Goal: Task Accomplishment & Management: Use online tool/utility

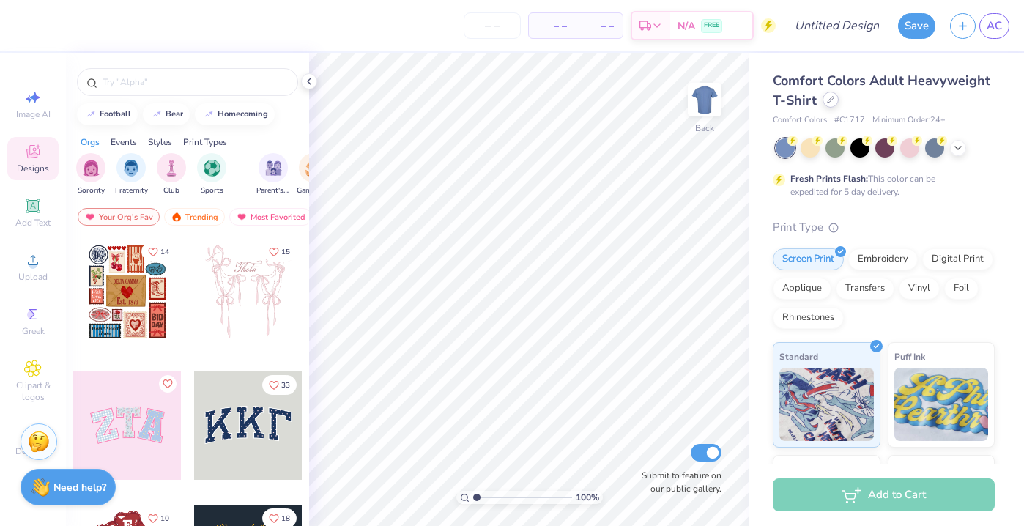
click at [825, 99] on div at bounding box center [831, 100] width 16 height 16
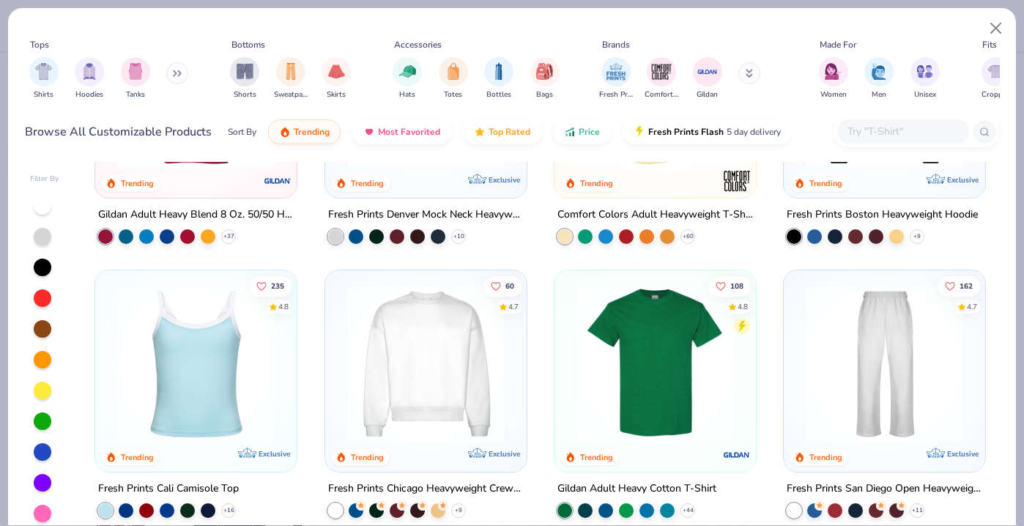
scroll to position [155, 0]
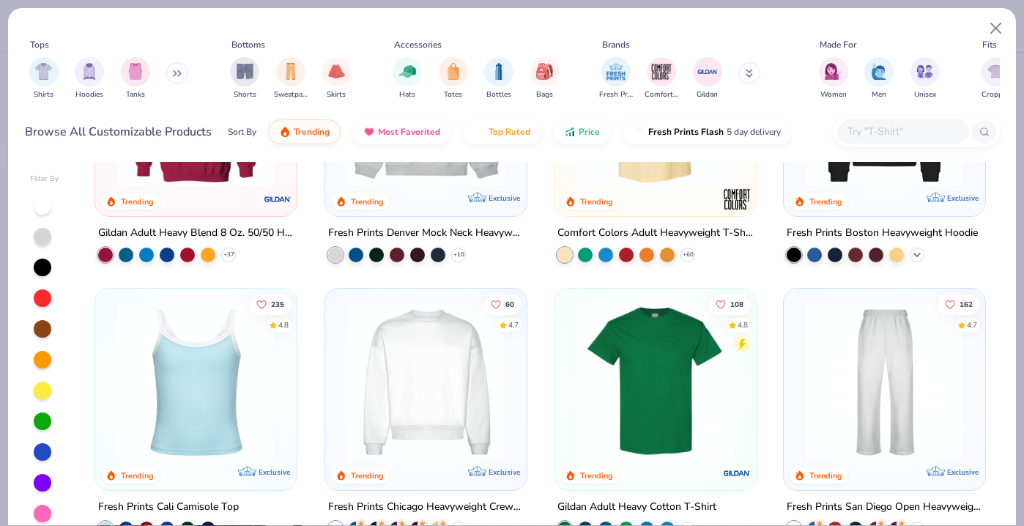
click at [914, 254] on icon at bounding box center [917, 255] width 12 height 12
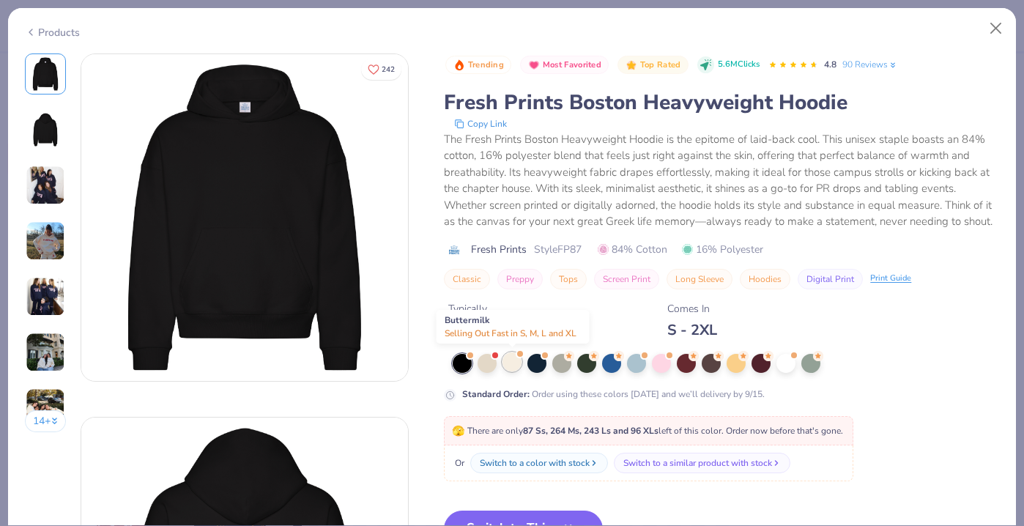
click at [511, 368] on div at bounding box center [511, 361] width 19 height 19
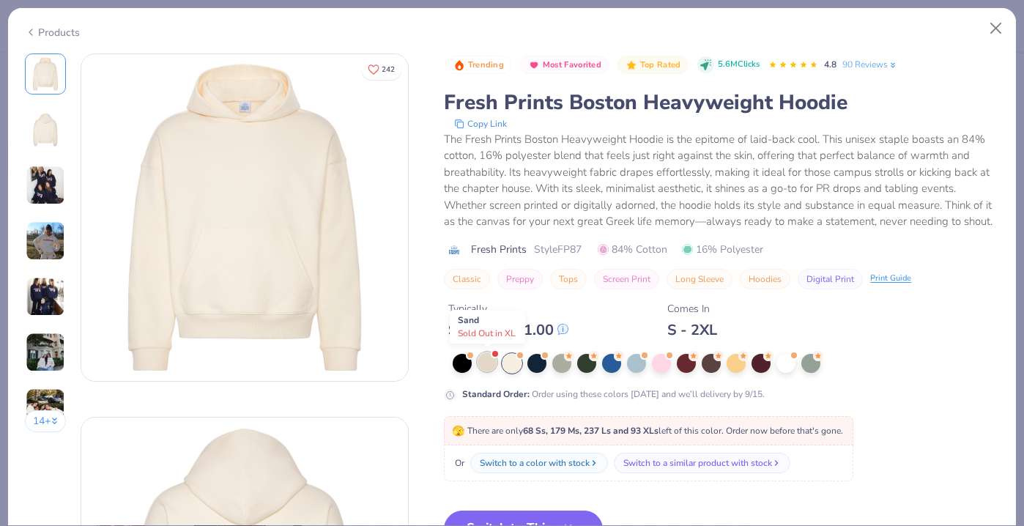
click at [485, 366] on div at bounding box center [487, 361] width 19 height 19
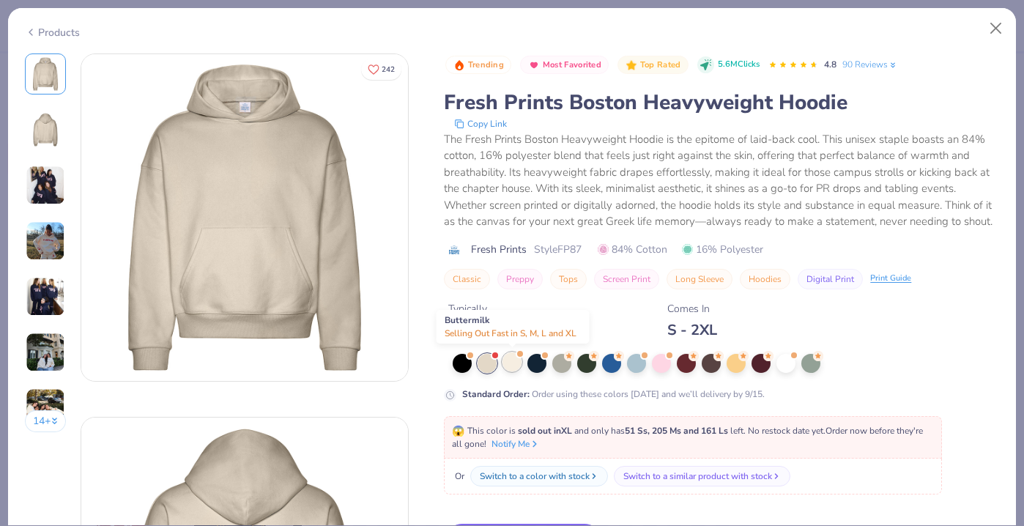
click at [509, 364] on div at bounding box center [511, 361] width 19 height 19
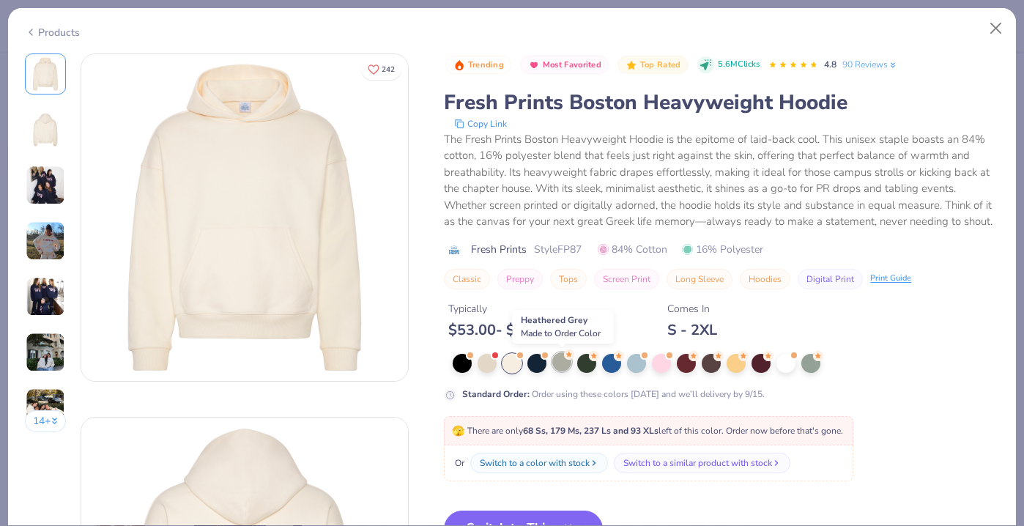
click at [557, 361] on div at bounding box center [561, 361] width 19 height 19
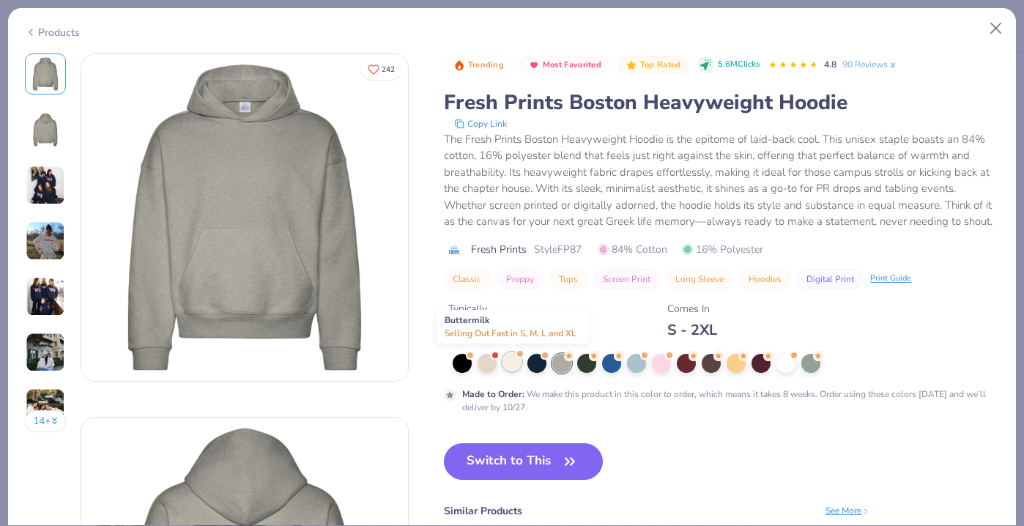
click at [510, 367] on div at bounding box center [511, 361] width 19 height 19
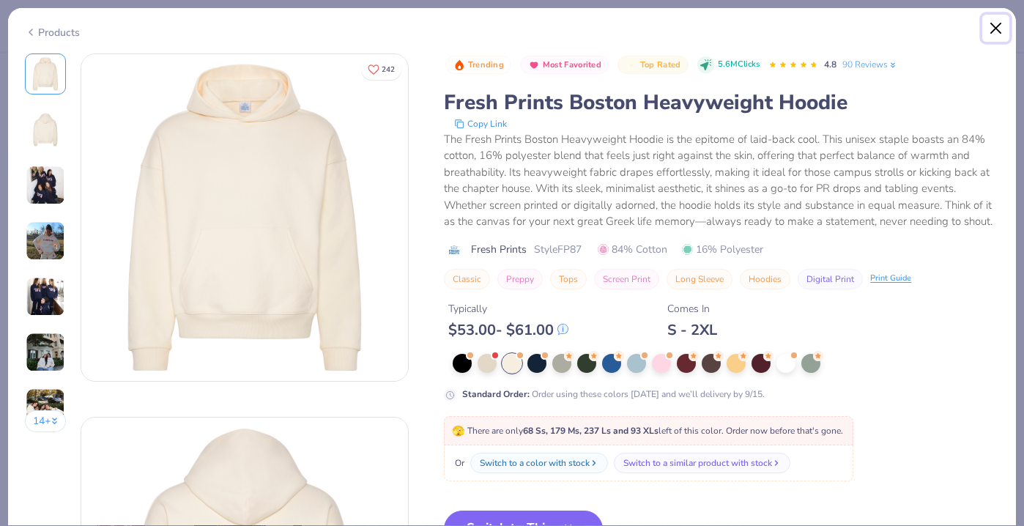
click at [995, 24] on button "Close" at bounding box center [996, 29] width 28 height 28
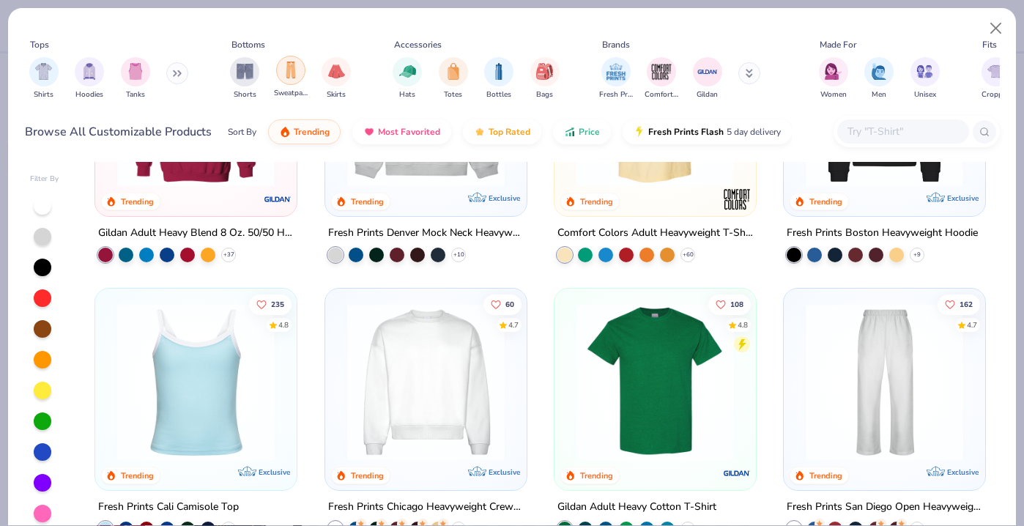
click at [286, 76] on img "filter for Sweatpants" at bounding box center [291, 70] width 16 height 17
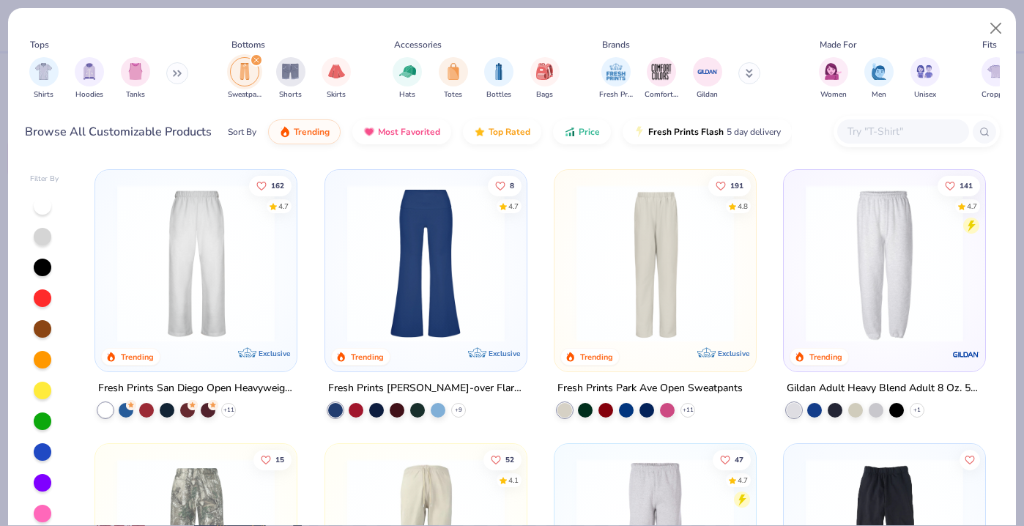
click at [202, 337] on img at bounding box center [196, 263] width 172 height 157
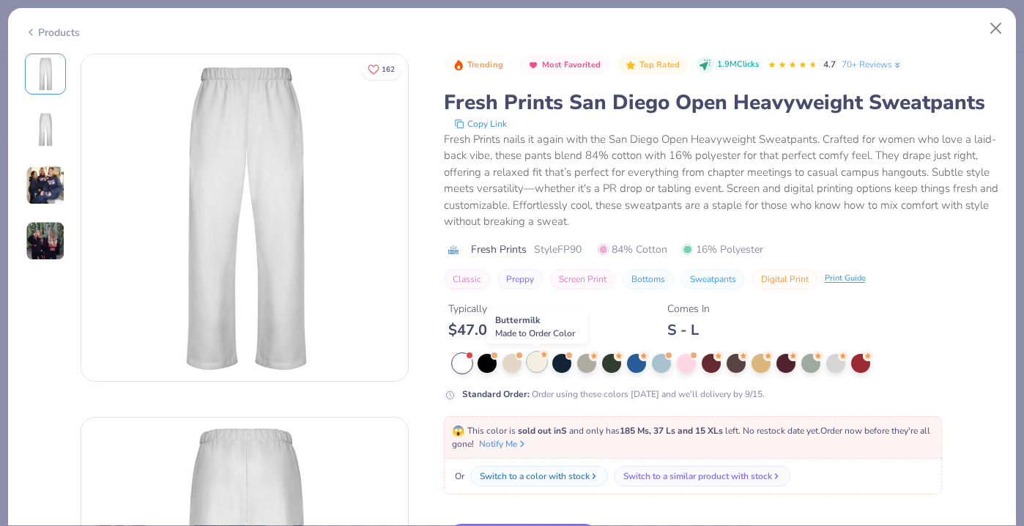
click at [533, 360] on div at bounding box center [536, 361] width 19 height 19
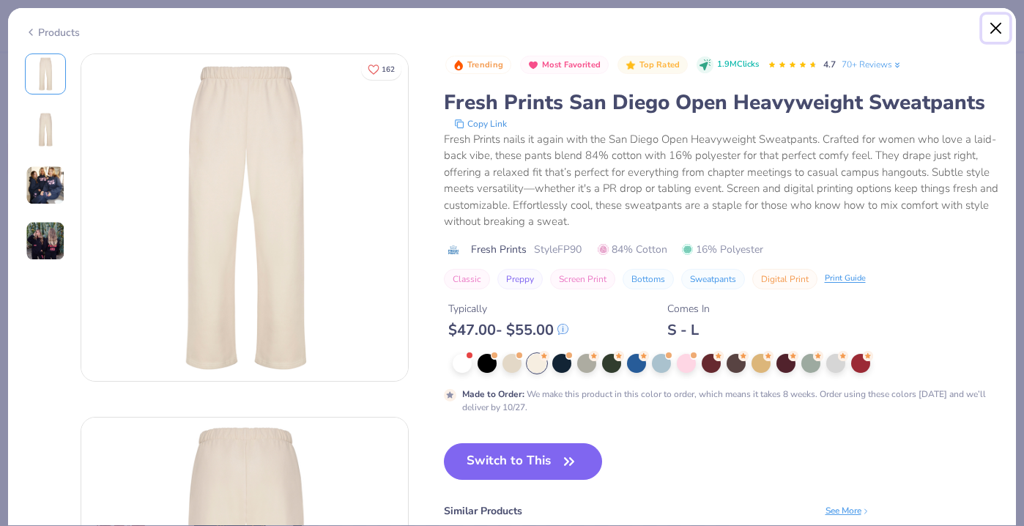
click at [995, 31] on button "Close" at bounding box center [996, 29] width 28 height 28
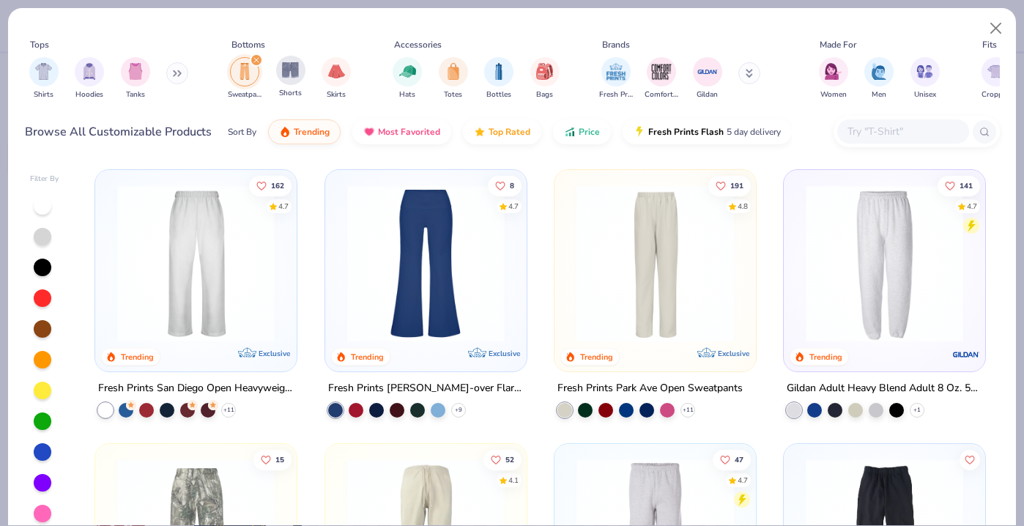
click at [254, 57] on div "filter for Sweatpants" at bounding box center [256, 59] width 13 height 13
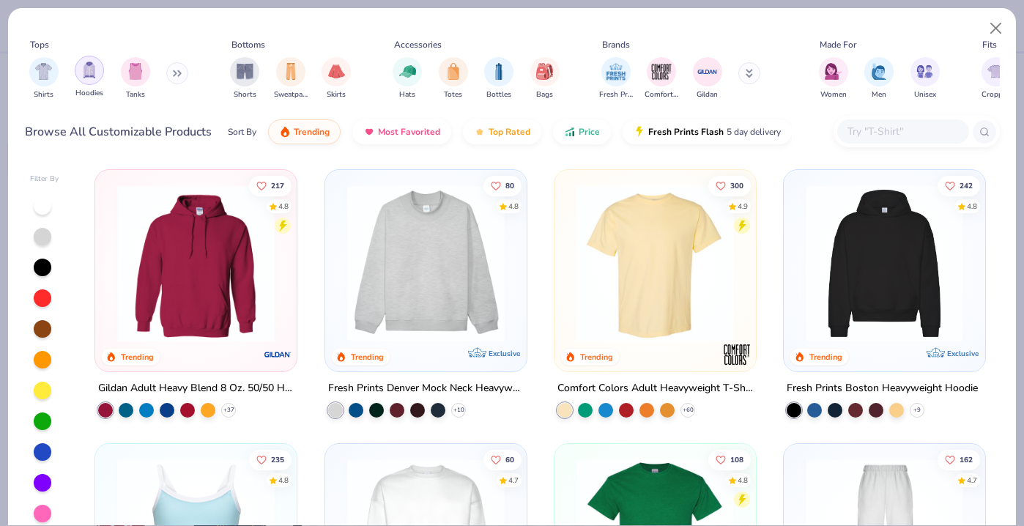
click at [94, 70] on img "filter for Hoodies" at bounding box center [89, 70] width 16 height 17
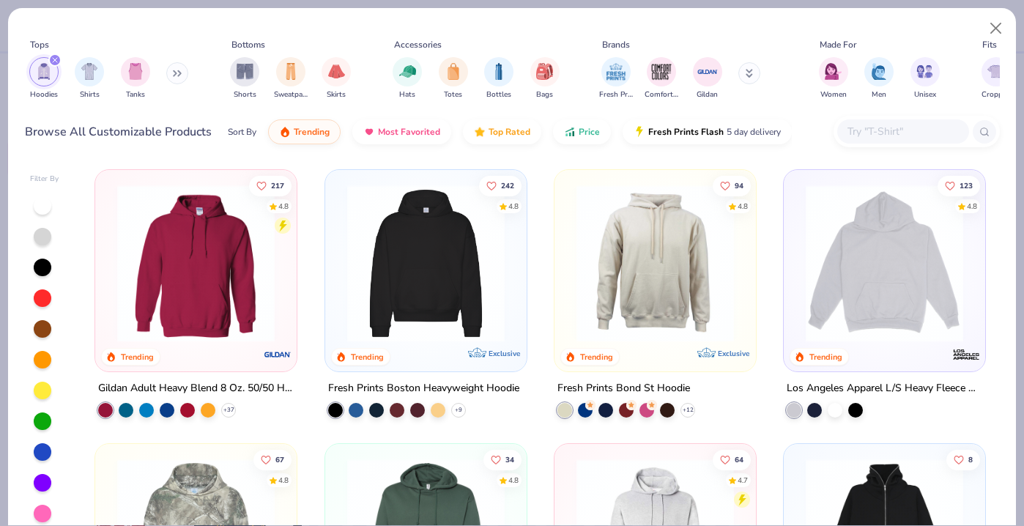
click at [439, 275] on img at bounding box center [426, 263] width 172 height 157
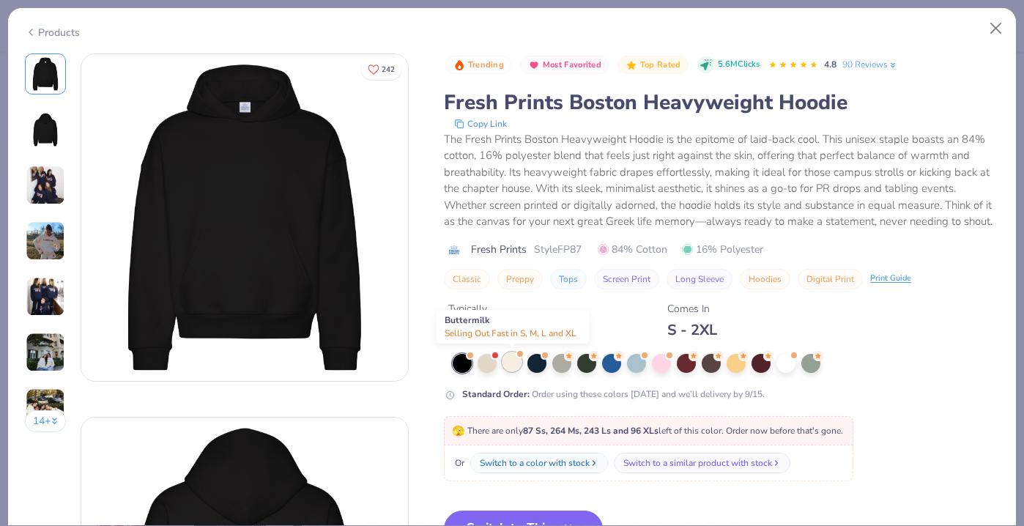
click at [513, 363] on div at bounding box center [511, 361] width 19 height 19
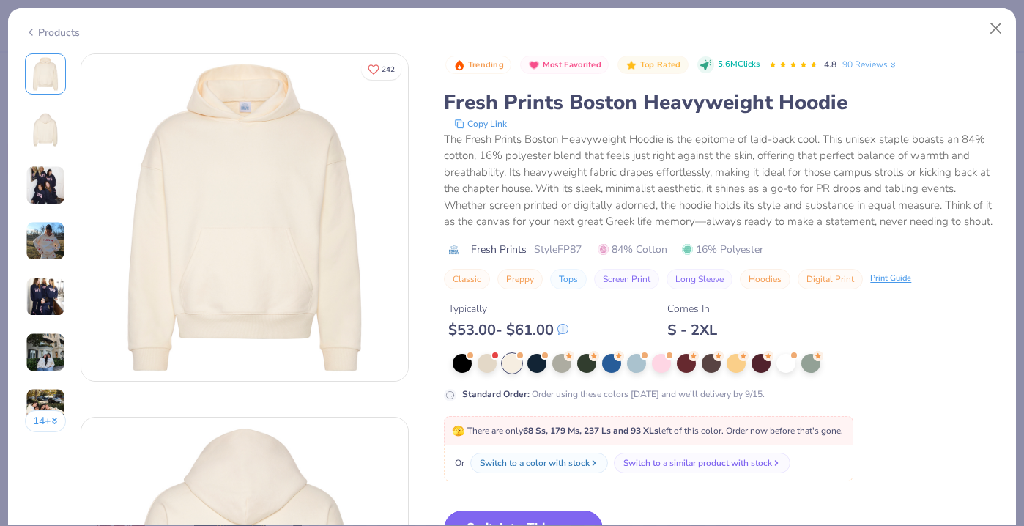
click at [516, 519] on button "Switch to This" at bounding box center [523, 529] width 159 height 37
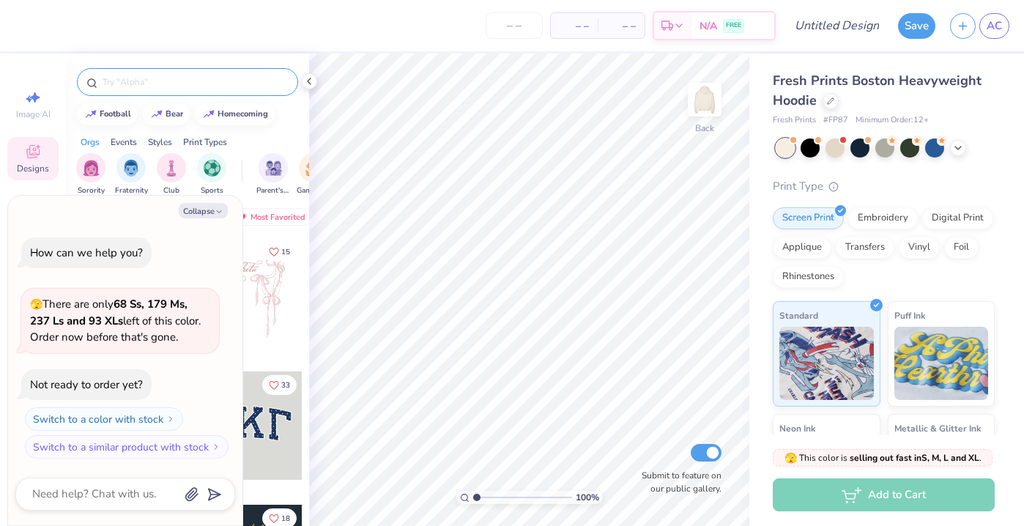
click at [117, 86] on input "text" at bounding box center [195, 82] width 188 height 15
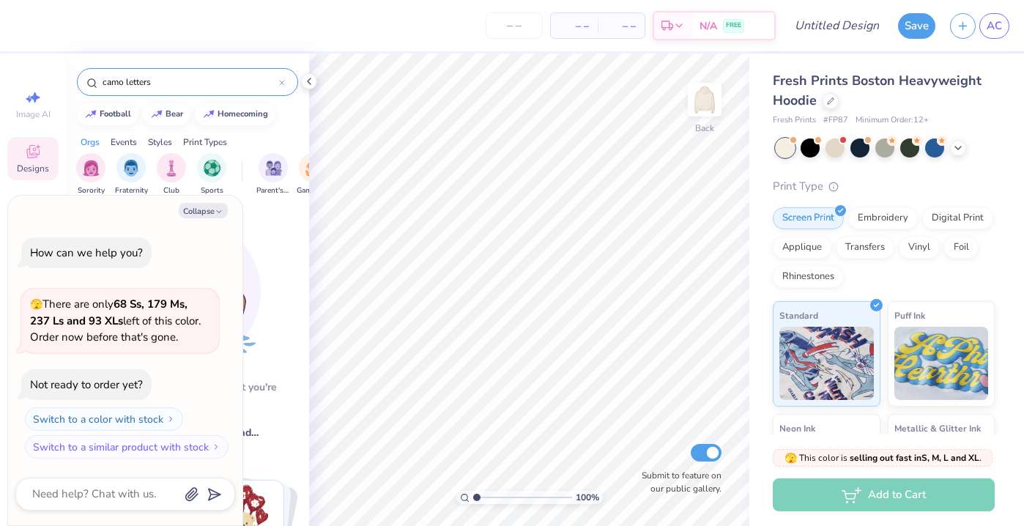
type input "camo letters"
click at [201, 210] on button "Collapse" at bounding box center [203, 210] width 49 height 15
type textarea "x"
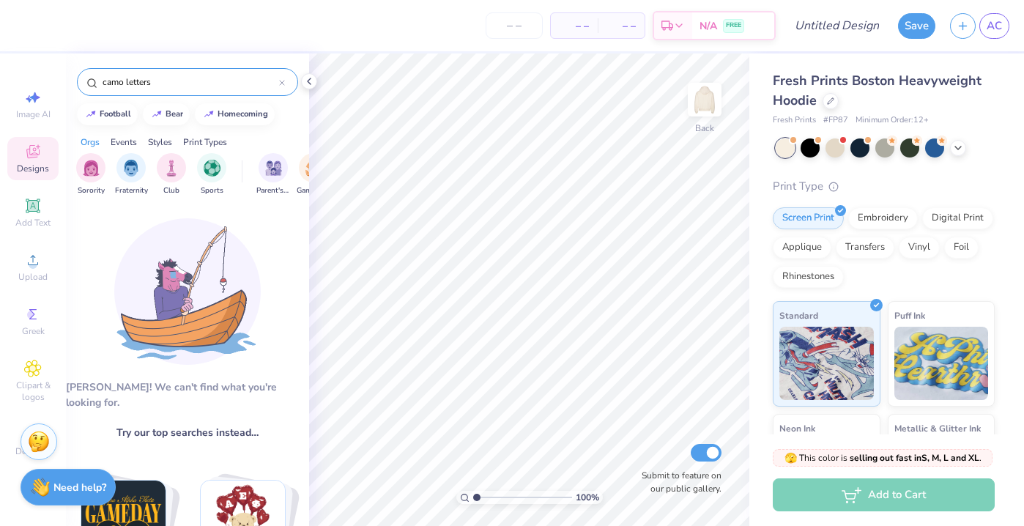
click at [160, 85] on input "camo letters" at bounding box center [190, 82] width 178 height 15
type input "camo"
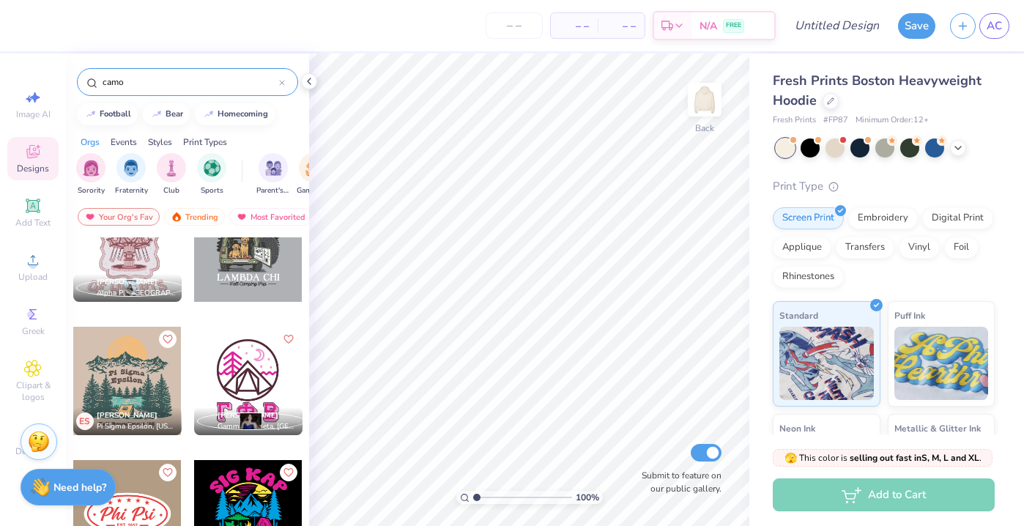
scroll to position [1537, 0]
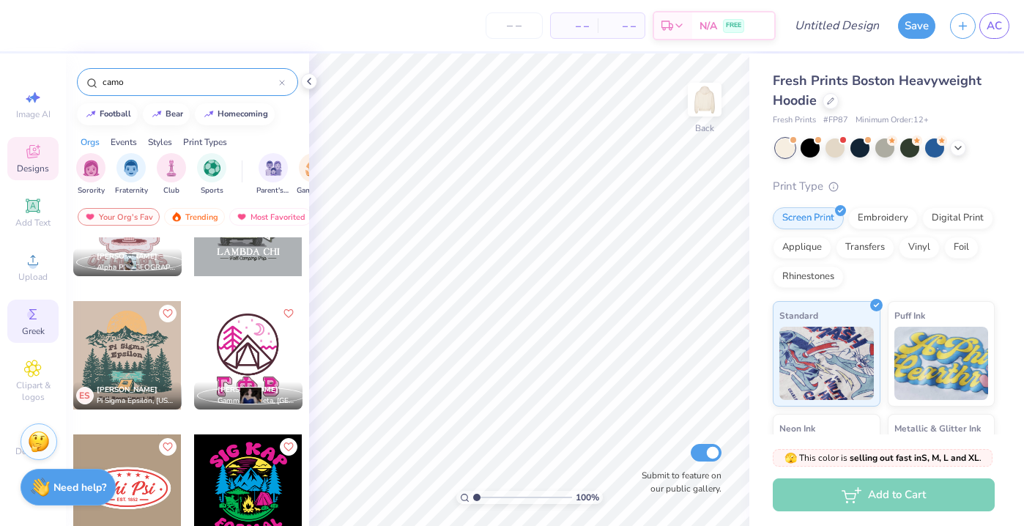
click at [25, 330] on span "Greek" at bounding box center [33, 331] width 23 height 12
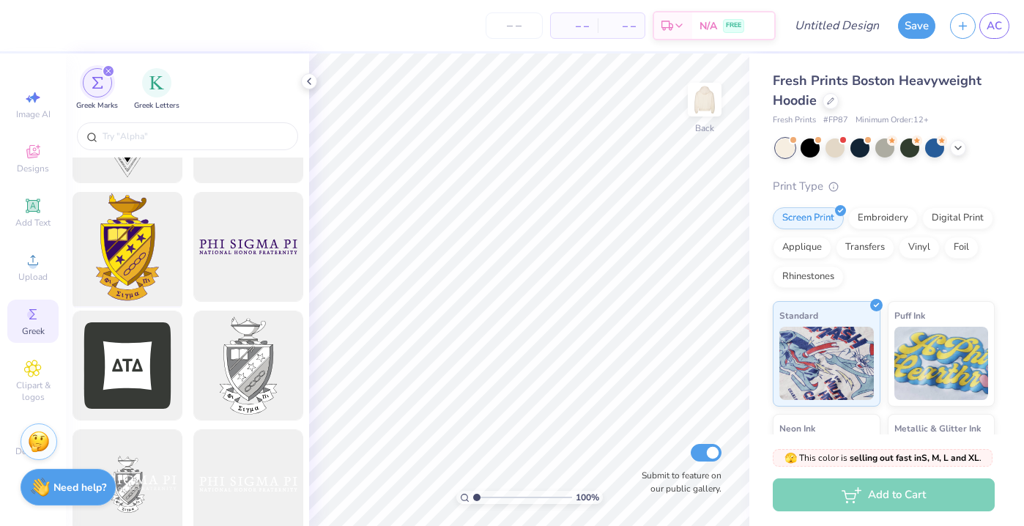
scroll to position [0, 0]
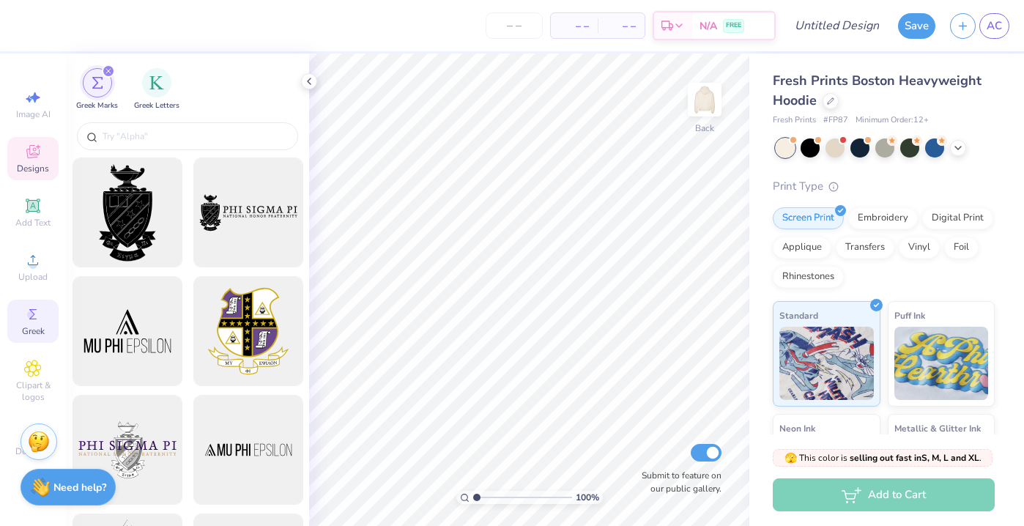
click at [31, 157] on icon at bounding box center [33, 154] width 12 height 10
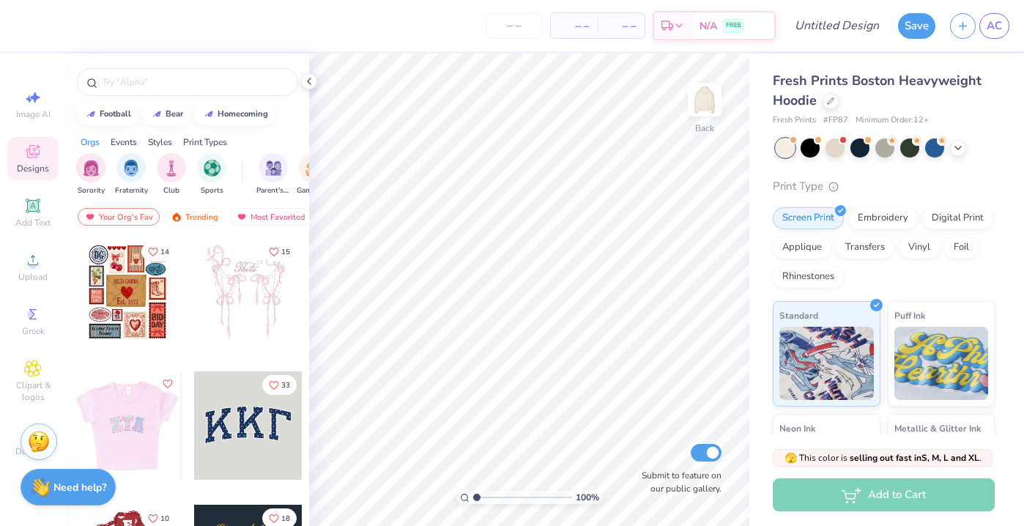
drag, startPoint x: 117, startPoint y: 424, endPoint x: 139, endPoint y: 416, distance: 23.4
click at [139, 416] on div at bounding box center [127, 425] width 108 height 108
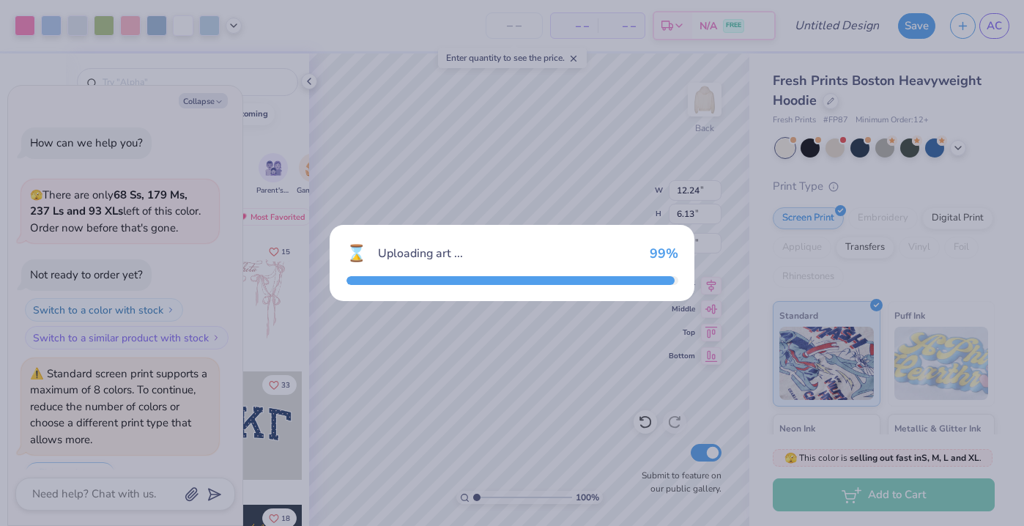
scroll to position [36, 0]
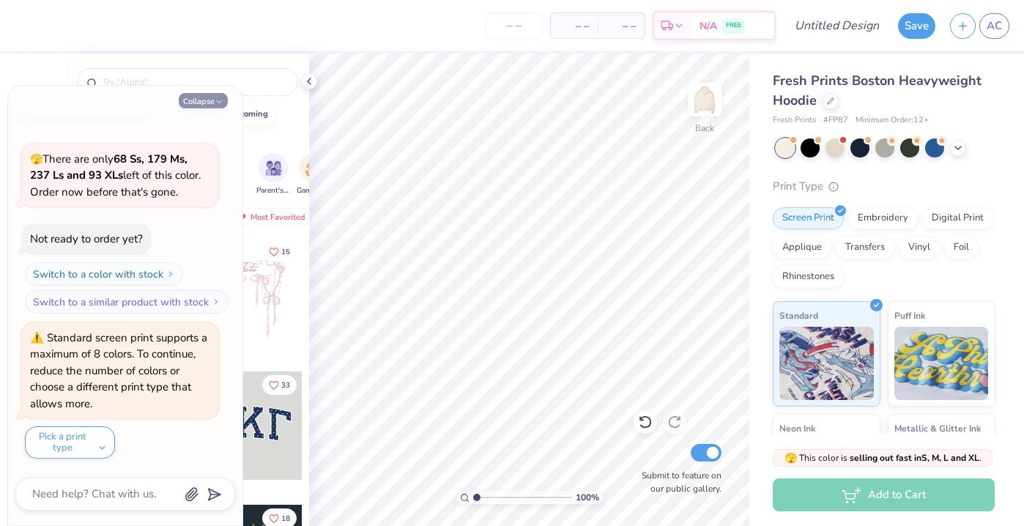
click at [199, 98] on button "Collapse" at bounding box center [203, 100] width 49 height 15
type textarea "x"
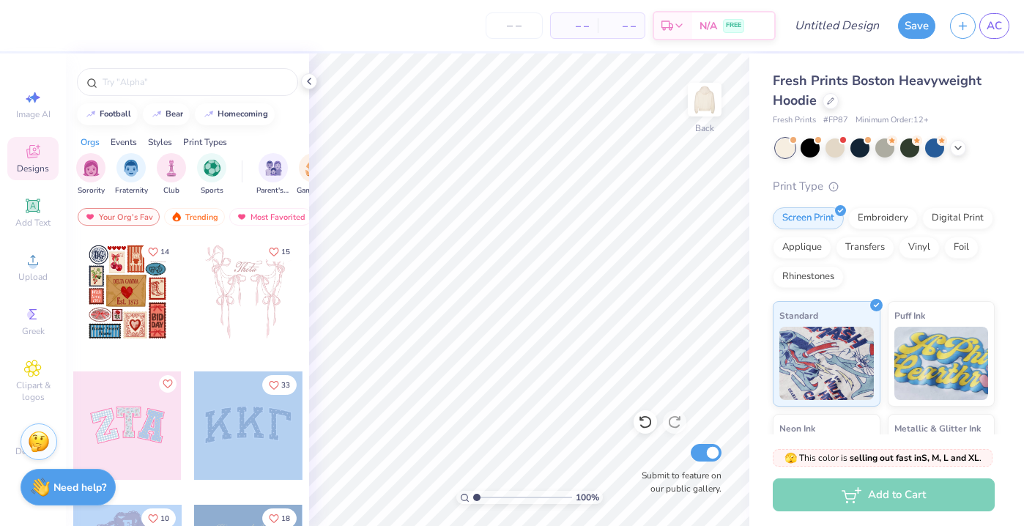
click at [497, 215] on div "– – Per Item – – Total Est. Delivery N/A FREE Design Title Save AC Image AI Des…" at bounding box center [512, 263] width 1024 height 526
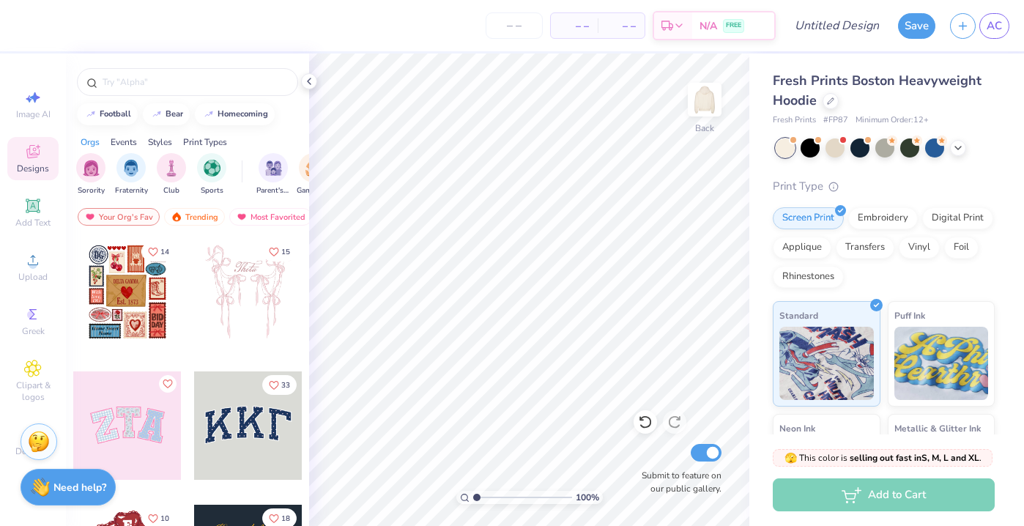
click at [258, 434] on div at bounding box center [248, 425] width 108 height 108
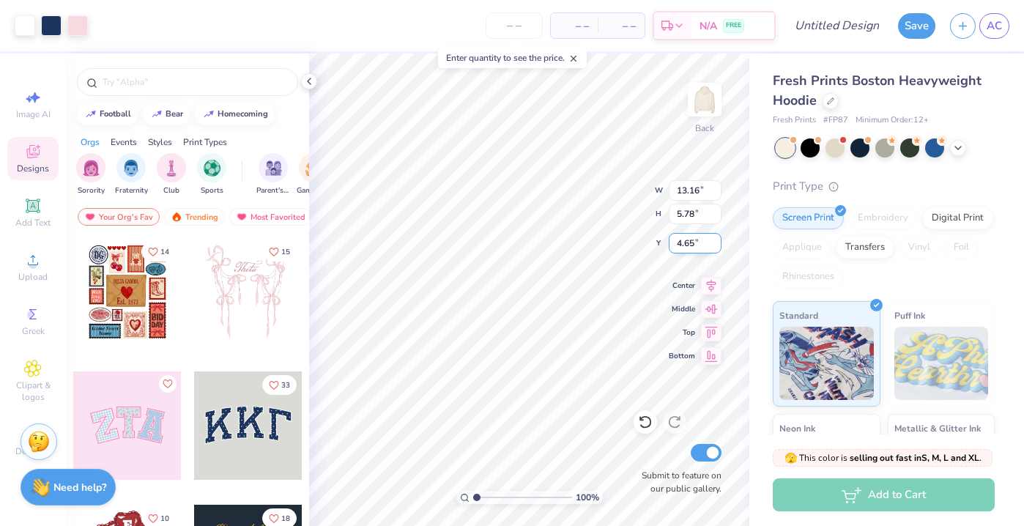
type input "4.64"
type input "4.70"
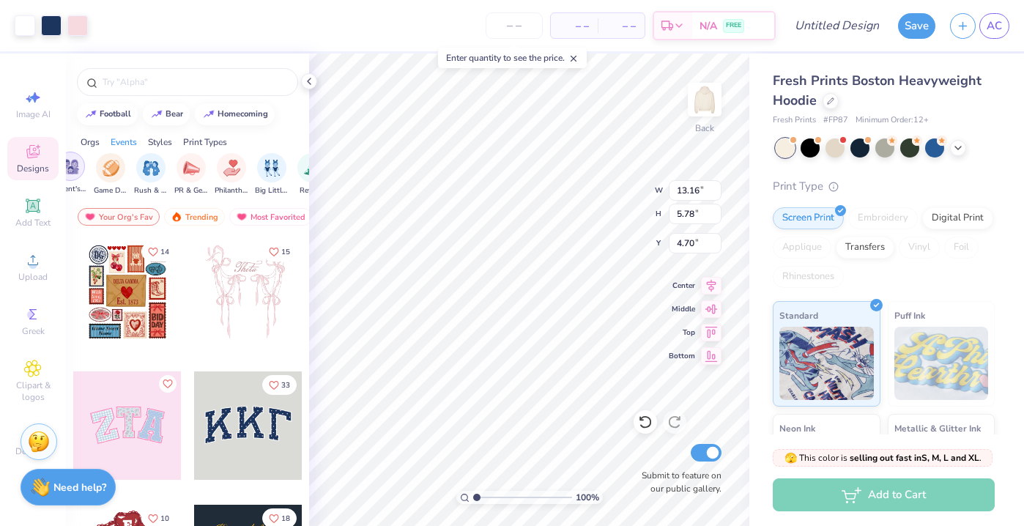
scroll to position [0, 207]
click at [29, 211] on icon at bounding box center [33, 206] width 14 height 14
type input "7.05"
type input "2.04"
type input "5.73"
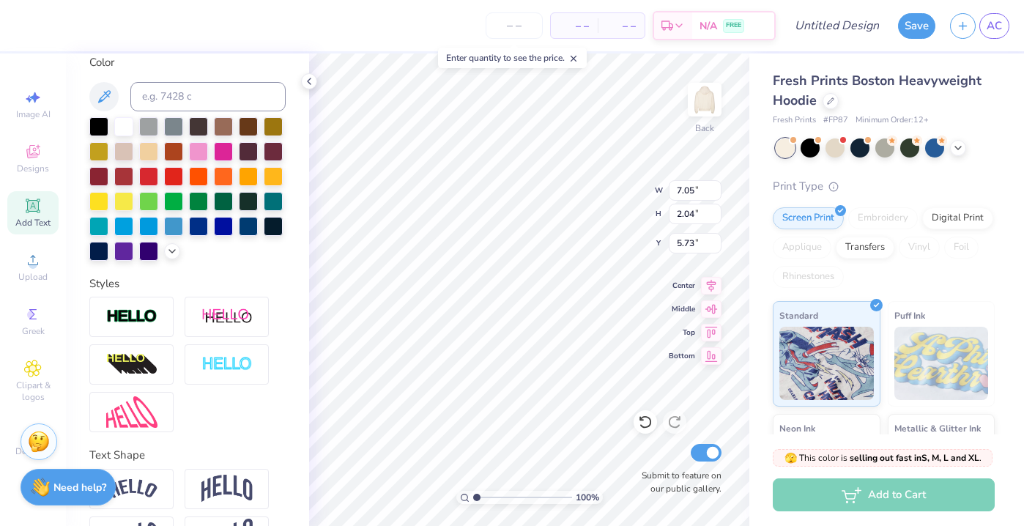
scroll to position [325, 0]
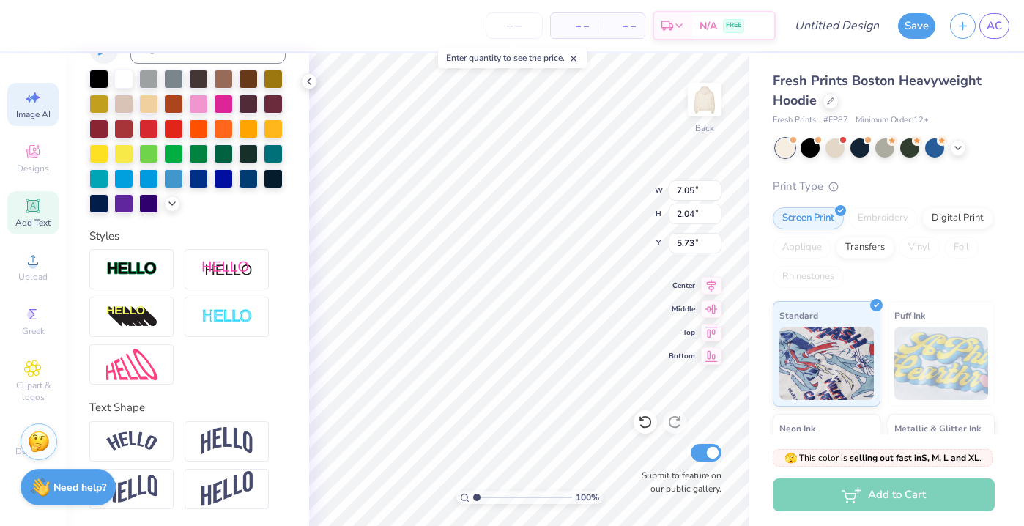
click at [41, 118] on span "Image AI" at bounding box center [33, 114] width 34 height 12
select select "4"
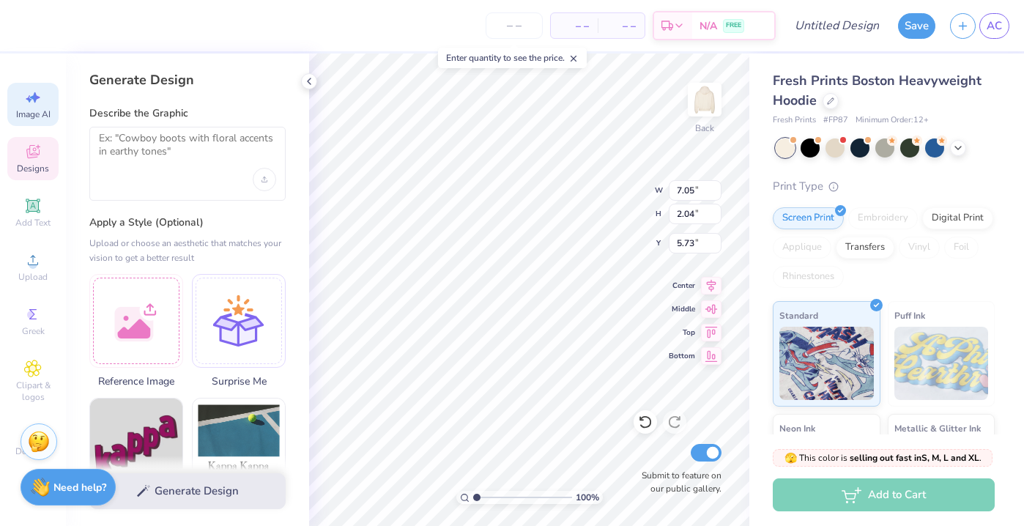
click at [44, 161] on div "Designs" at bounding box center [32, 158] width 51 height 43
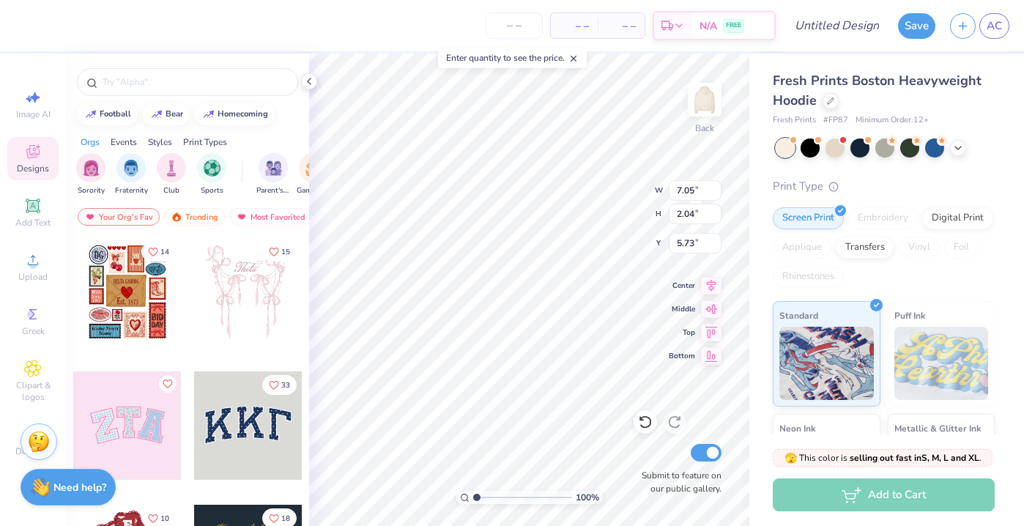
type textarea "T"
type input "12.94"
type input "5.52"
type input "4.81"
type input "1.77"
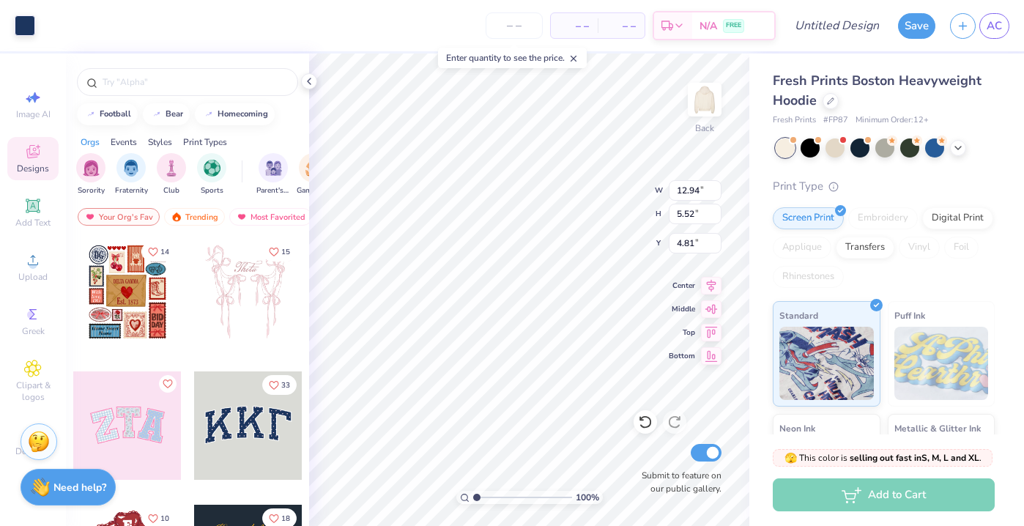
type input "2.03"
type input "5.73"
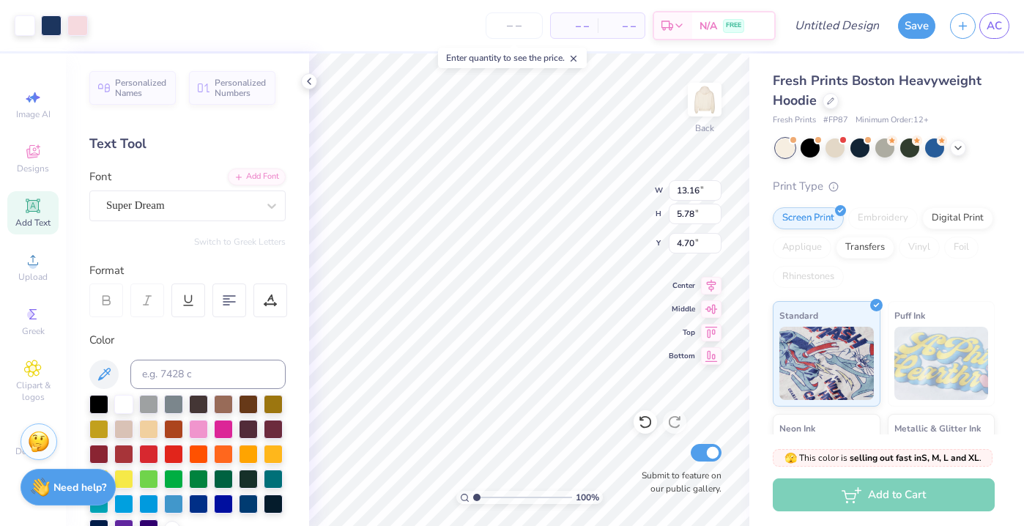
click at [27, 134] on div "Image AI Designs Add Text Upload Greek Clipart & logos Decorate" at bounding box center [32, 273] width 51 height 380
click at [33, 156] on icon at bounding box center [33, 154] width 12 height 10
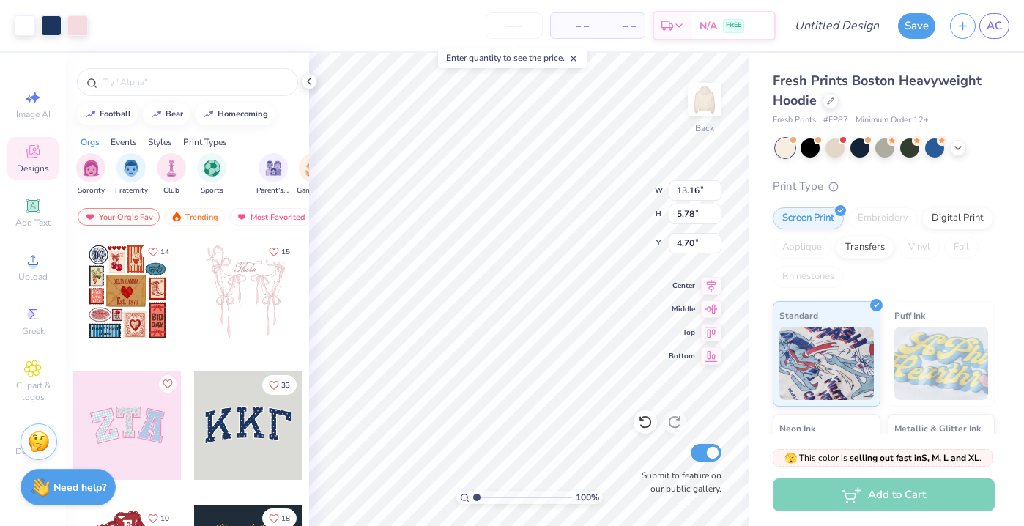
click at [823, 107] on div "Fresh Prints Boston Heavyweight Hoodie" at bounding box center [884, 91] width 222 height 40
click at [835, 100] on div at bounding box center [831, 100] width 16 height 16
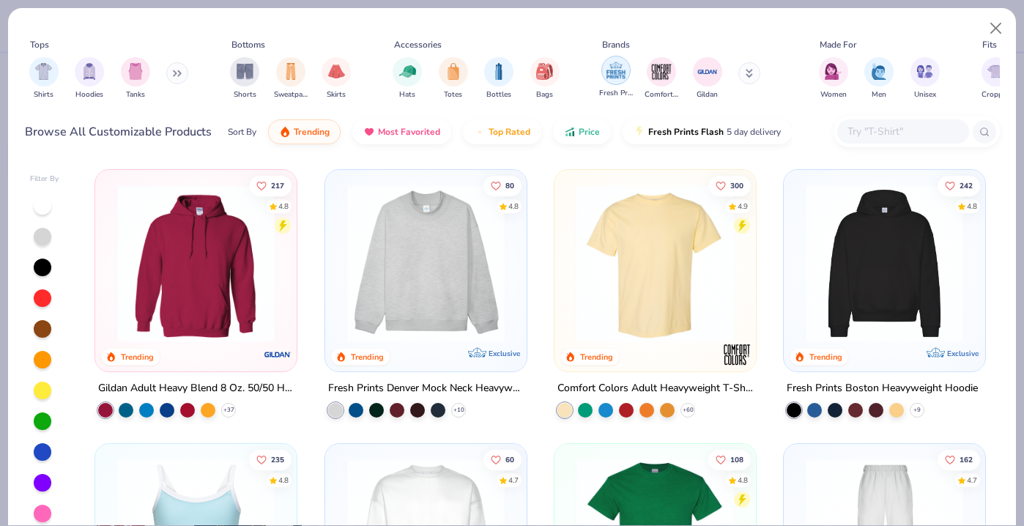
click at [620, 71] on img "filter for Fresh Prints" at bounding box center [616, 70] width 22 height 22
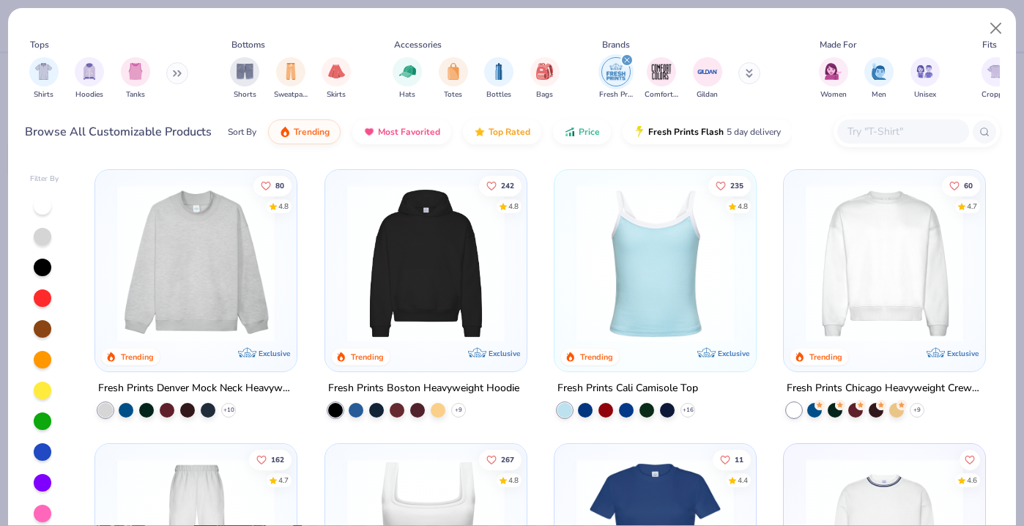
click at [201, 313] on img at bounding box center [196, 263] width 172 height 157
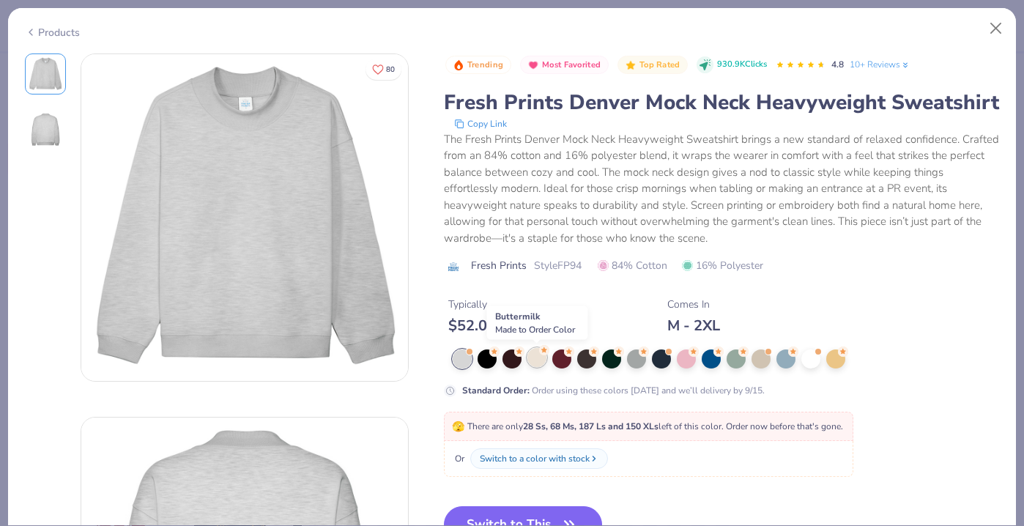
click at [532, 357] on div at bounding box center [536, 357] width 19 height 19
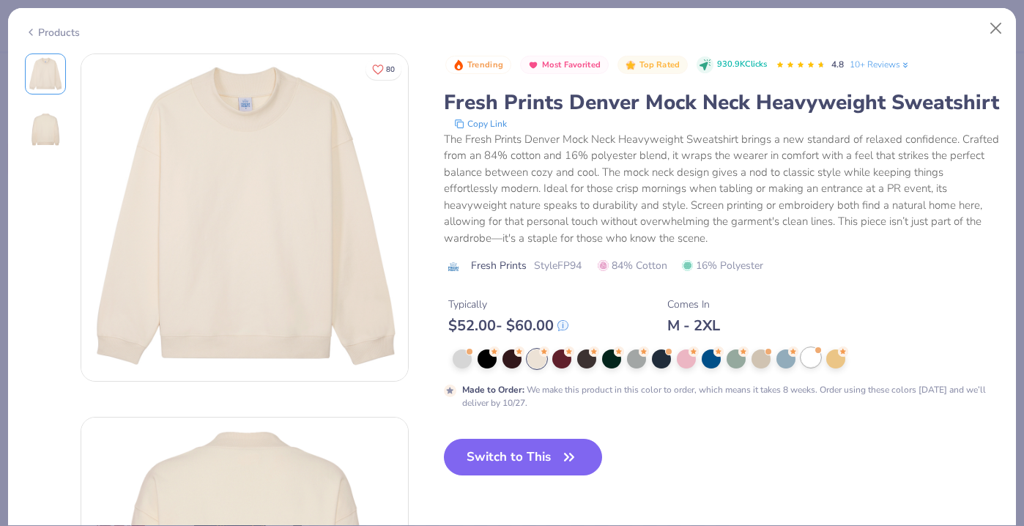
click at [801, 362] on div at bounding box center [810, 357] width 19 height 19
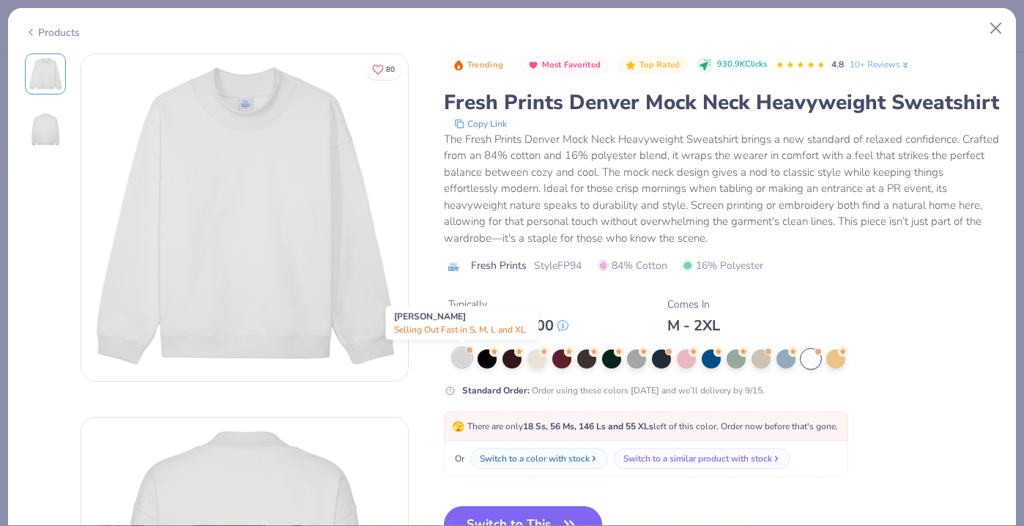
click at [459, 355] on div at bounding box center [462, 357] width 19 height 19
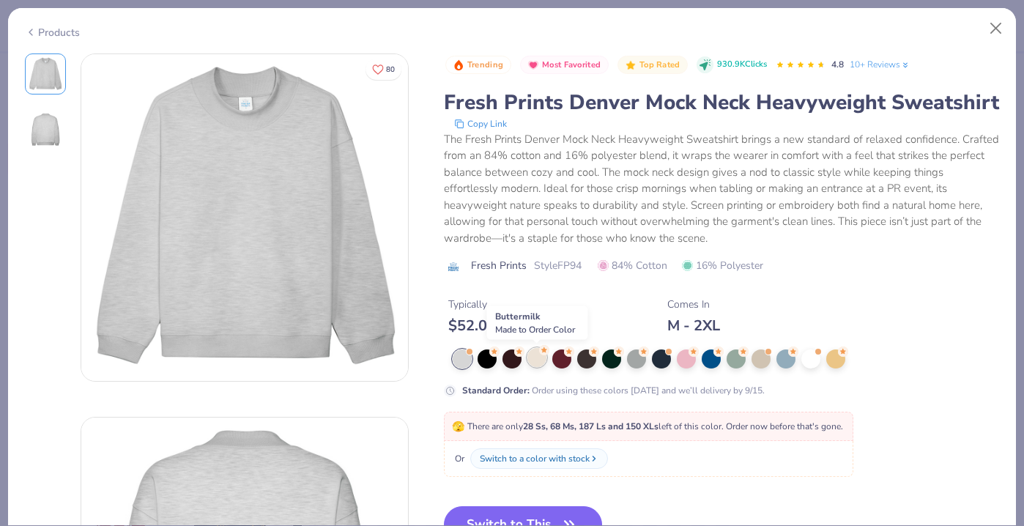
click at [534, 362] on div at bounding box center [536, 357] width 19 height 19
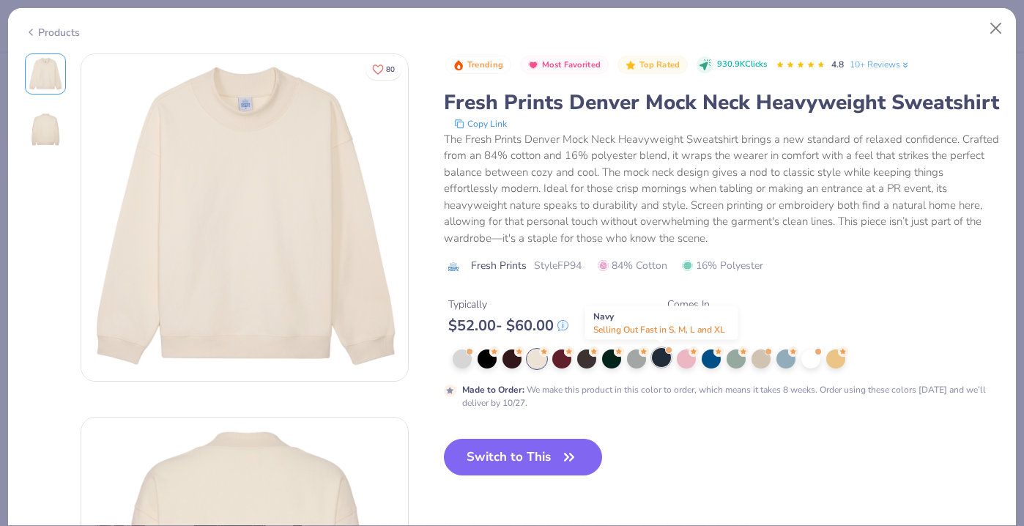
click at [660, 363] on div at bounding box center [661, 357] width 19 height 19
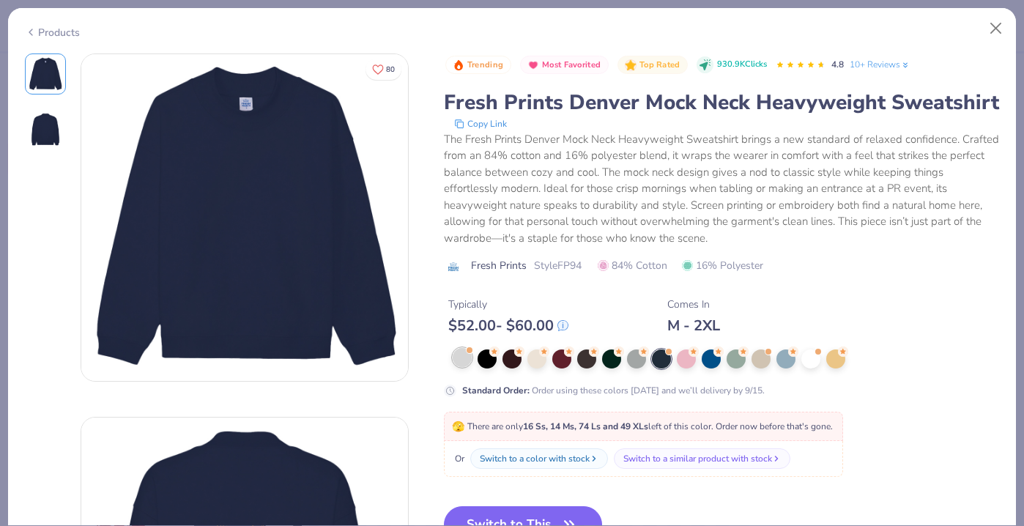
click at [455, 356] on div at bounding box center [462, 357] width 19 height 19
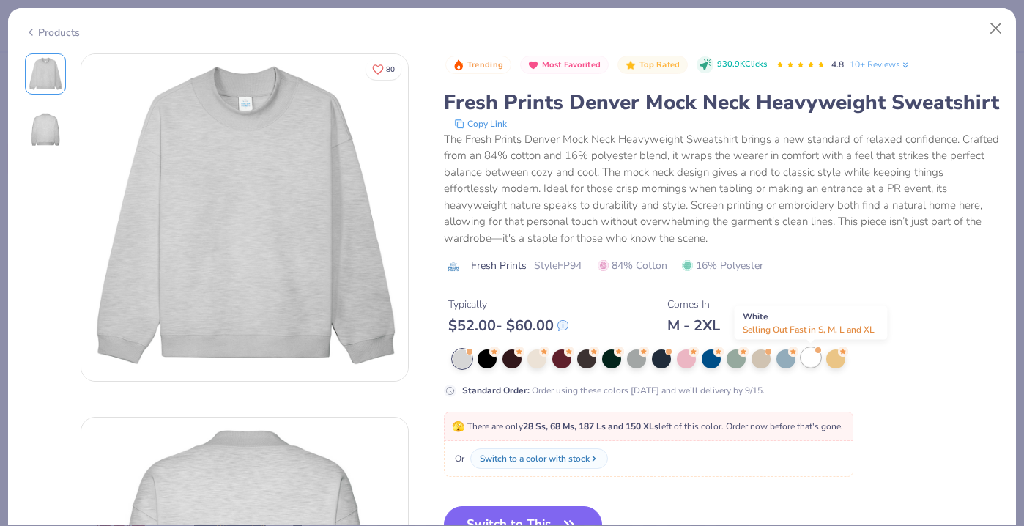
click at [813, 361] on div at bounding box center [810, 357] width 19 height 19
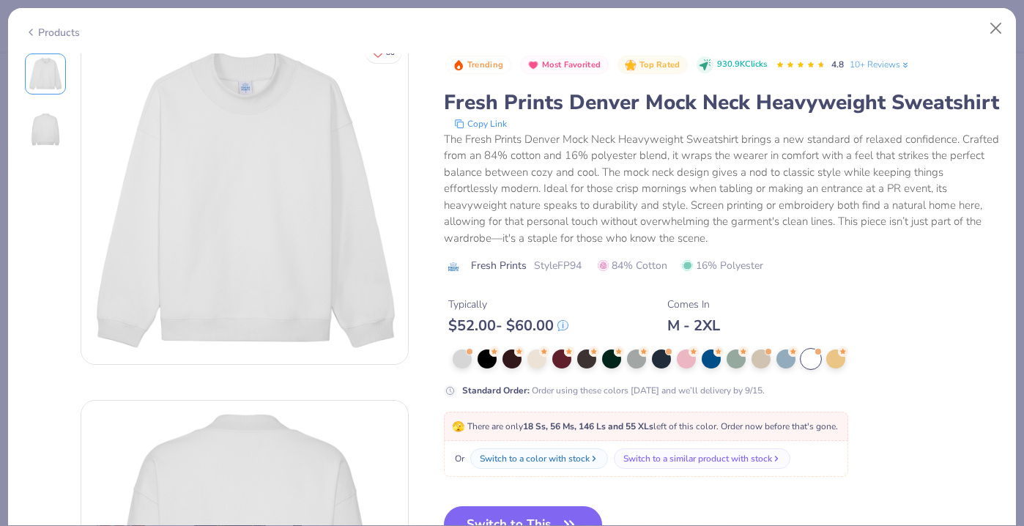
scroll to position [12, 0]
click at [995, 26] on button "Close" at bounding box center [996, 29] width 28 height 28
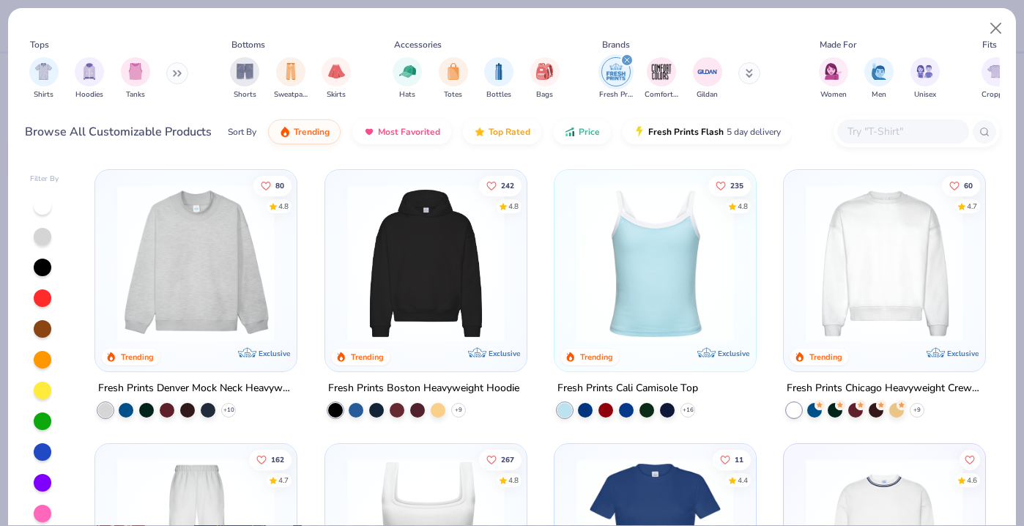
click at [882, 264] on img at bounding box center [884, 263] width 172 height 157
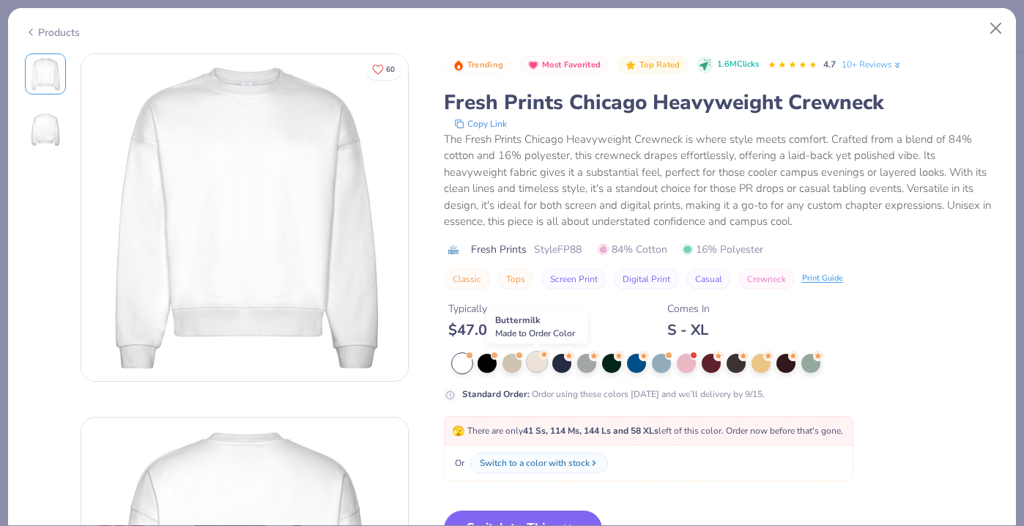
click at [538, 370] on div at bounding box center [536, 361] width 19 height 19
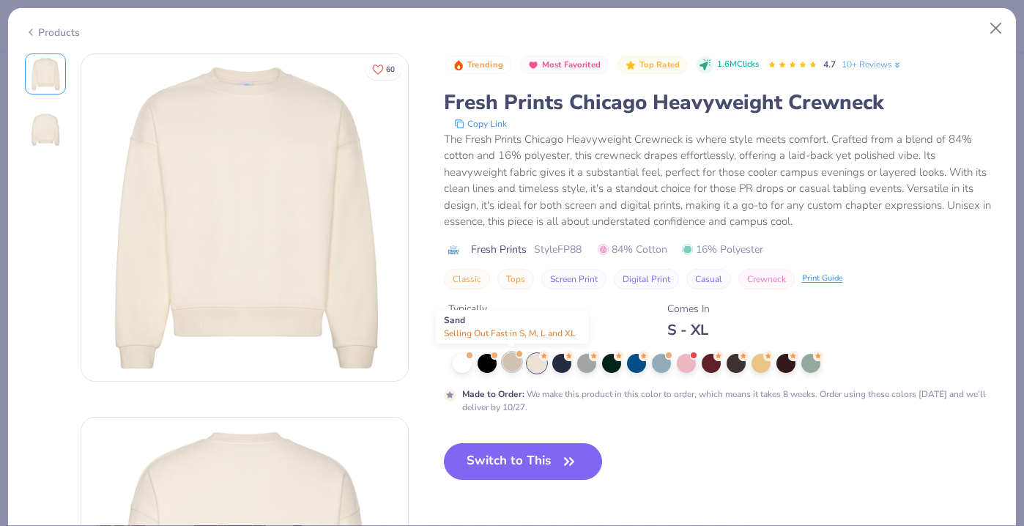
click at [508, 363] on div at bounding box center [511, 361] width 19 height 19
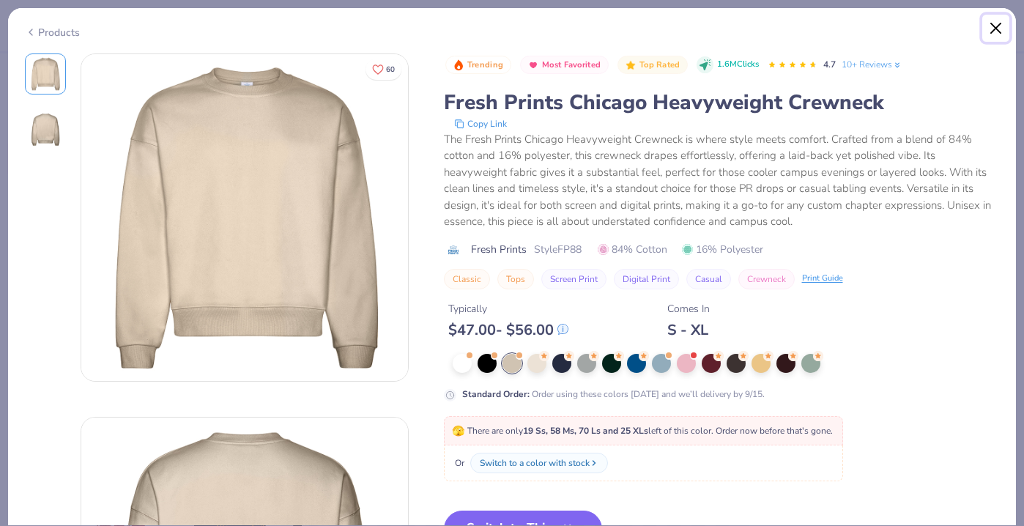
click at [992, 26] on button "Close" at bounding box center [996, 29] width 28 height 28
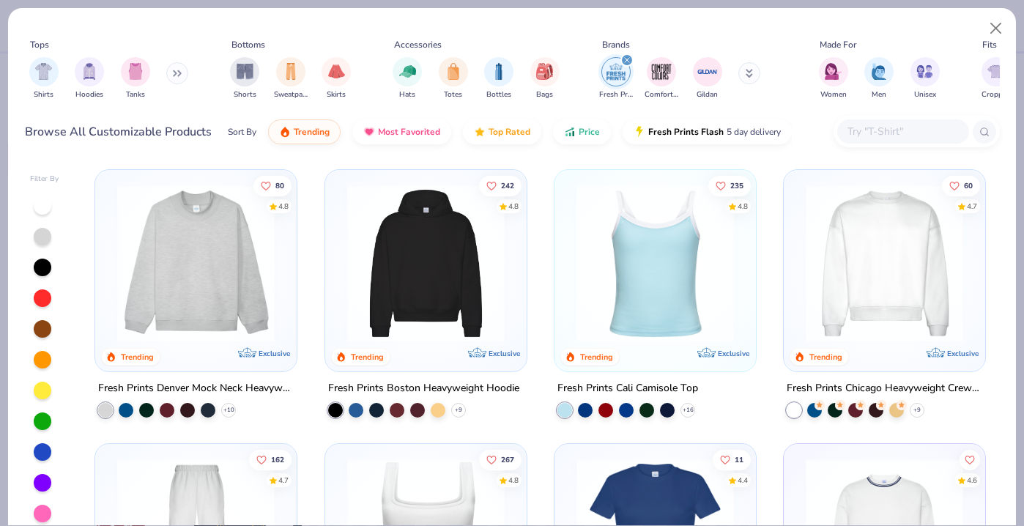
click at [426, 300] on img at bounding box center [426, 263] width 172 height 157
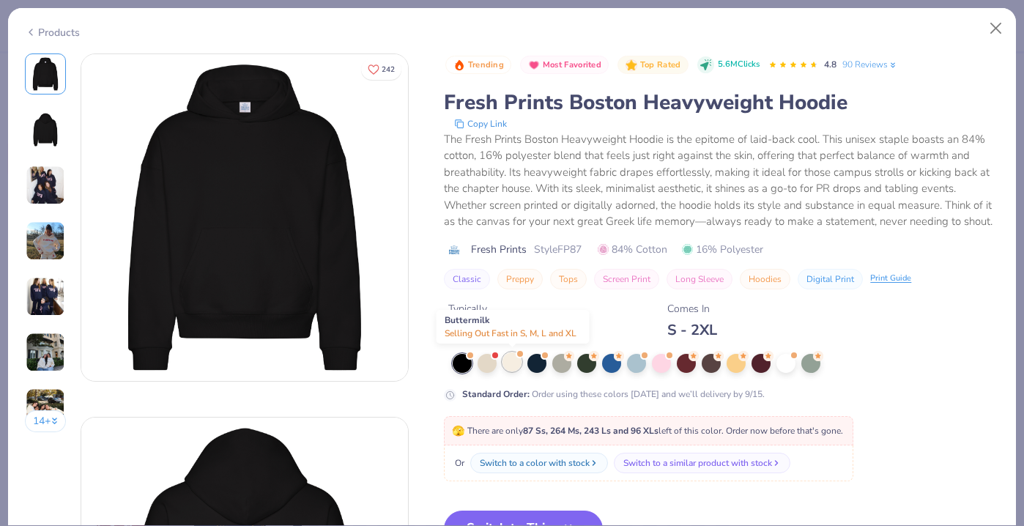
click at [511, 362] on div at bounding box center [511, 361] width 19 height 19
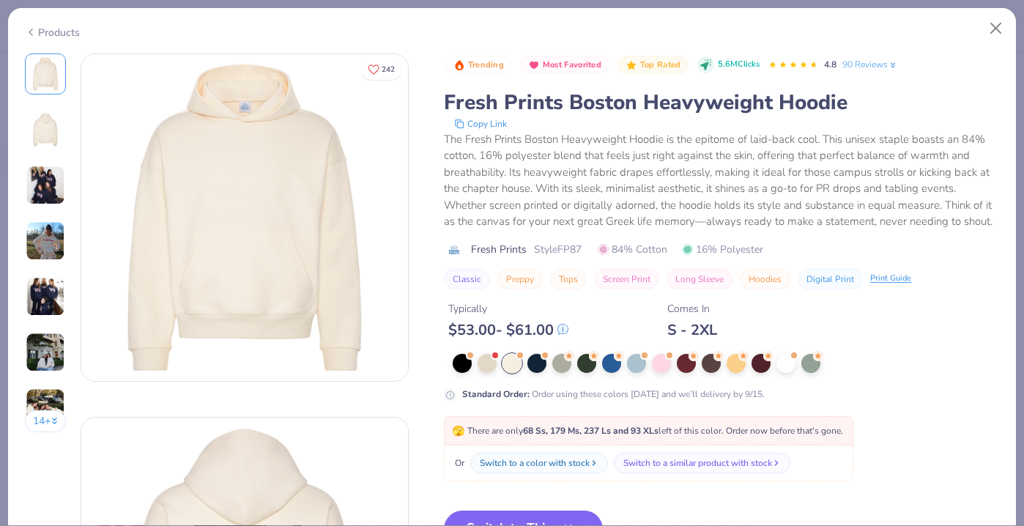
click at [50, 231] on img at bounding box center [46, 241] width 40 height 40
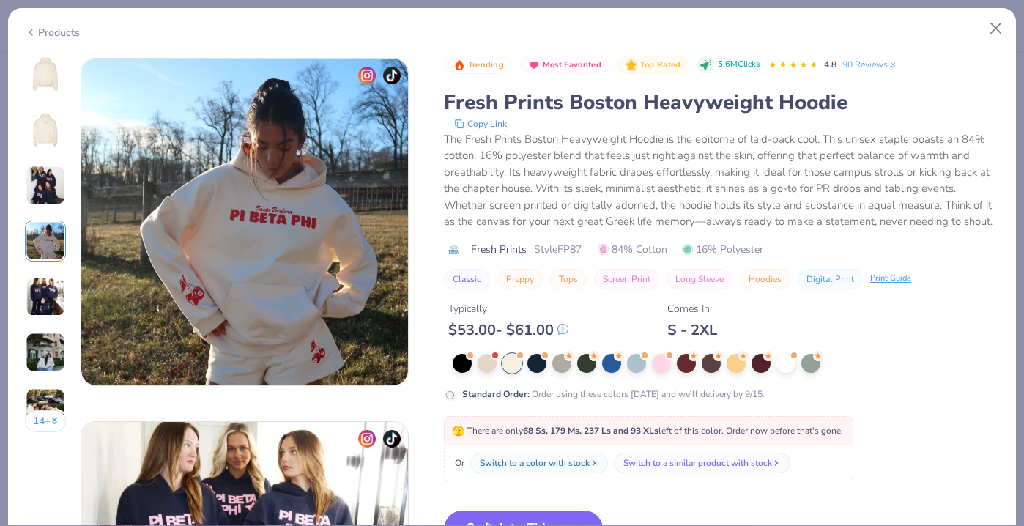
scroll to position [1090, 0]
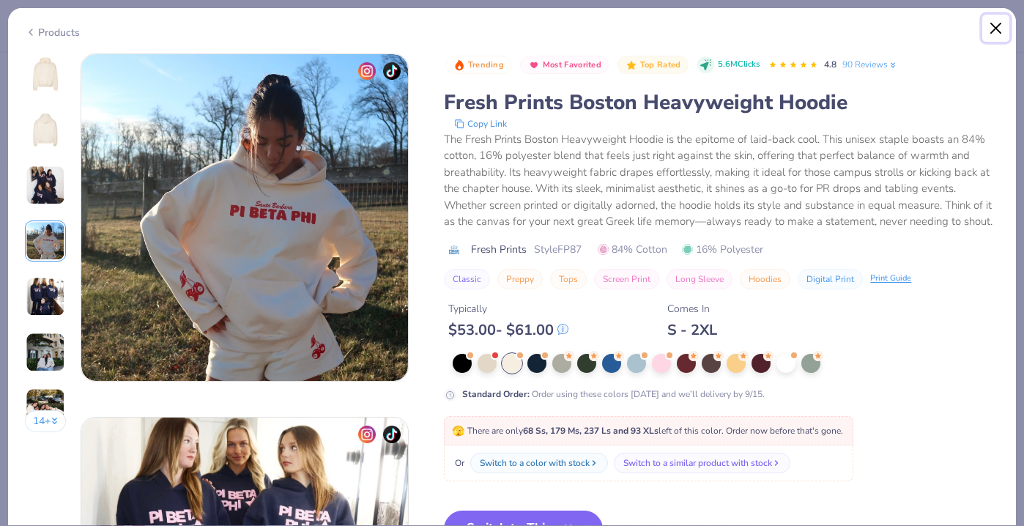
click at [1003, 25] on button "Close" at bounding box center [996, 29] width 28 height 28
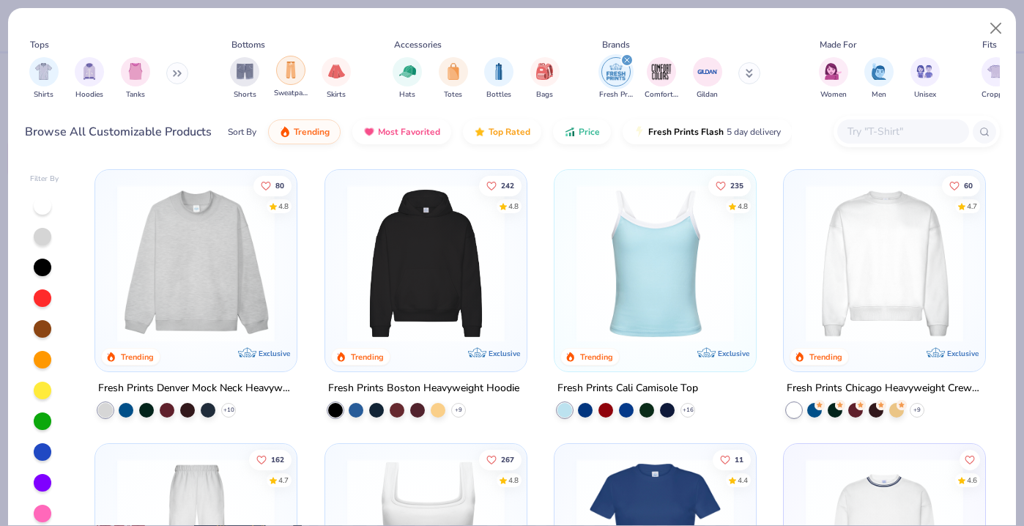
click at [288, 70] on img "filter for Sweatpants" at bounding box center [291, 70] width 16 height 17
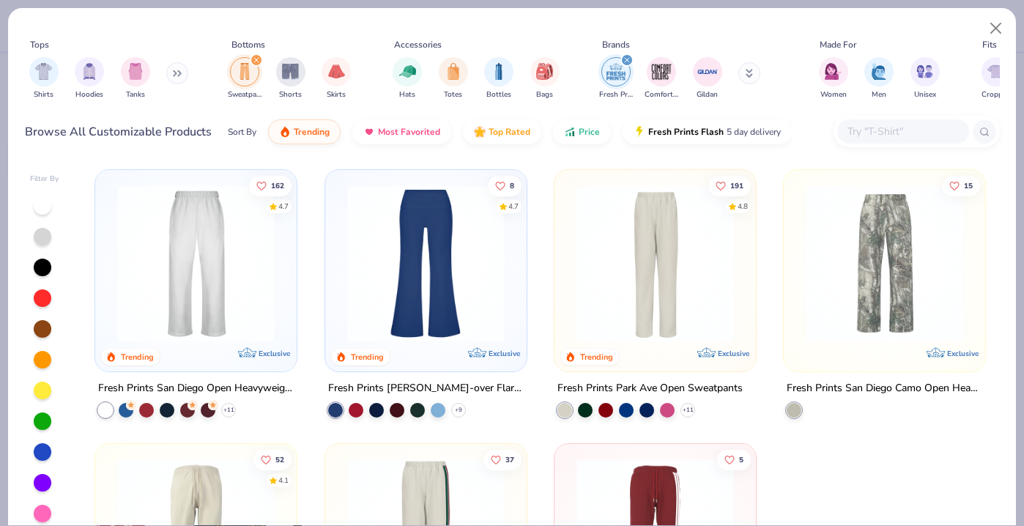
click at [224, 281] on img at bounding box center [196, 263] width 172 height 157
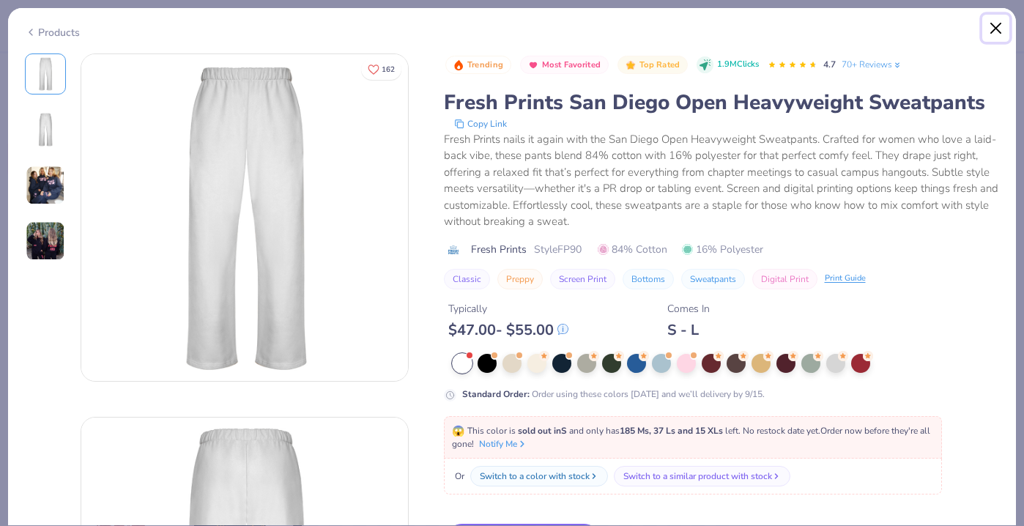
click at [993, 34] on button "Close" at bounding box center [996, 29] width 28 height 28
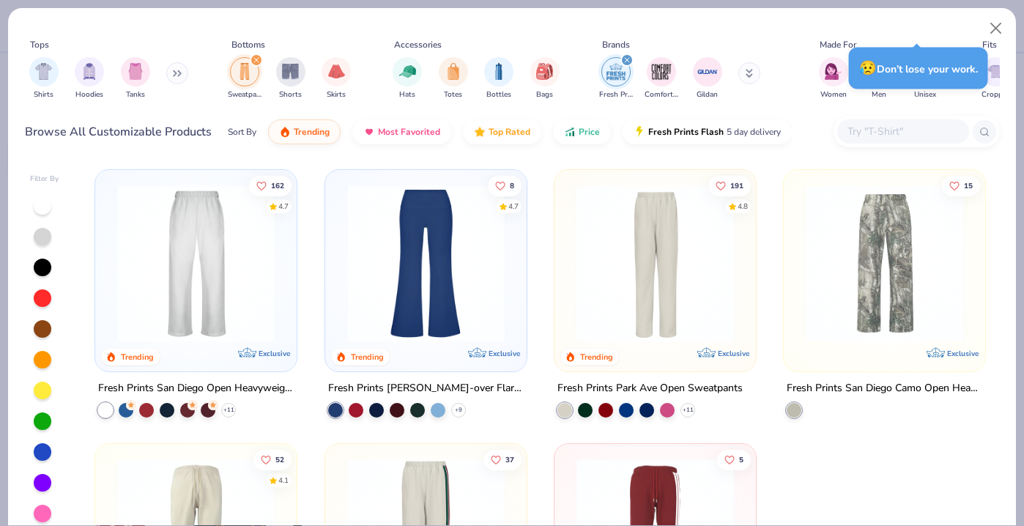
click at [703, 300] on img at bounding box center [655, 263] width 172 height 157
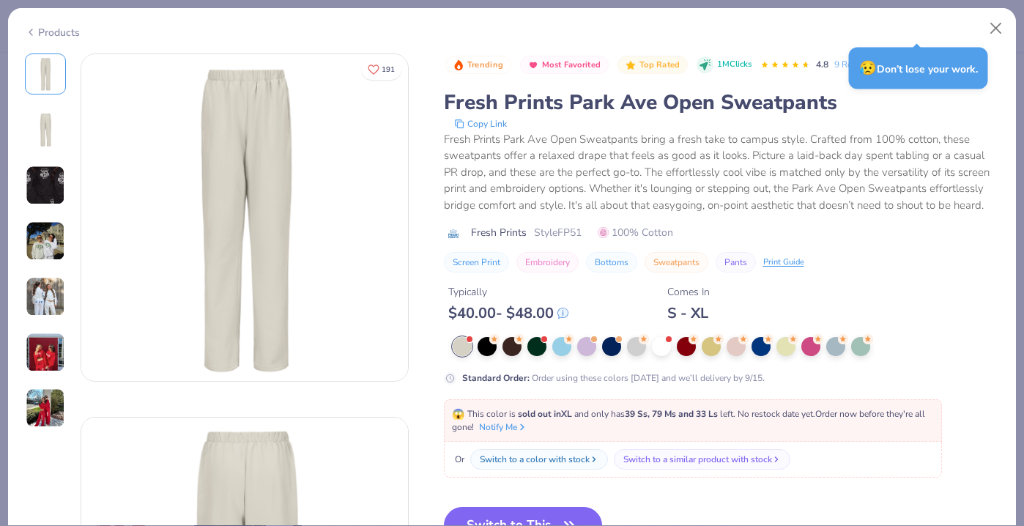
click at [40, 305] on img at bounding box center [46, 297] width 40 height 40
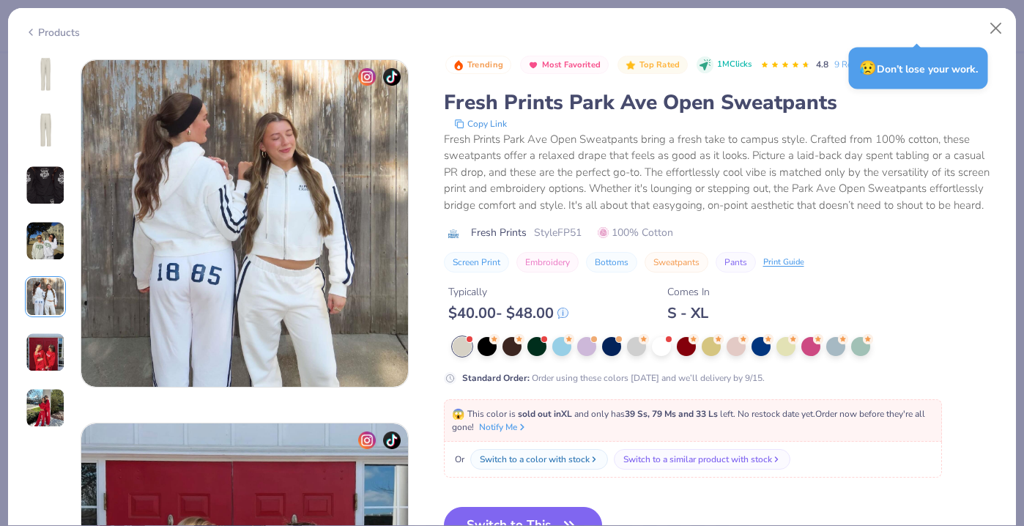
scroll to position [1453, 0]
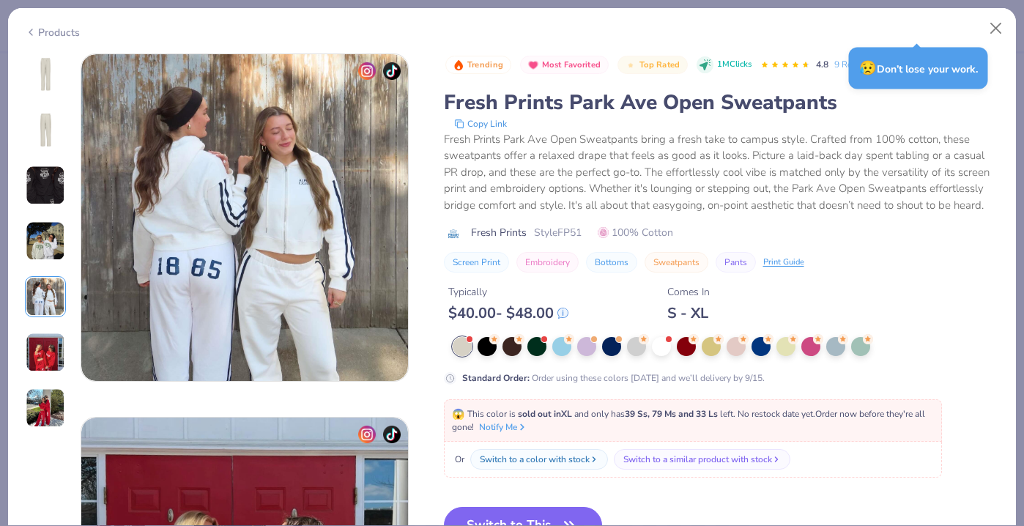
click at [37, 240] on img at bounding box center [46, 241] width 40 height 40
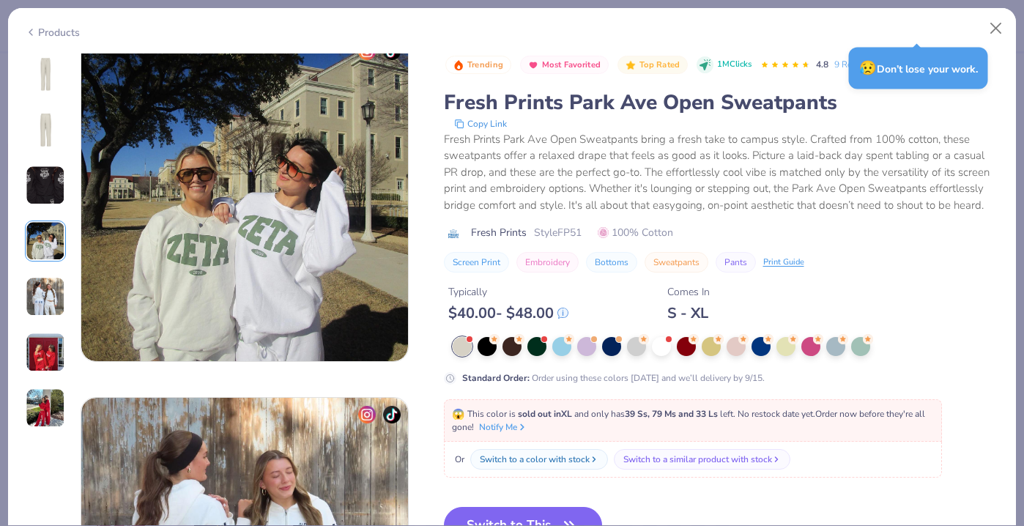
click at [37, 401] on img at bounding box center [46, 408] width 40 height 40
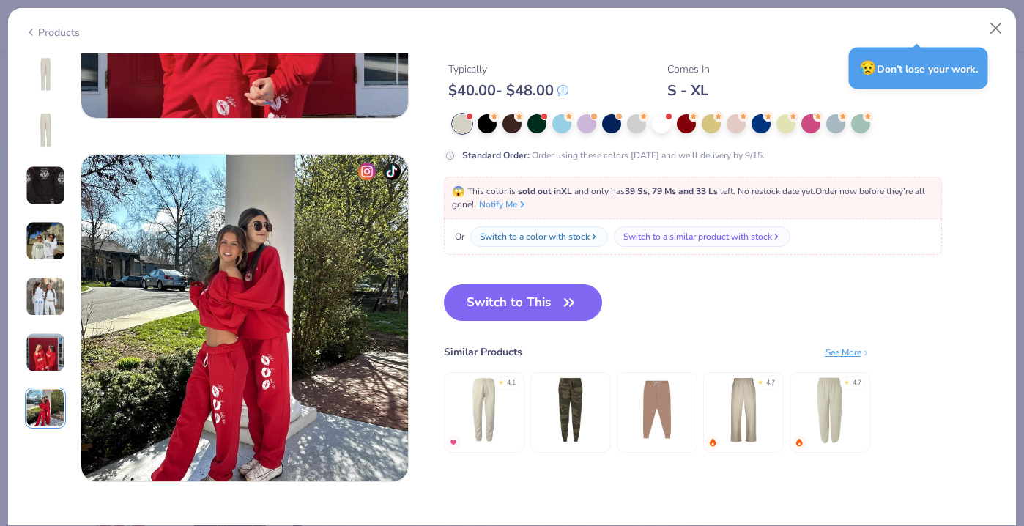
scroll to position [2180, 0]
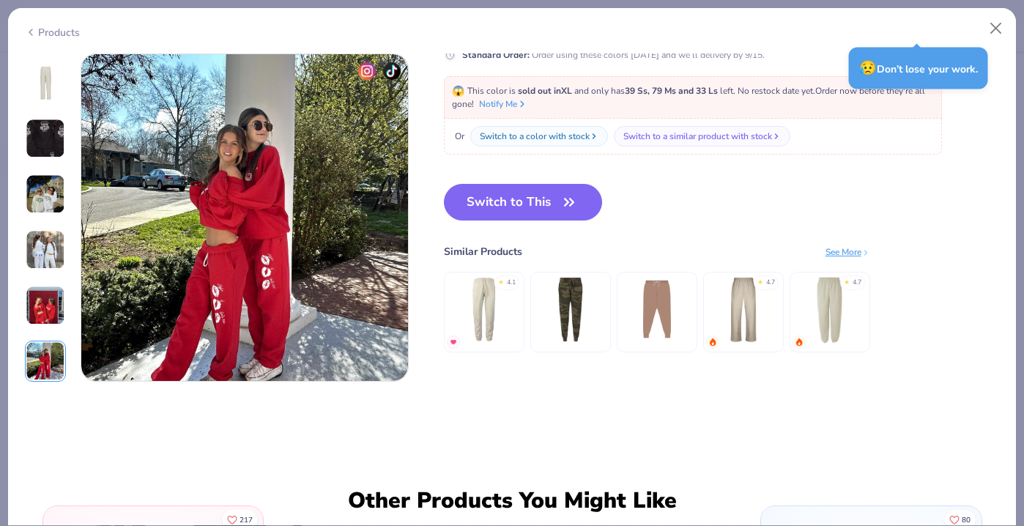
click at [40, 311] on img at bounding box center [46, 306] width 40 height 40
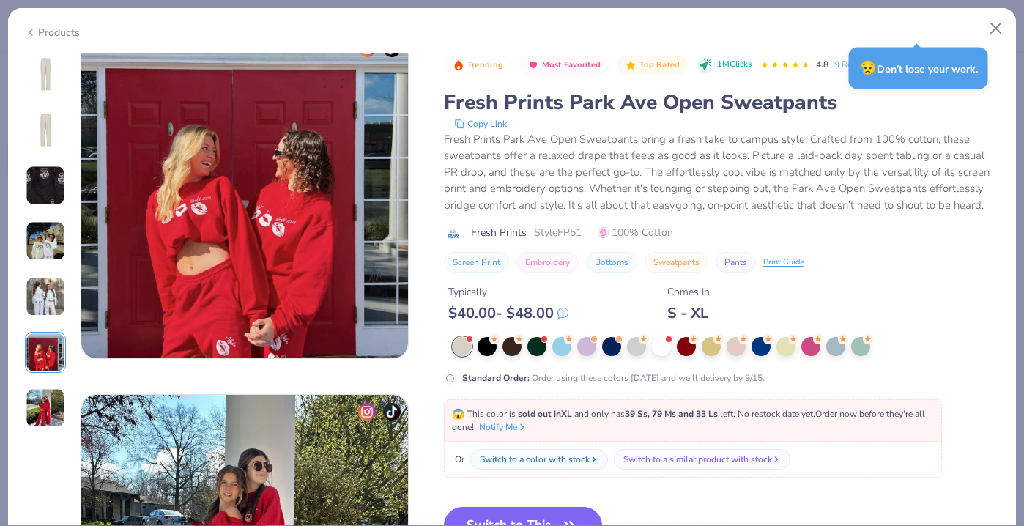
scroll to position [1817, 0]
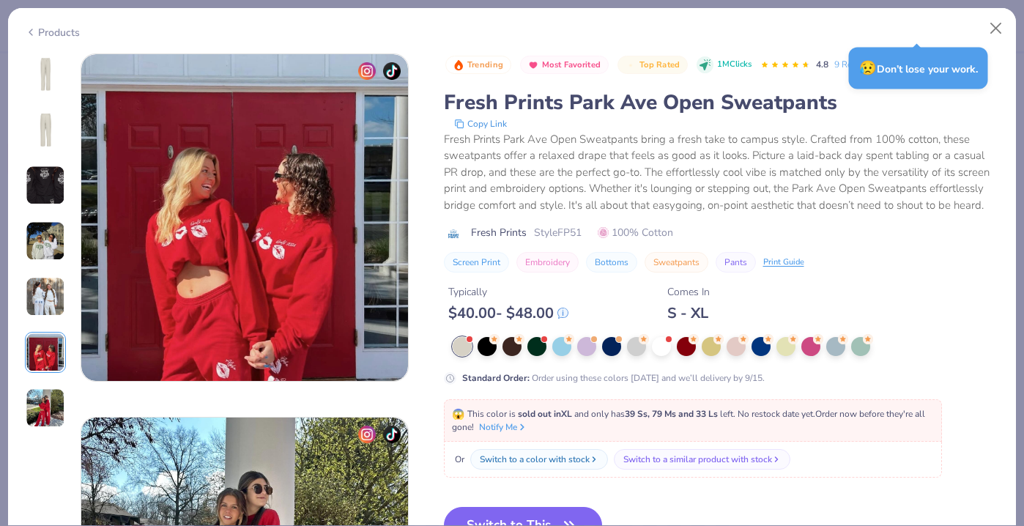
click at [40, 304] on img at bounding box center [46, 297] width 40 height 40
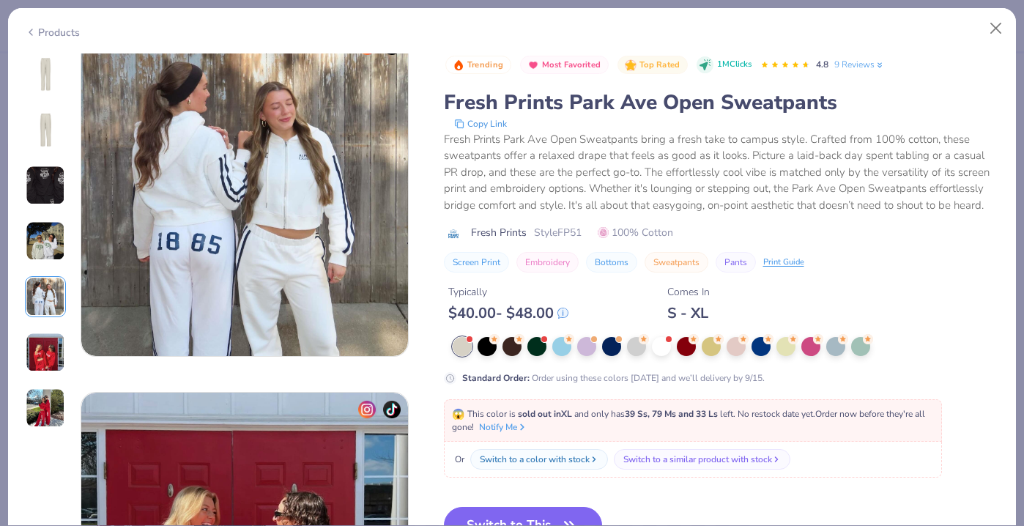
scroll to position [1432, 0]
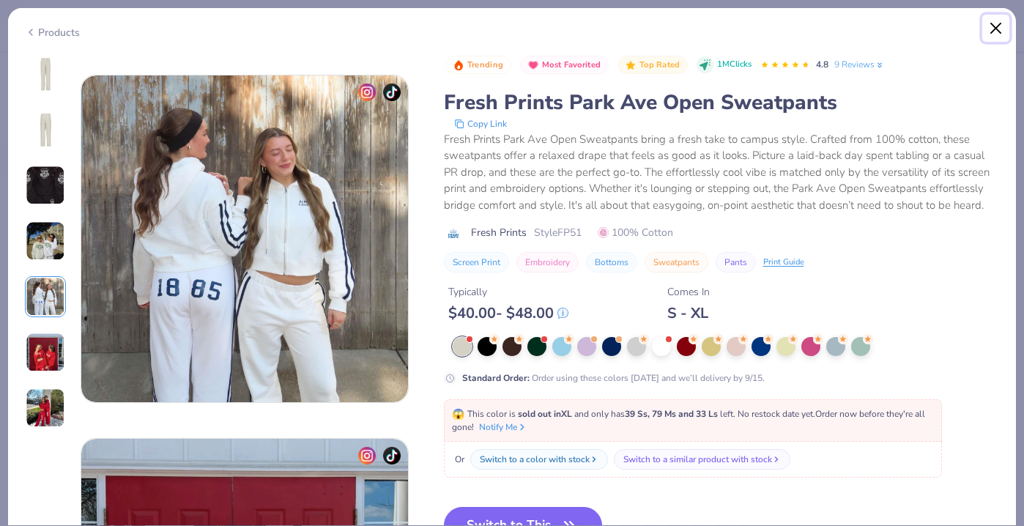
click at [995, 27] on button "Close" at bounding box center [996, 29] width 28 height 28
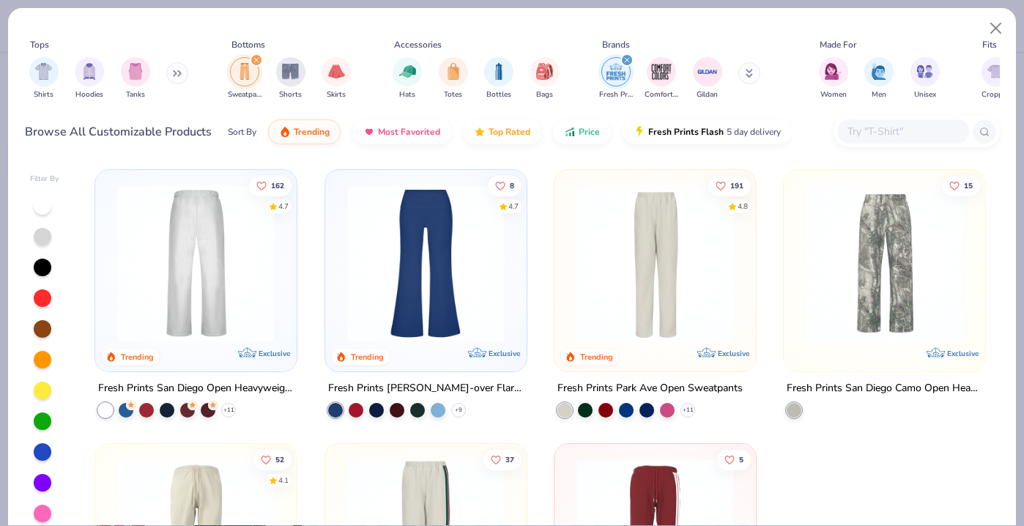
click at [417, 225] on img at bounding box center [426, 263] width 172 height 157
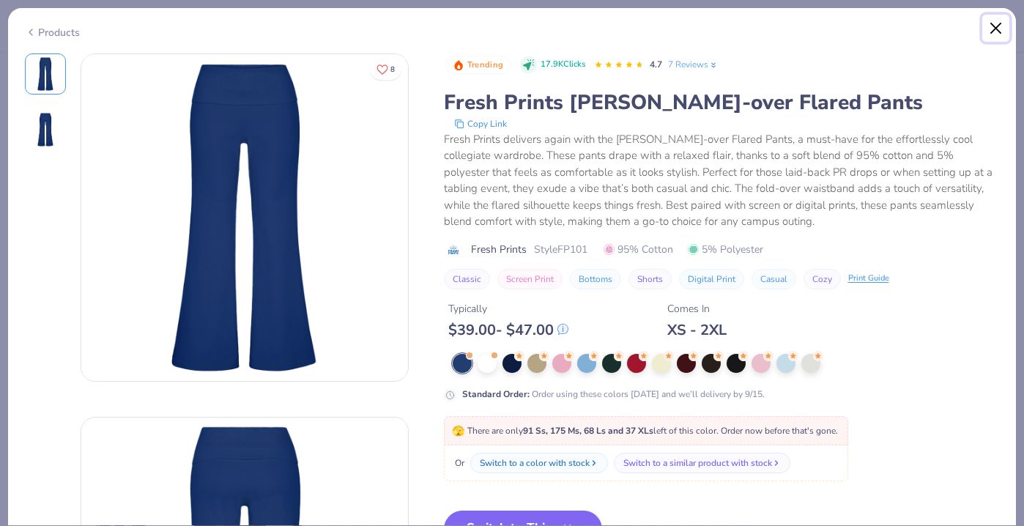
click at [996, 31] on button "Close" at bounding box center [996, 29] width 28 height 28
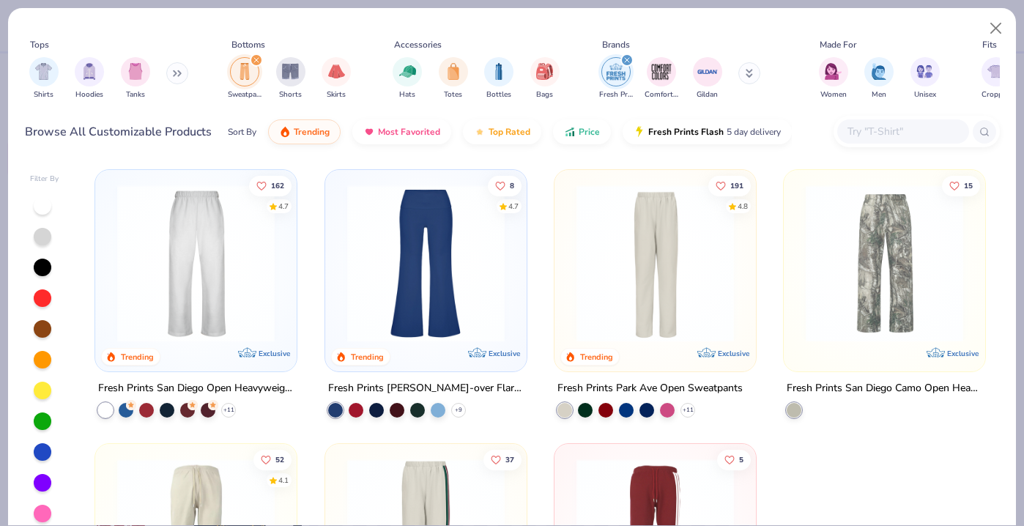
click at [204, 262] on img at bounding box center [196, 263] width 172 height 157
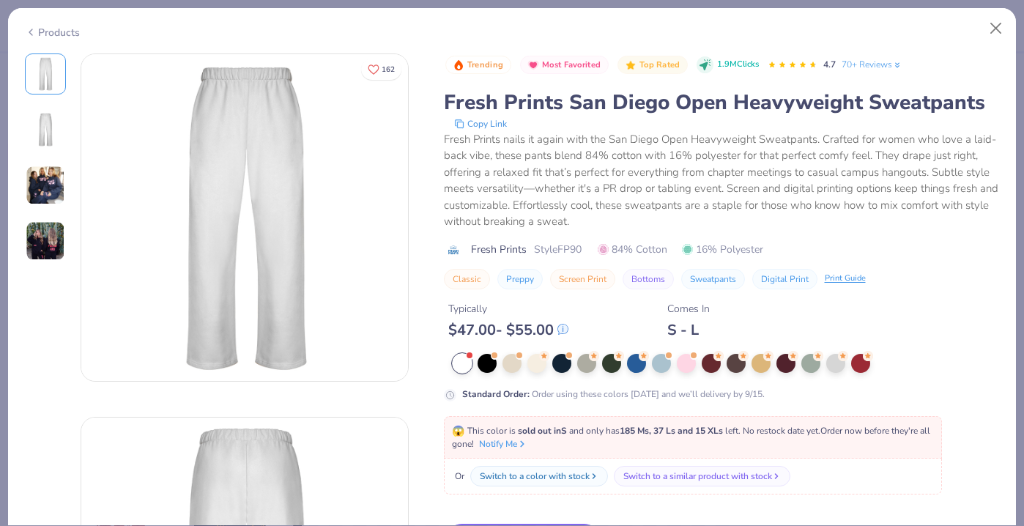
click at [42, 243] on img at bounding box center [46, 241] width 40 height 40
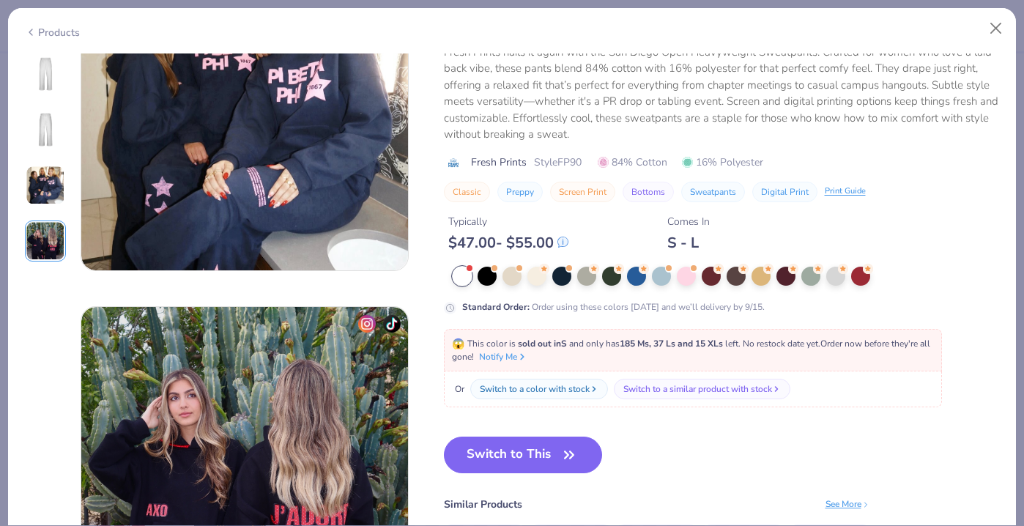
scroll to position [1090, 0]
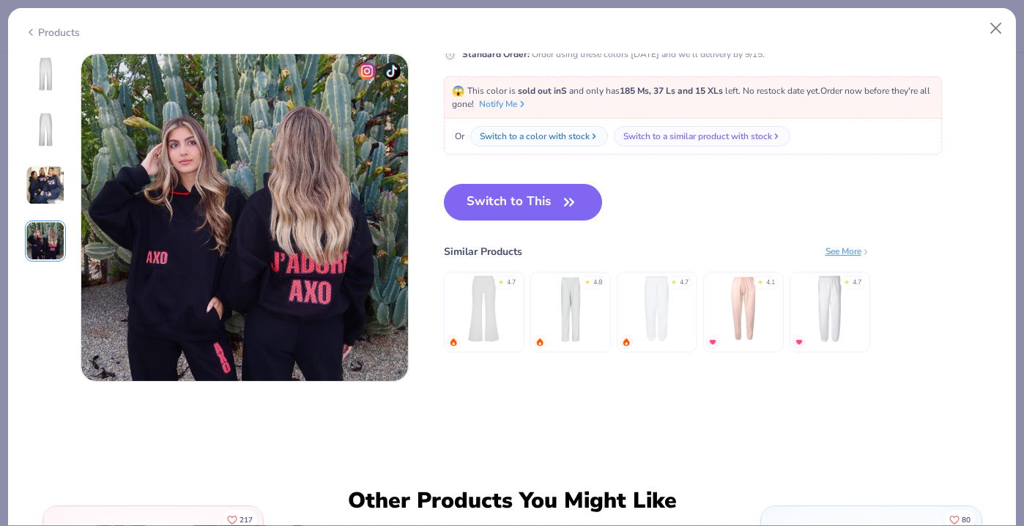
click at [43, 203] on img at bounding box center [46, 186] width 40 height 40
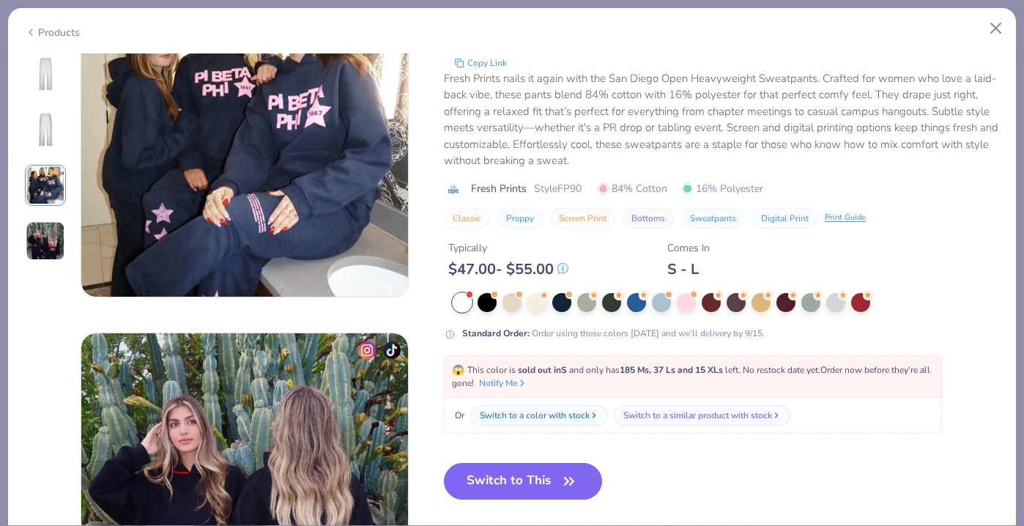
scroll to position [727, 0]
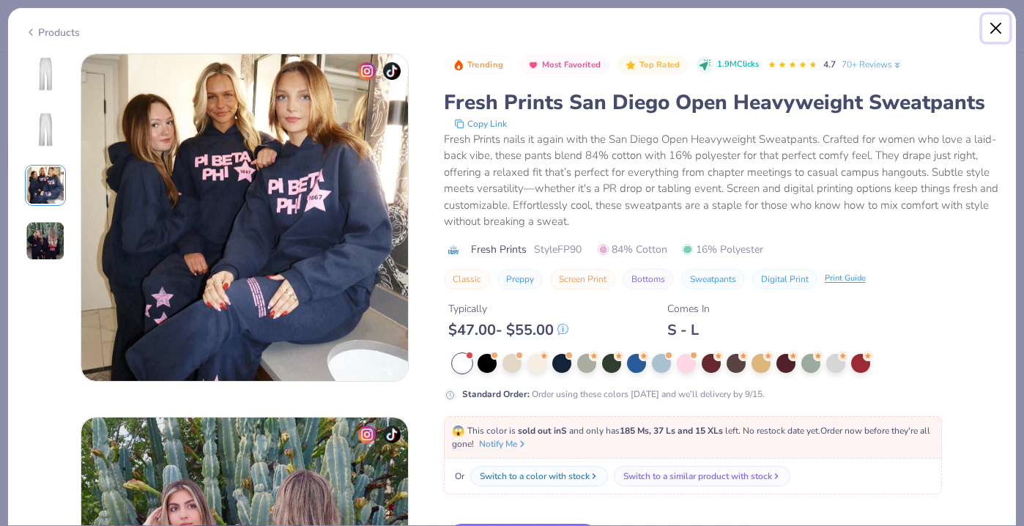
click at [986, 29] on button "Close" at bounding box center [996, 29] width 28 height 28
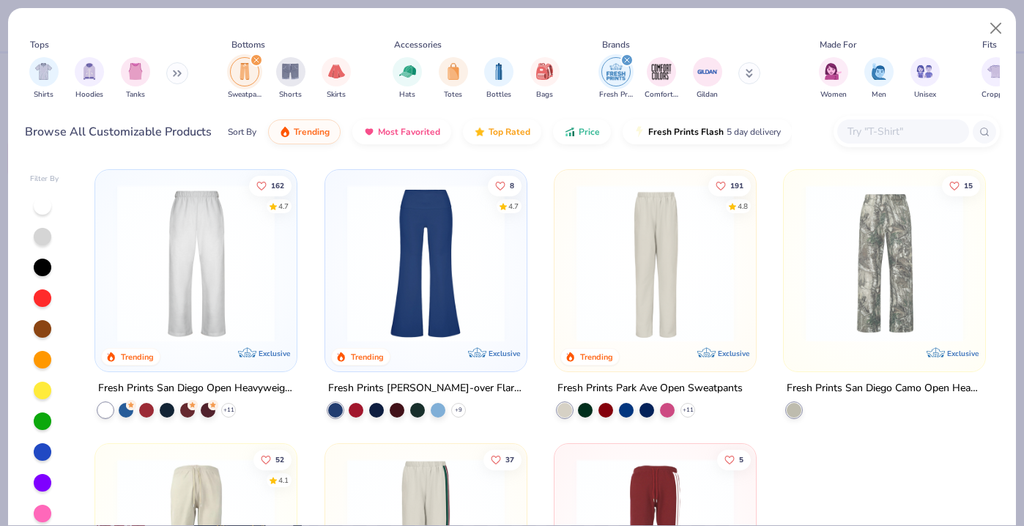
click at [669, 276] on img at bounding box center [655, 263] width 172 height 157
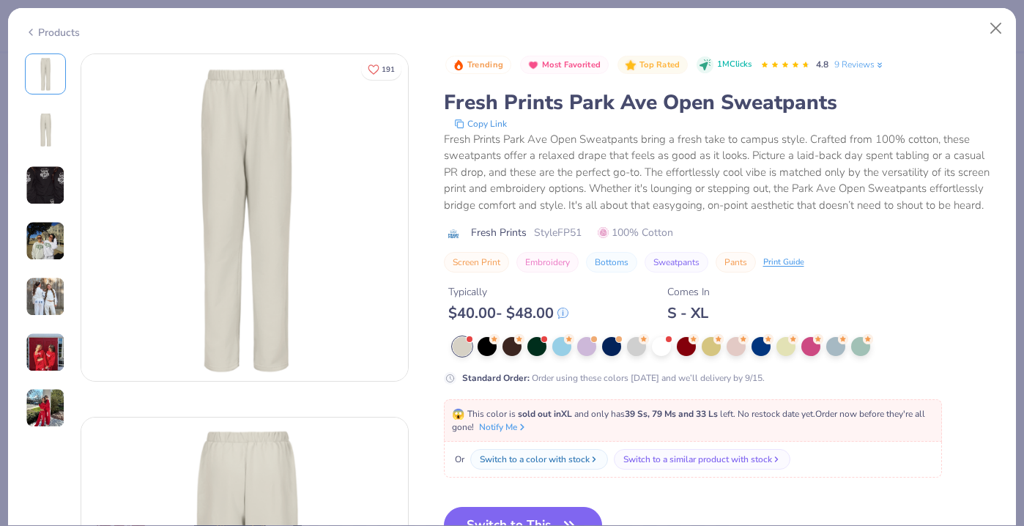
click at [34, 355] on img at bounding box center [46, 353] width 40 height 40
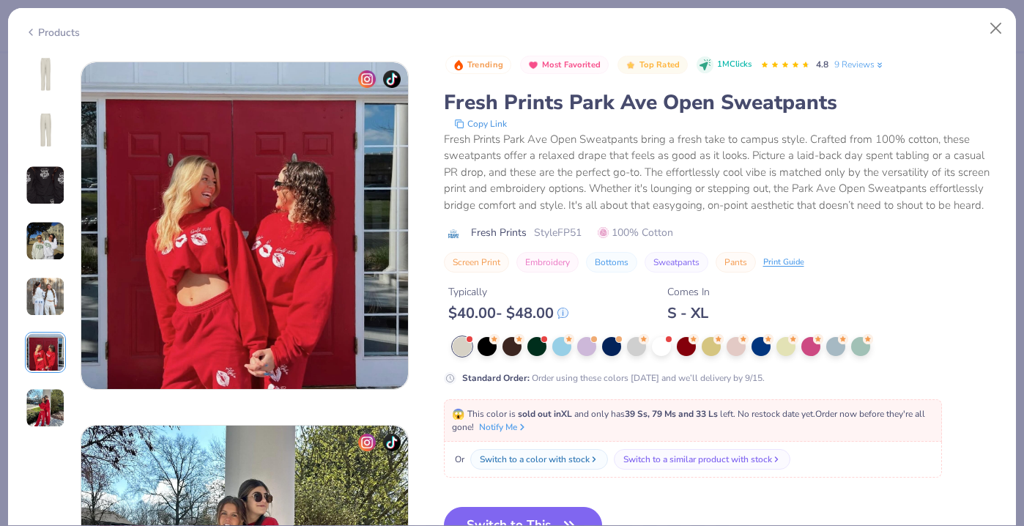
scroll to position [1817, 0]
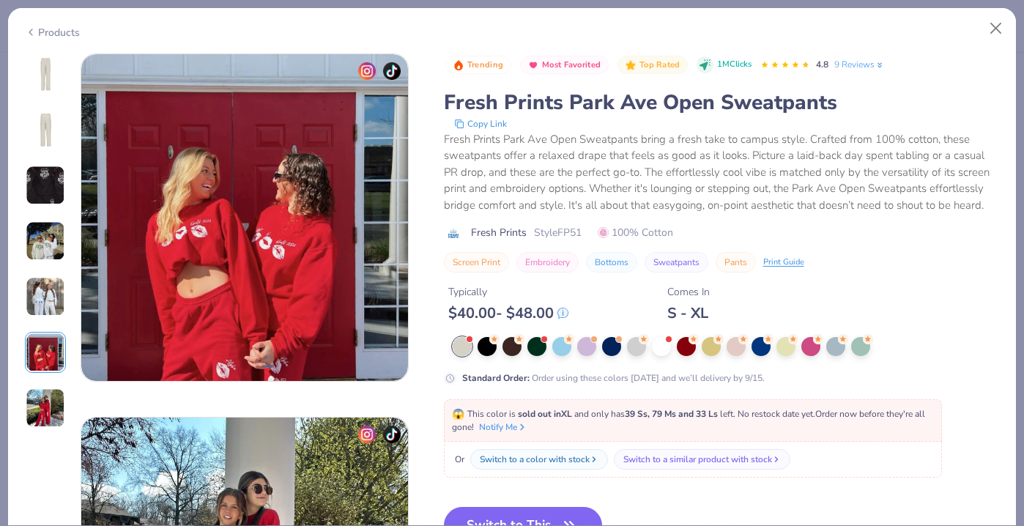
click at [45, 246] on img at bounding box center [46, 241] width 40 height 40
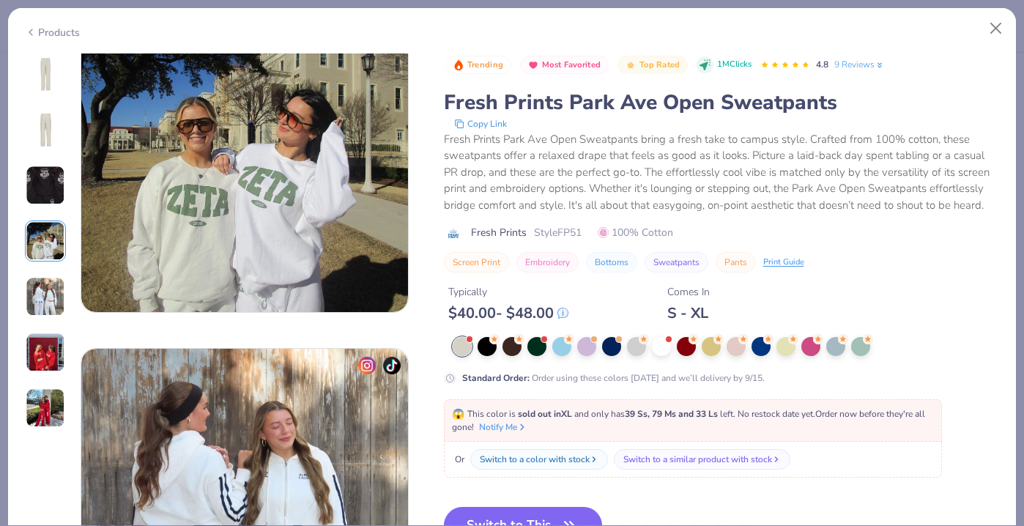
scroll to position [1090, 0]
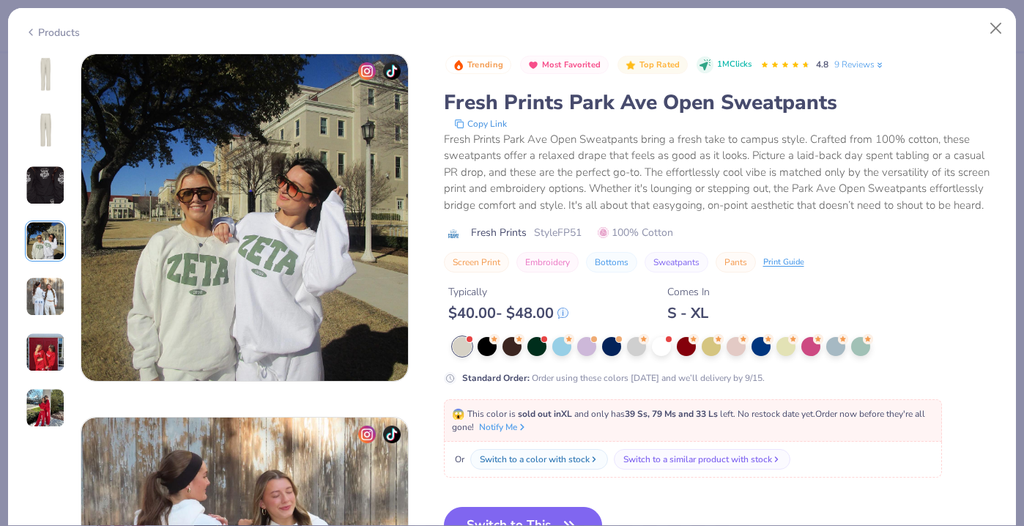
click at [48, 303] on img at bounding box center [46, 297] width 40 height 40
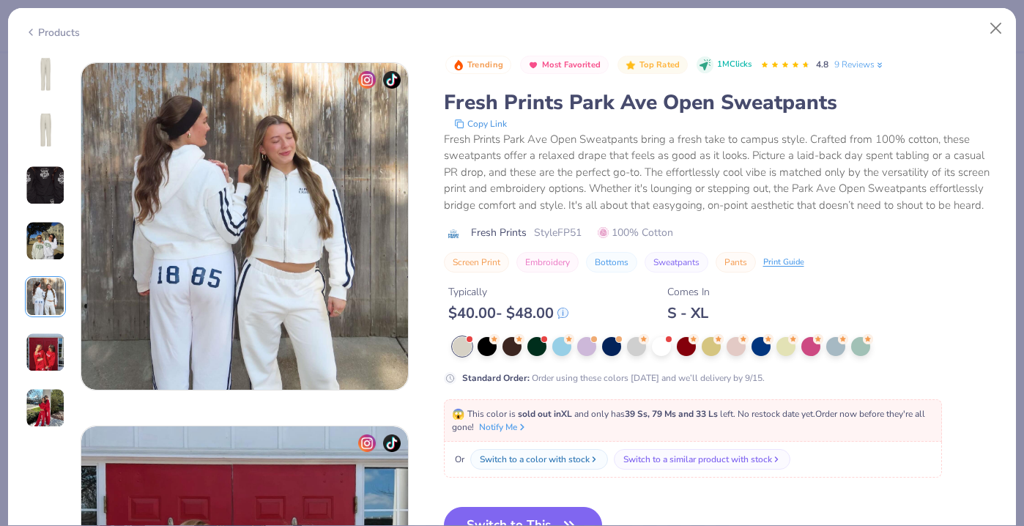
scroll to position [1453, 0]
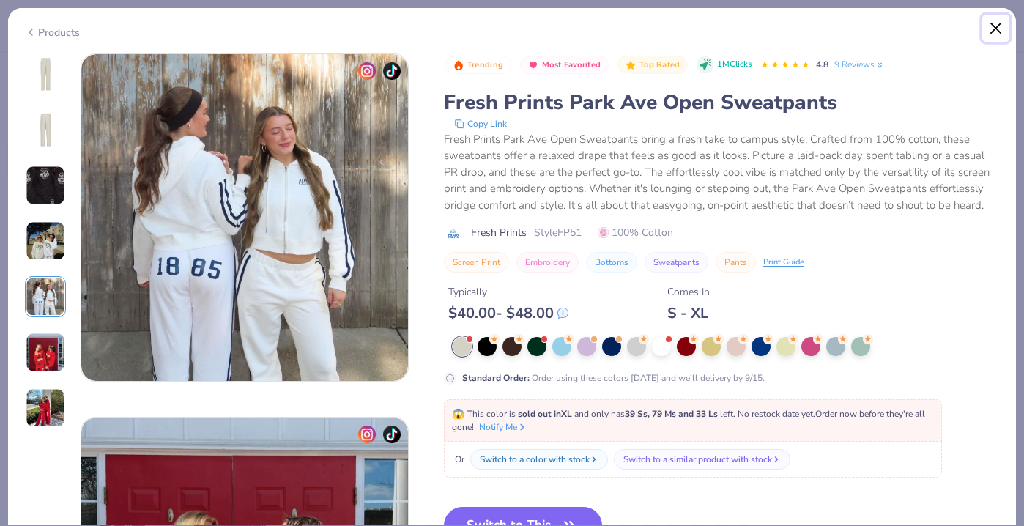
click at [1002, 23] on button "Close" at bounding box center [996, 29] width 28 height 28
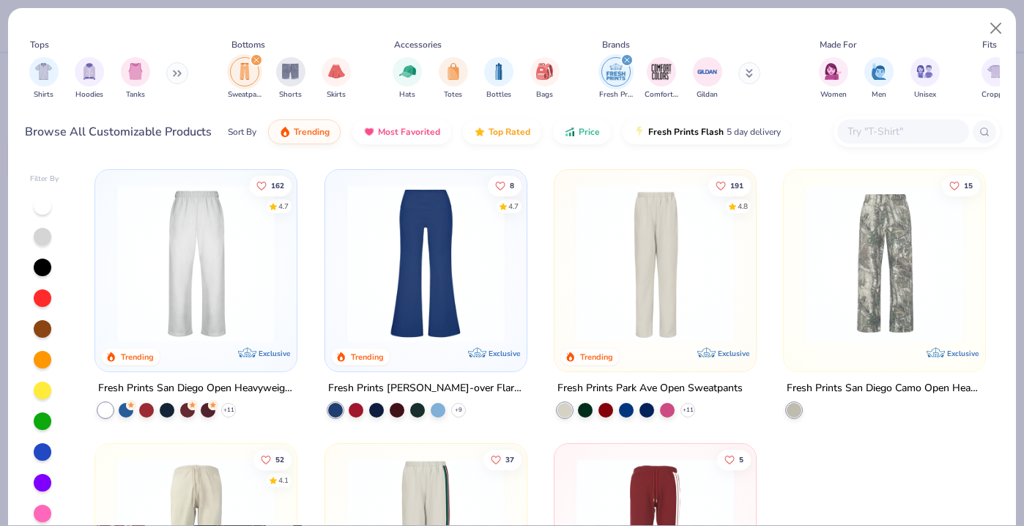
click at [232, 303] on img at bounding box center [196, 263] width 172 height 157
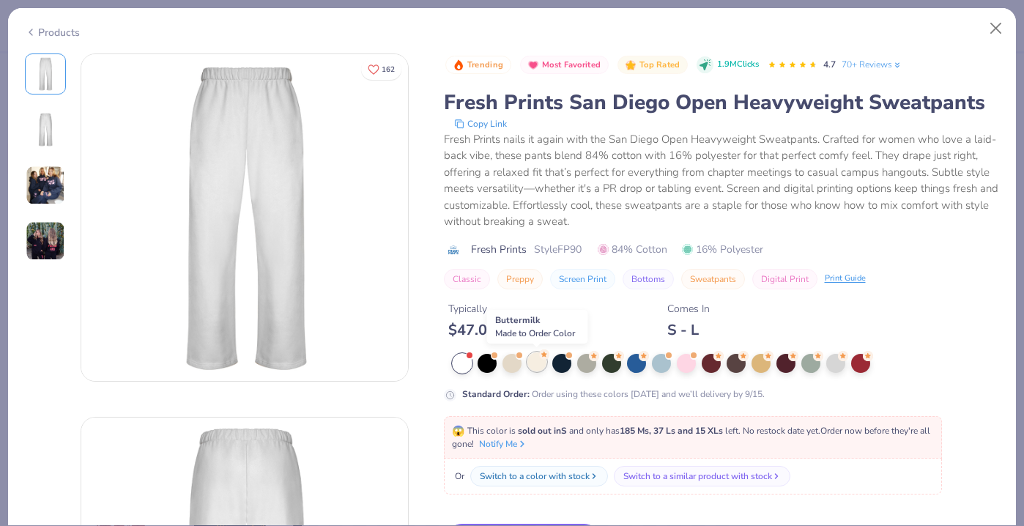
click at [535, 367] on div at bounding box center [536, 361] width 19 height 19
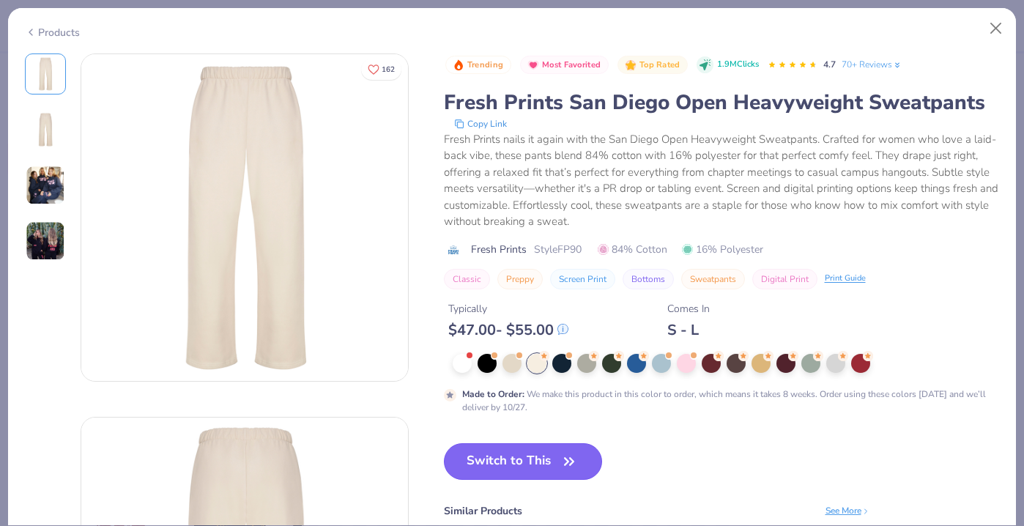
click at [487, 450] on button "Switch to This" at bounding box center [523, 461] width 159 height 37
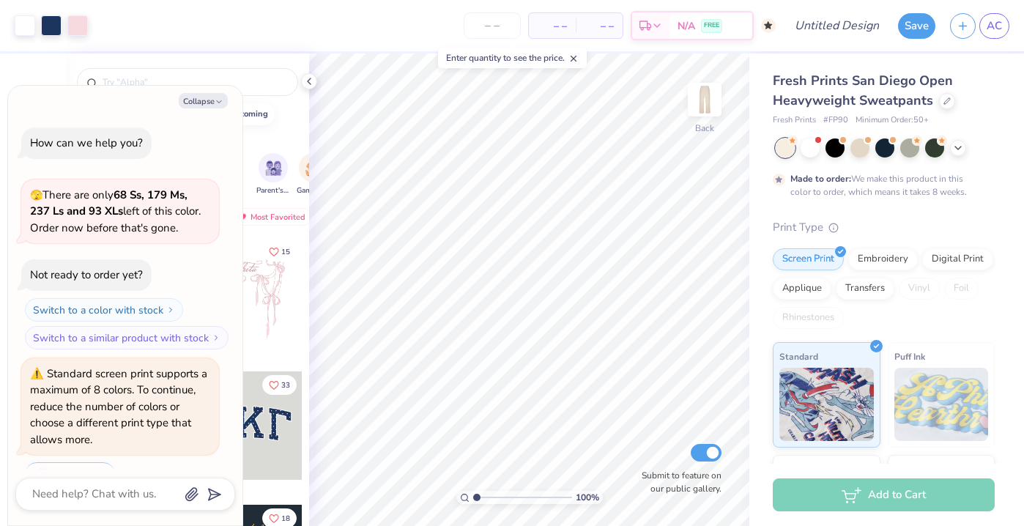
scroll to position [157, 0]
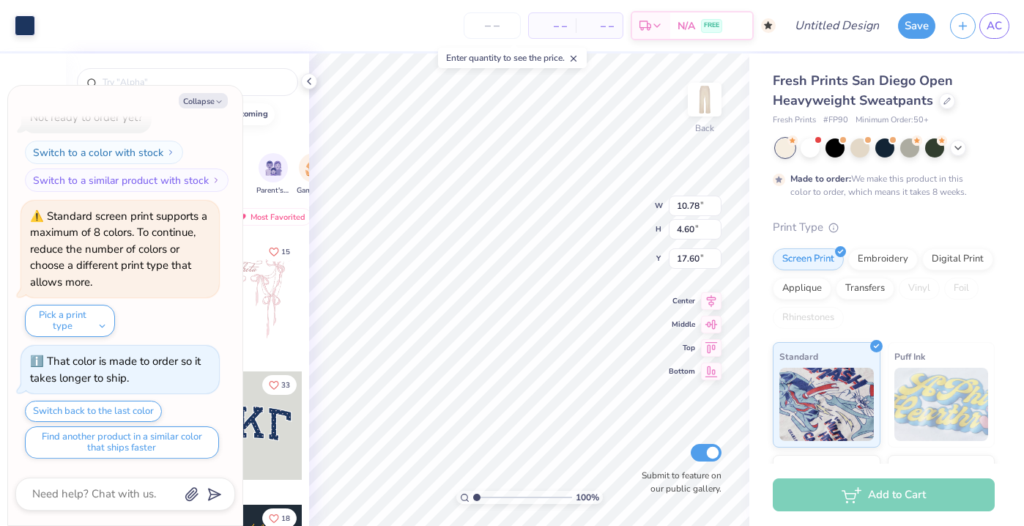
type textarea "x"
type input "3.28"
type textarea "x"
type input "3.28"
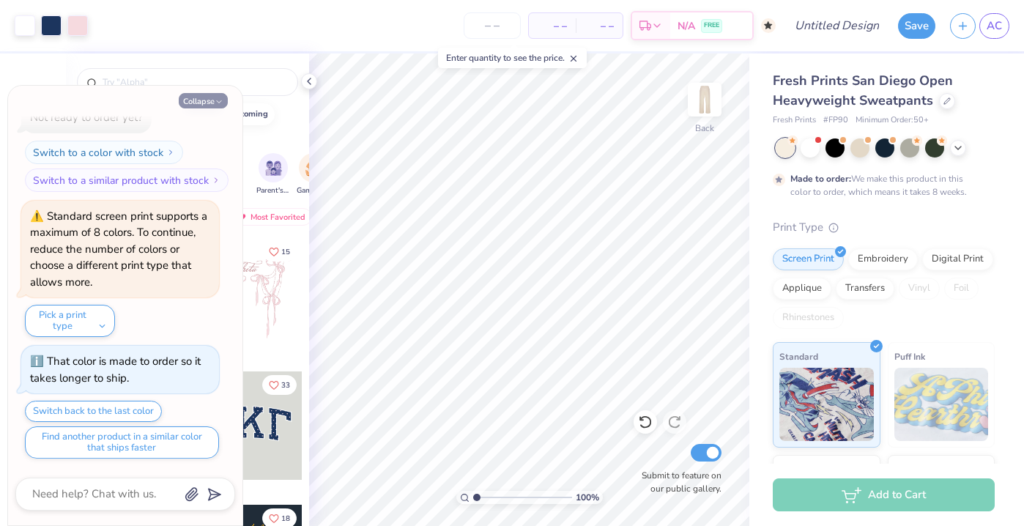
click at [200, 105] on button "Collapse" at bounding box center [203, 100] width 49 height 15
type textarea "x"
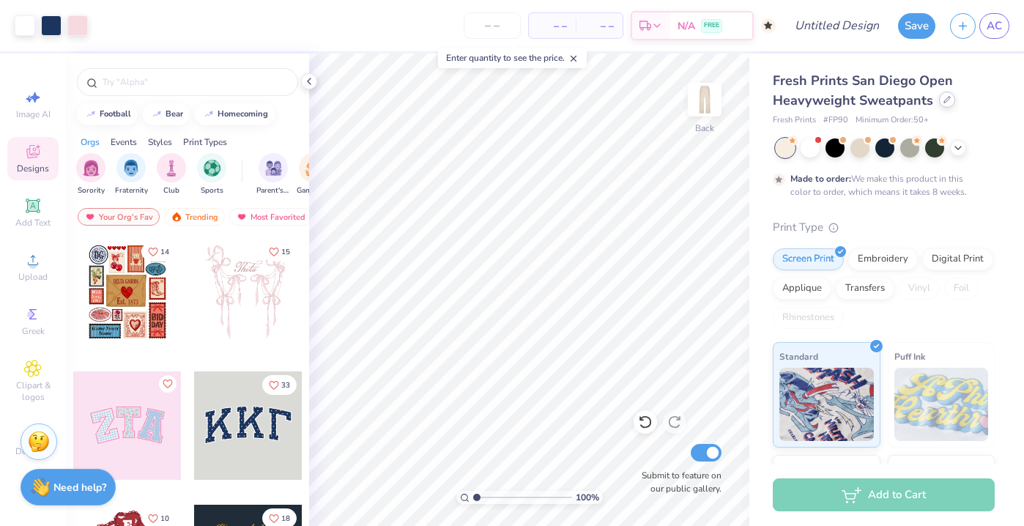
click at [944, 102] on icon at bounding box center [947, 100] width 6 height 6
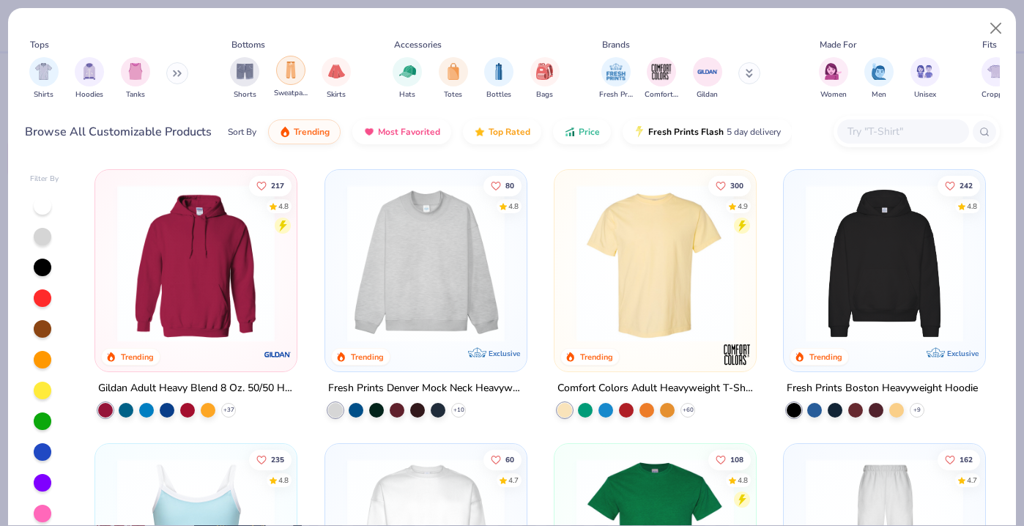
click at [281, 75] on div "filter for Sweatpants" at bounding box center [290, 70] width 29 height 29
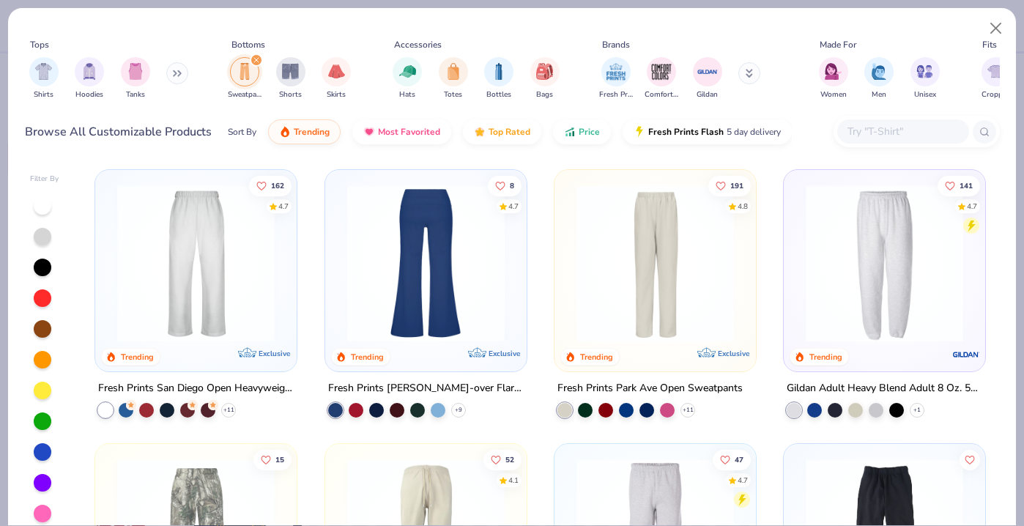
click at [221, 297] on img at bounding box center [196, 263] width 172 height 157
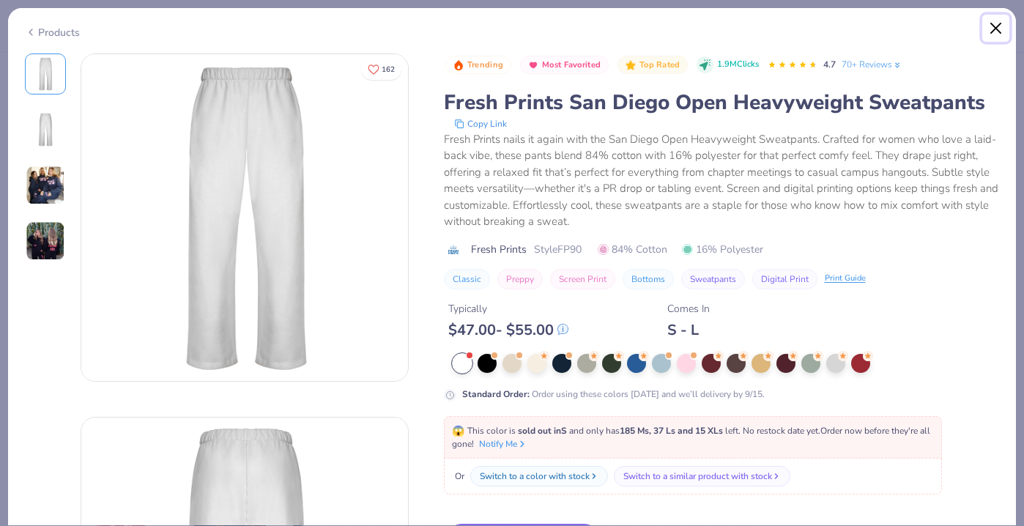
click at [995, 28] on button "Close" at bounding box center [996, 29] width 28 height 28
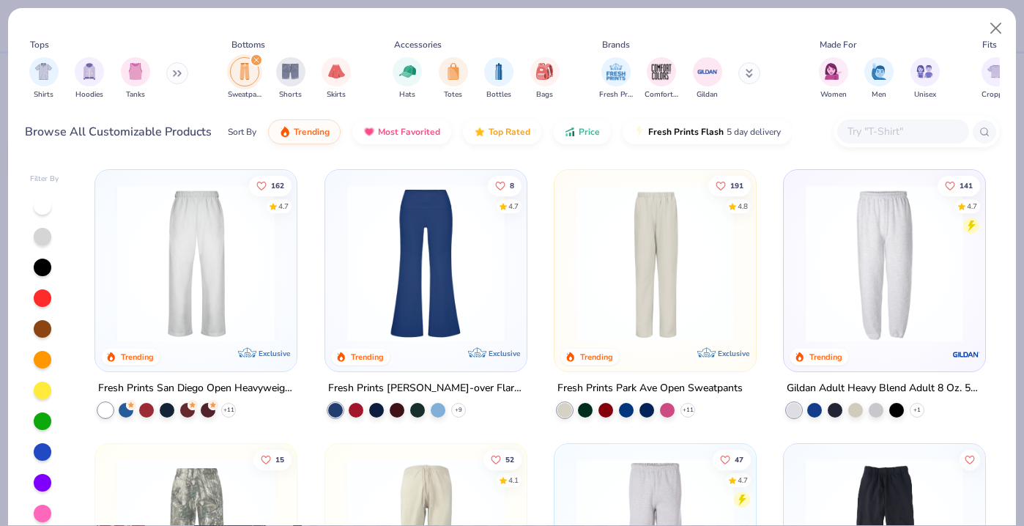
click at [678, 272] on img at bounding box center [655, 263] width 172 height 157
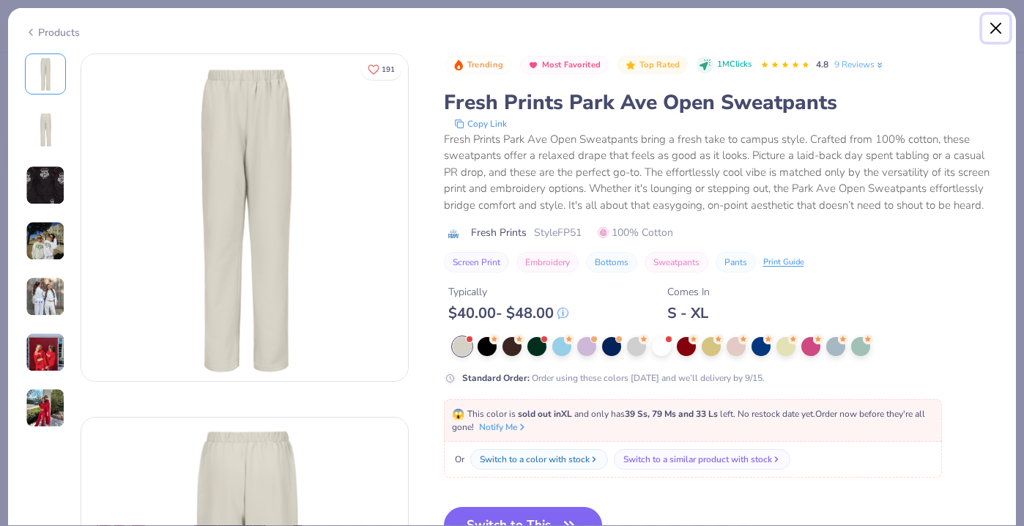
click at [996, 34] on button "Close" at bounding box center [996, 29] width 28 height 28
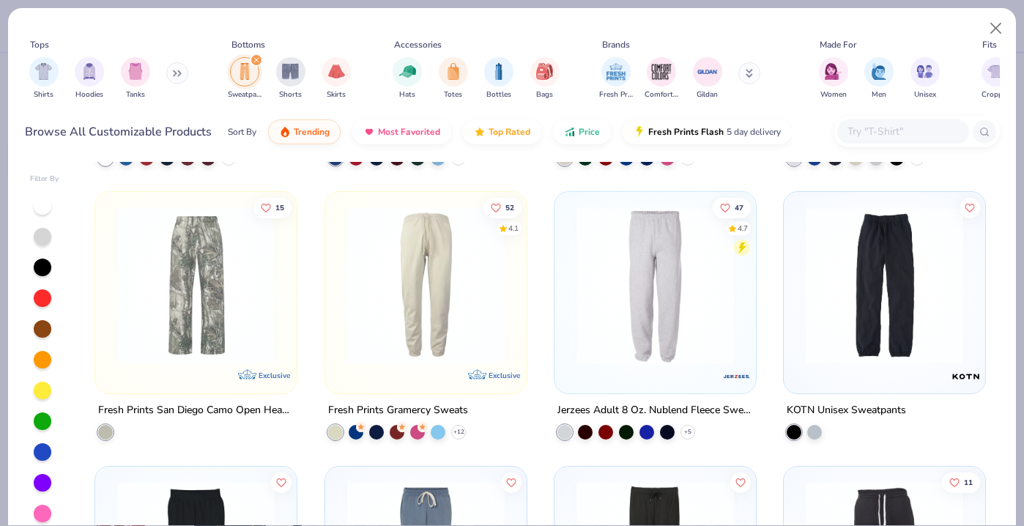
scroll to position [264, 0]
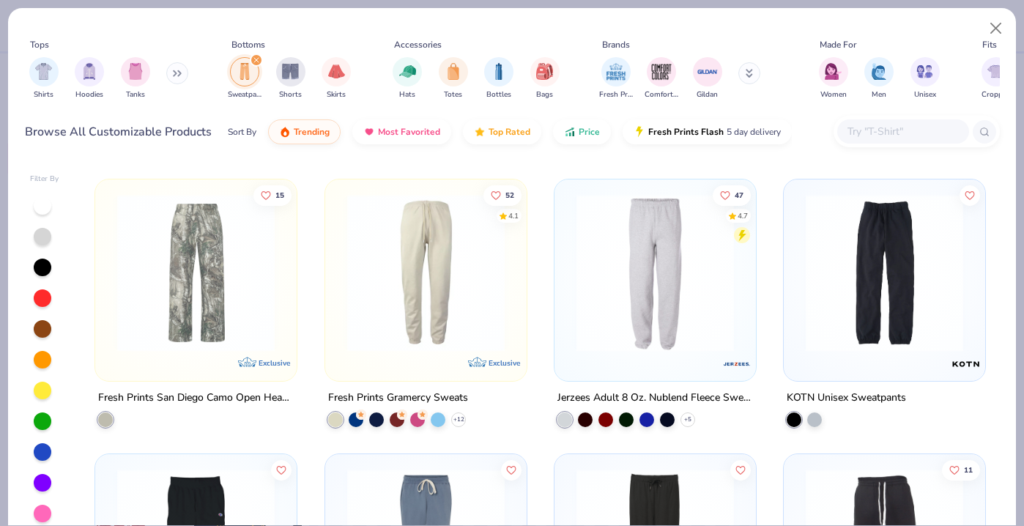
click at [207, 317] on img at bounding box center [196, 272] width 172 height 157
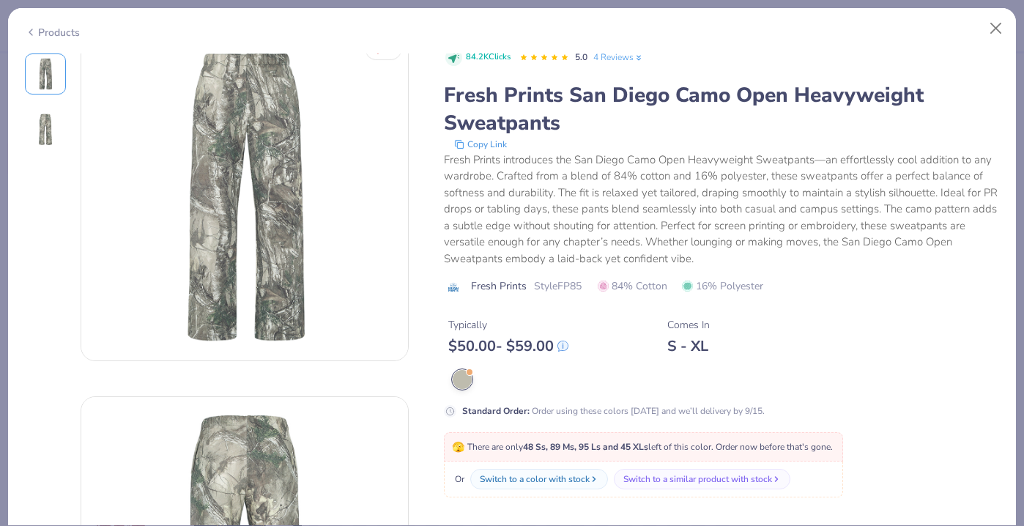
scroll to position [23, 0]
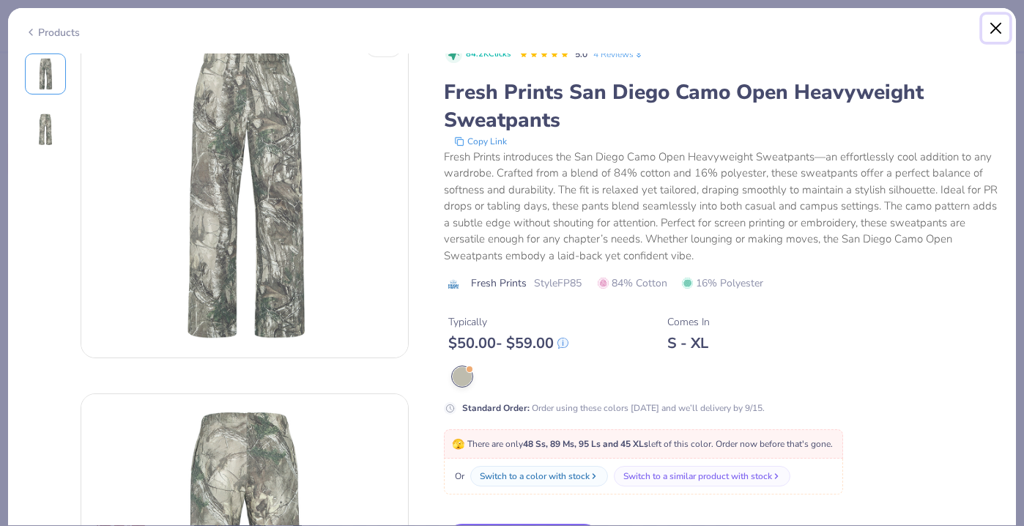
click at [993, 26] on button "Close" at bounding box center [996, 29] width 28 height 28
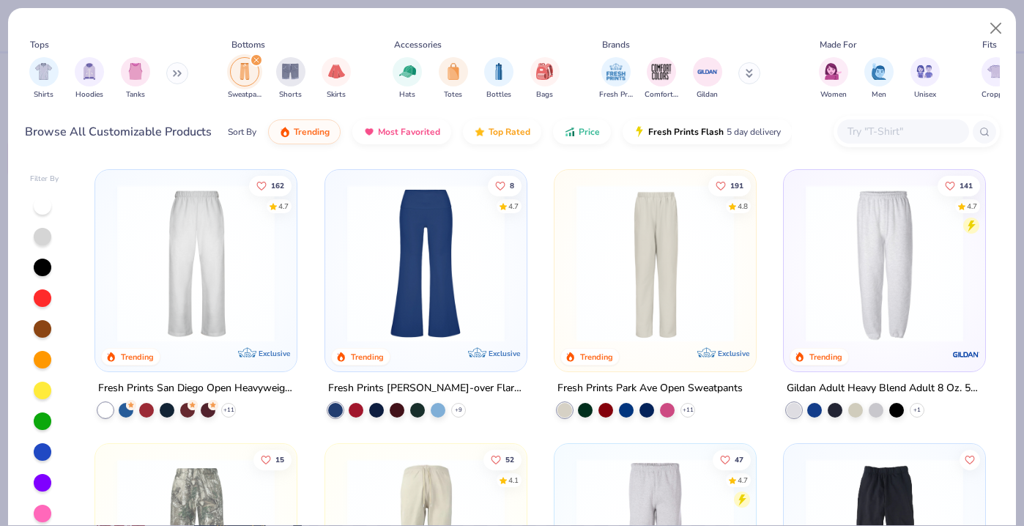
click at [176, 297] on img at bounding box center [196, 263] width 172 height 157
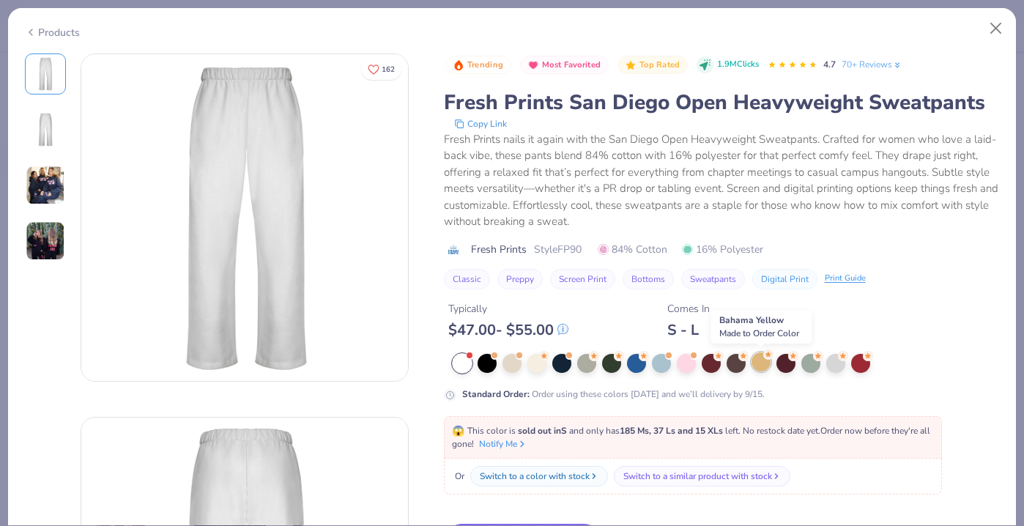
click at [757, 363] on div at bounding box center [761, 361] width 19 height 19
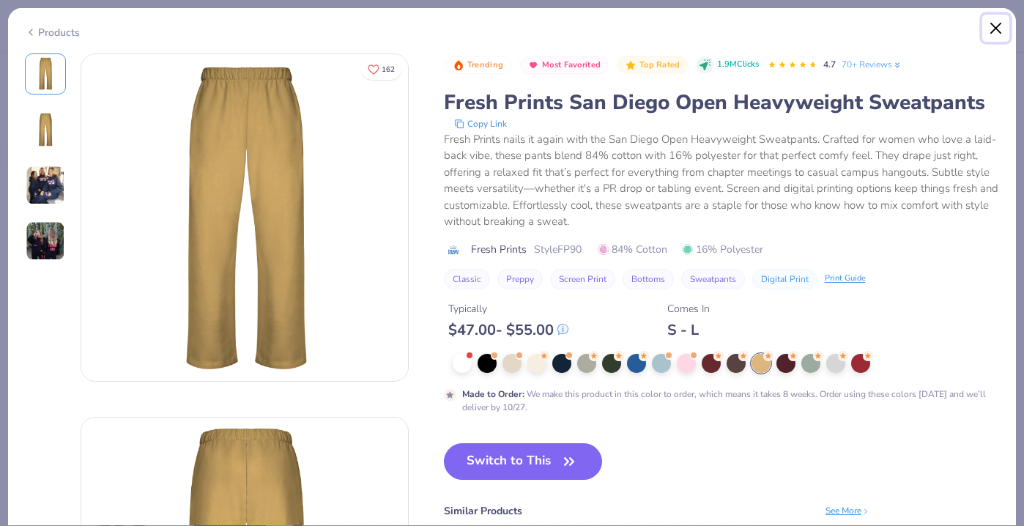
click at [1000, 34] on button "Close" at bounding box center [996, 29] width 28 height 28
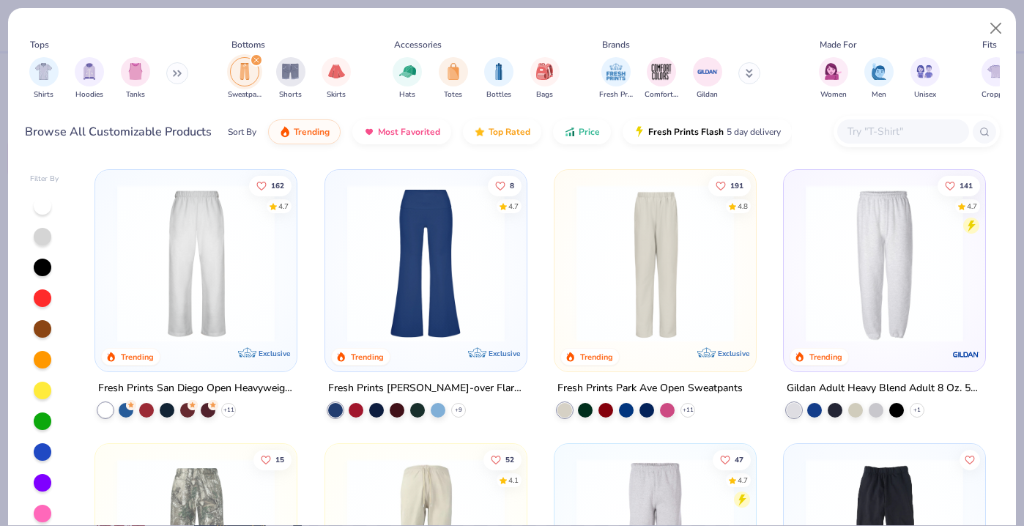
click at [630, 266] on img at bounding box center [655, 263] width 172 height 157
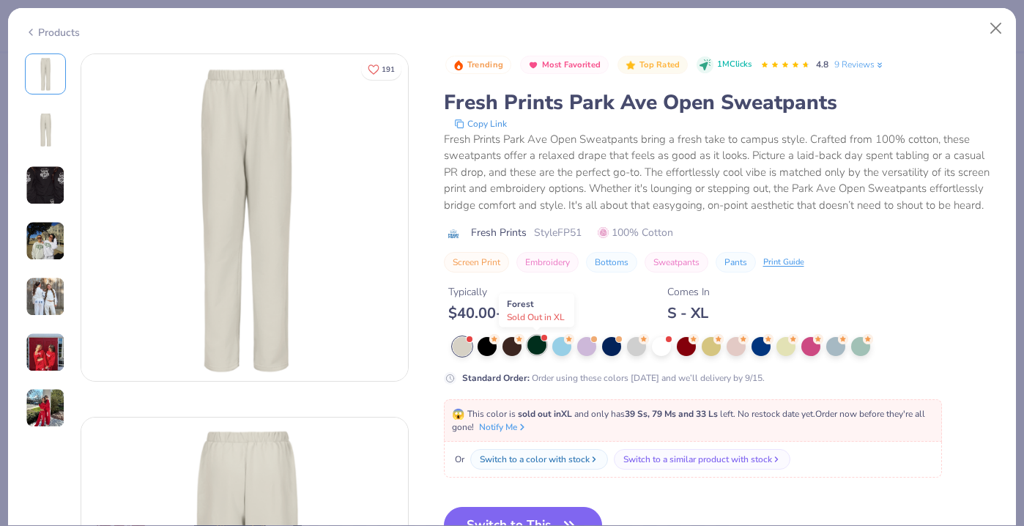
click at [538, 344] on div at bounding box center [536, 344] width 19 height 19
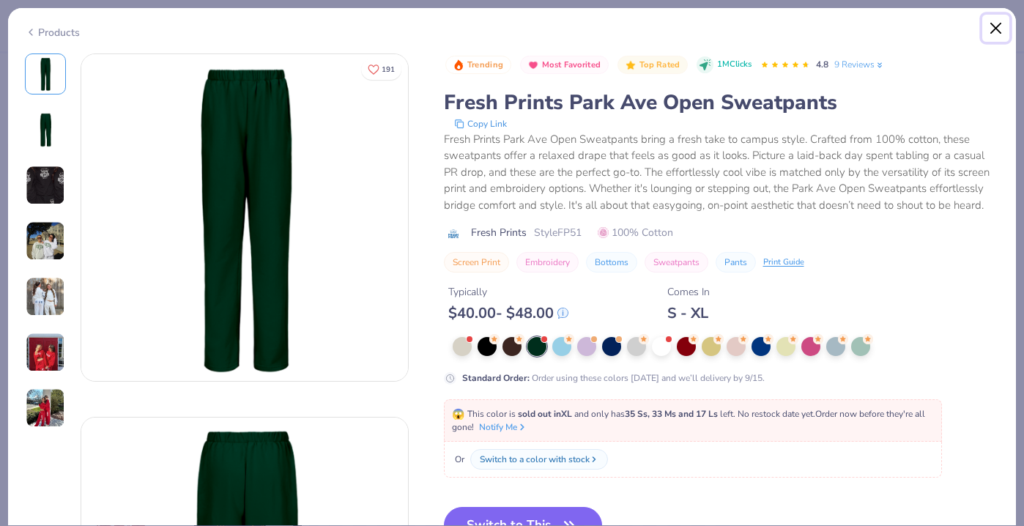
click at [993, 18] on button "Close" at bounding box center [996, 29] width 28 height 28
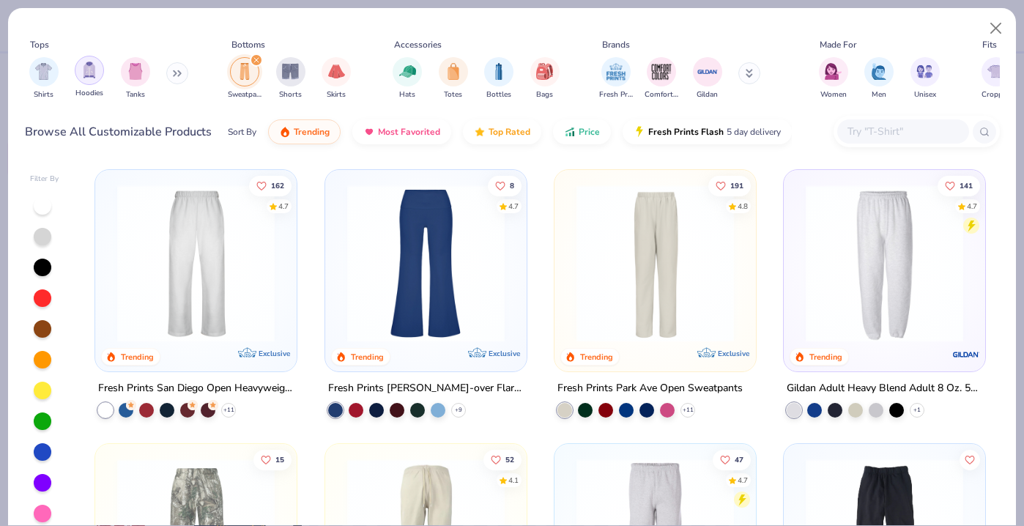
click at [88, 75] on img "filter for Hoodies" at bounding box center [89, 70] width 16 height 17
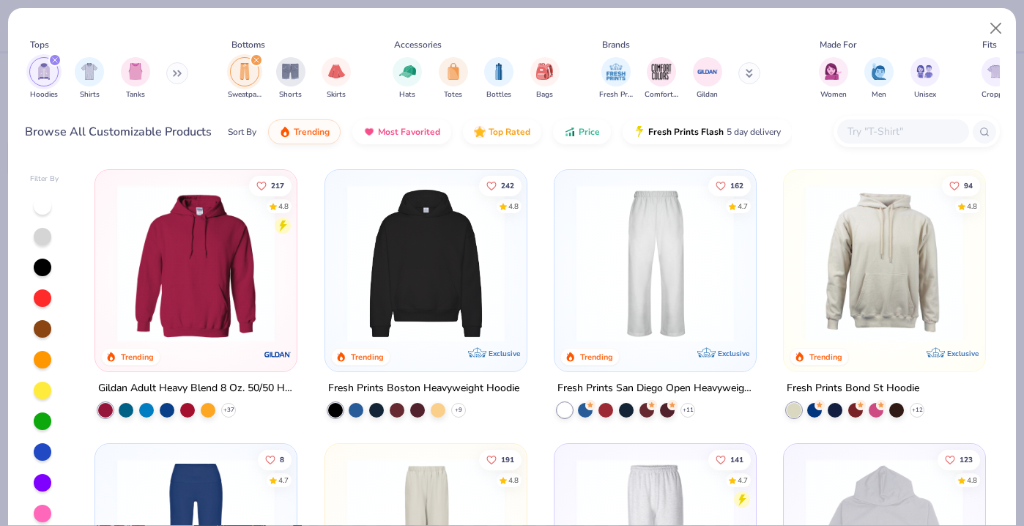
click at [253, 57] on icon "filter for Sweatpants" at bounding box center [256, 60] width 6 height 6
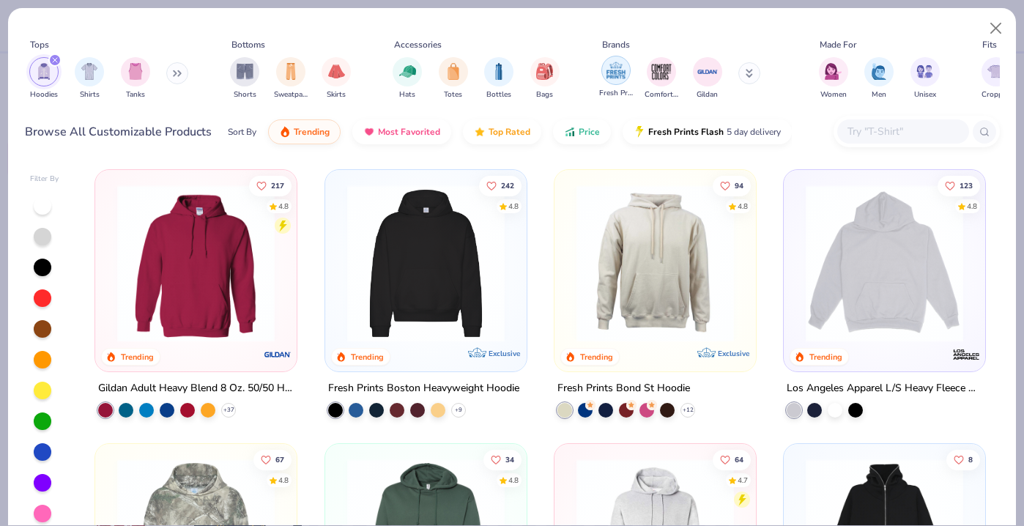
click at [607, 82] on div "filter for Fresh Prints" at bounding box center [615, 70] width 29 height 29
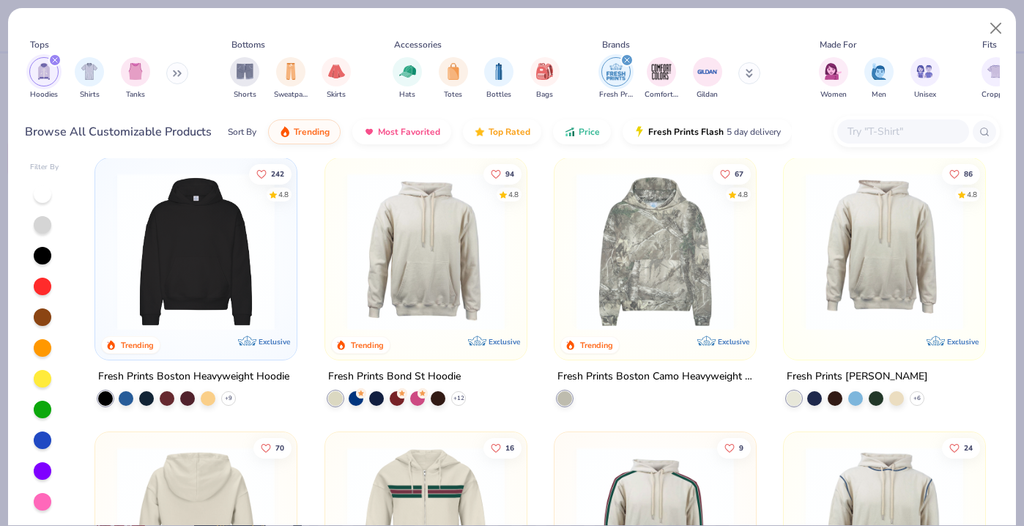
scroll to position [179, 0]
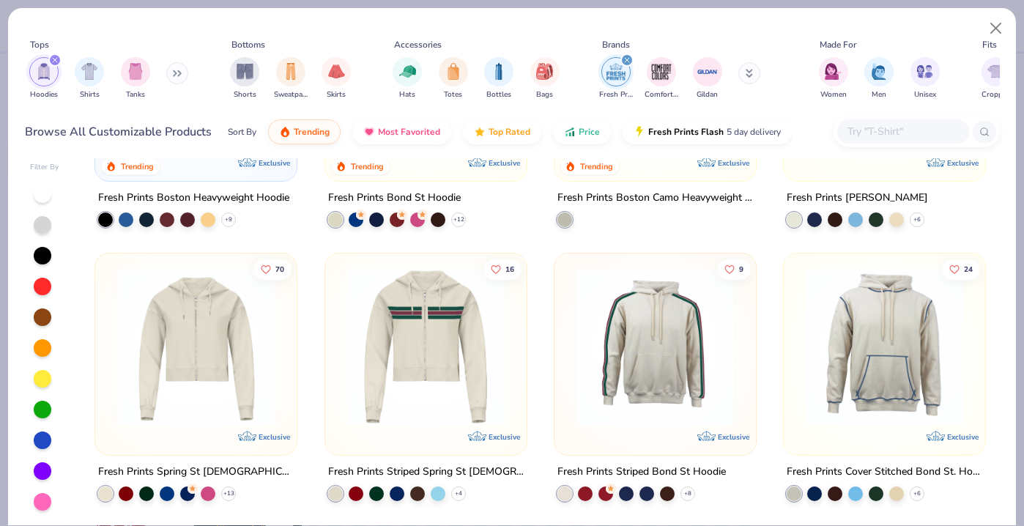
click at [56, 56] on div "filter for Hoodies" at bounding box center [54, 59] width 13 height 13
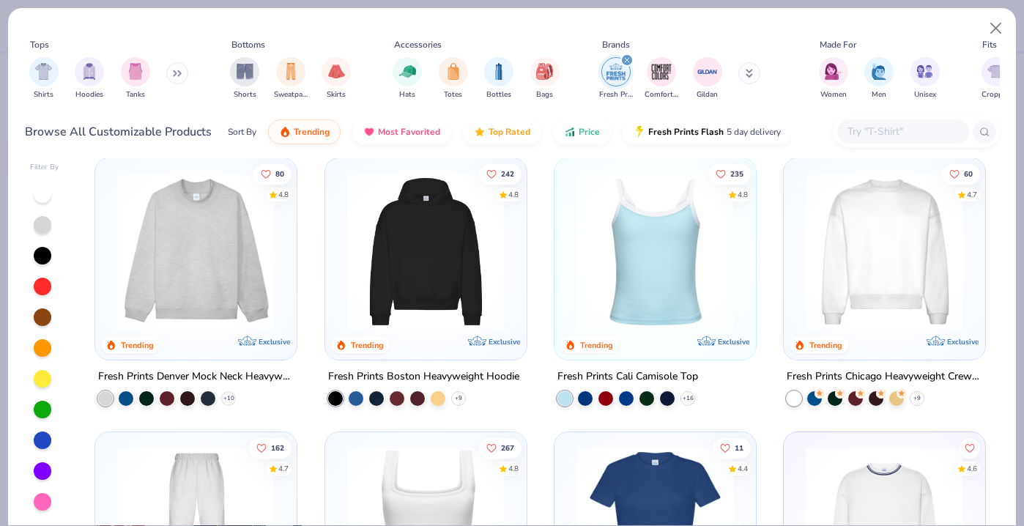
click at [176, 70] on icon at bounding box center [177, 73] width 9 height 7
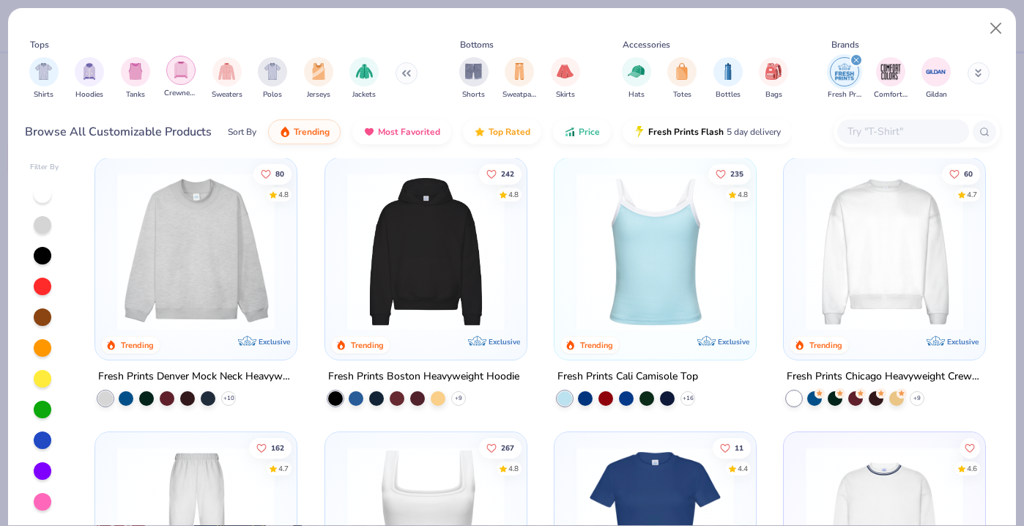
click at [177, 75] on img "filter for Crewnecks" at bounding box center [181, 70] width 16 height 17
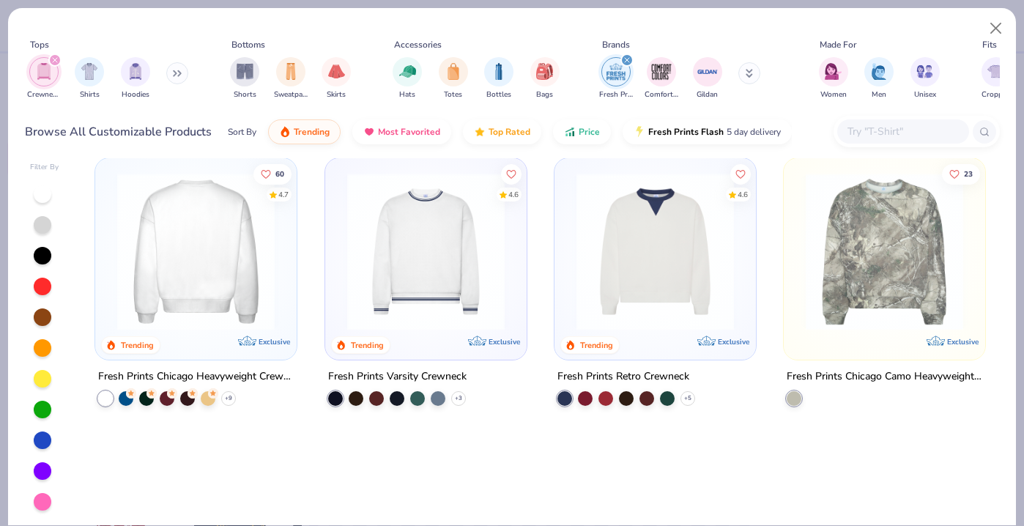
click at [212, 292] on img at bounding box center [196, 251] width 172 height 157
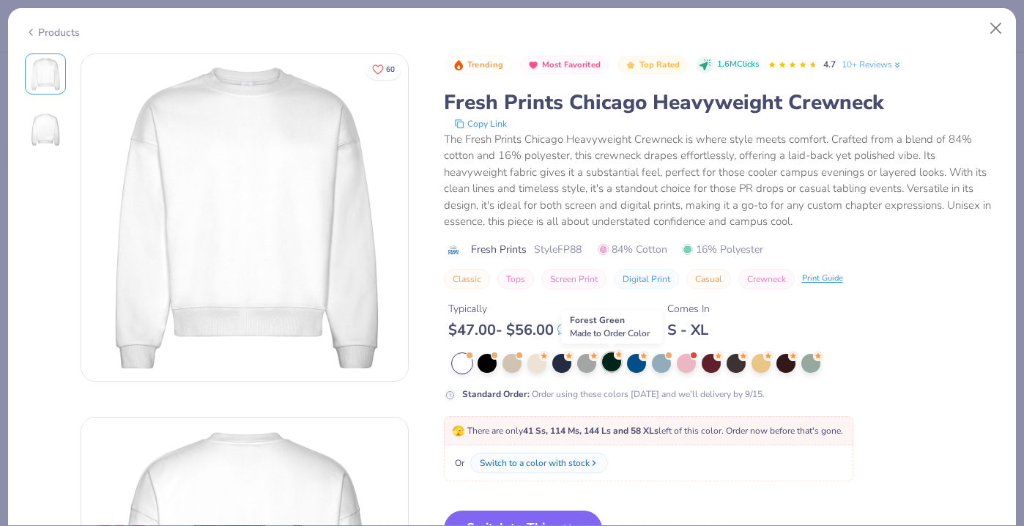
click at [615, 366] on div at bounding box center [611, 361] width 19 height 19
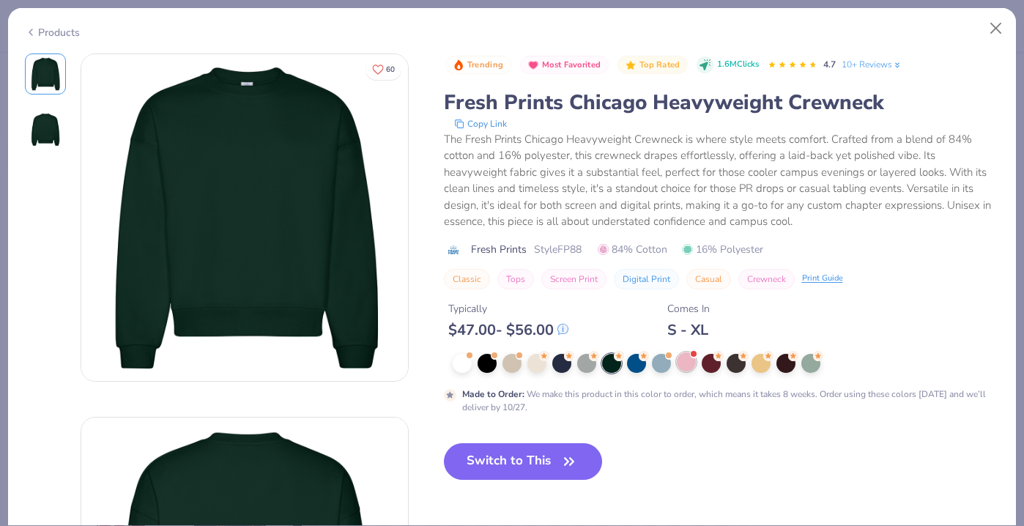
click at [684, 363] on div at bounding box center [686, 361] width 19 height 19
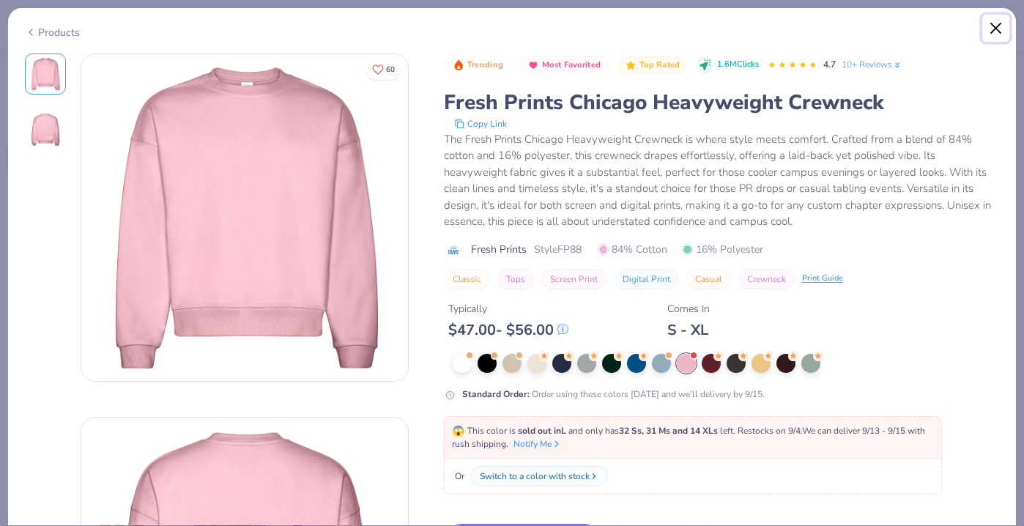
click at [998, 31] on button "Close" at bounding box center [996, 29] width 28 height 28
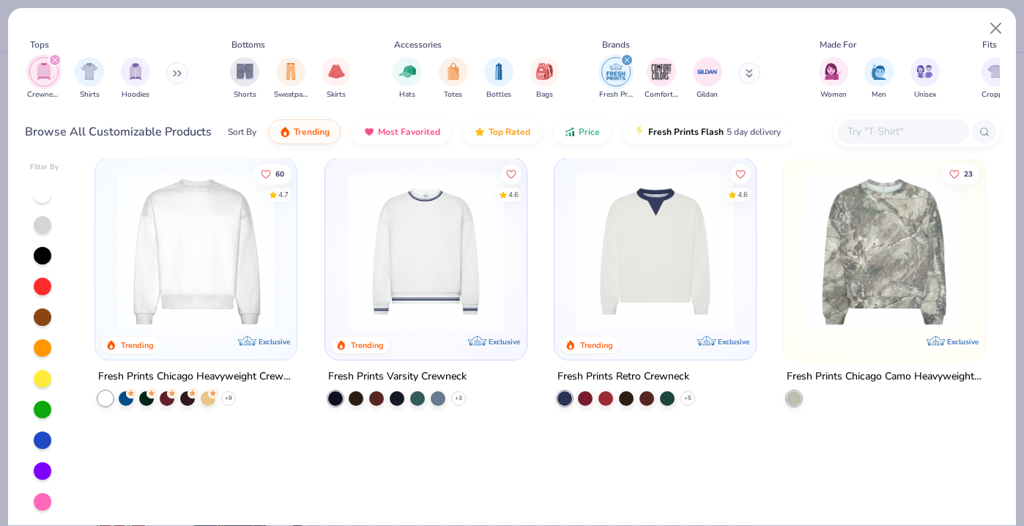
click at [51, 61] on div "filter for Crewnecks" at bounding box center [54, 59] width 13 height 13
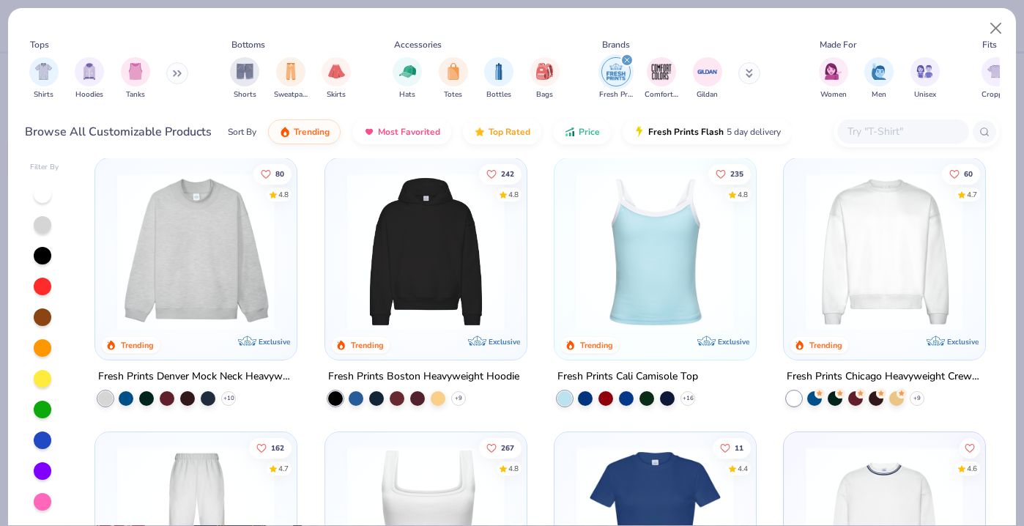
click at [27, 73] on div "Shirts Hoodies Tanks" at bounding box center [109, 78] width 168 height 54
click at [35, 73] on img "filter for Shirts" at bounding box center [43, 70] width 17 height 17
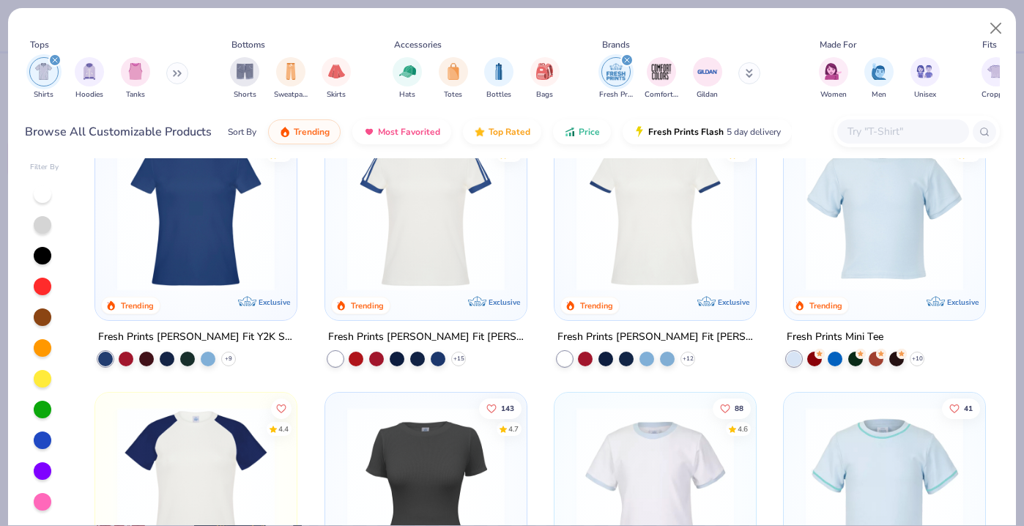
scroll to position [51, 0]
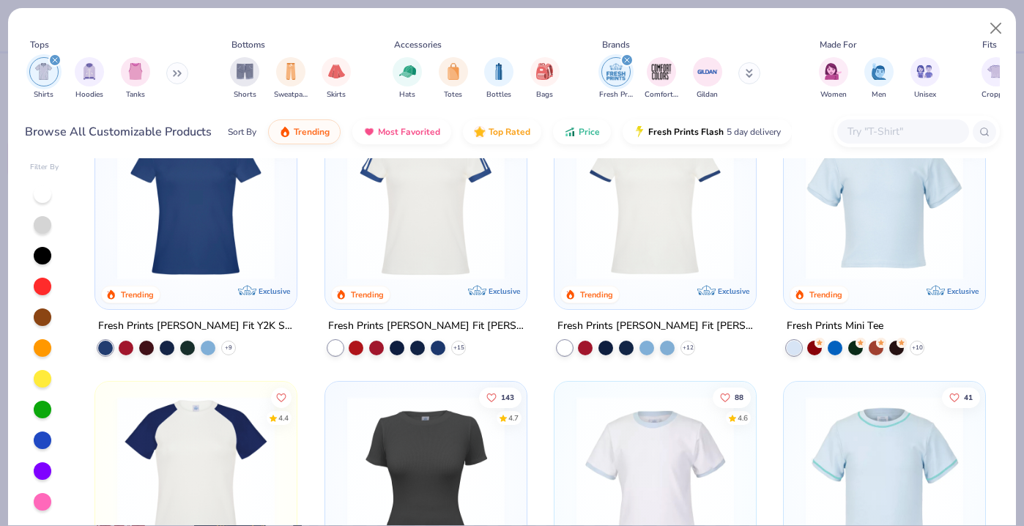
click at [624, 56] on div "filter for Fresh Prints" at bounding box center [626, 59] width 13 height 13
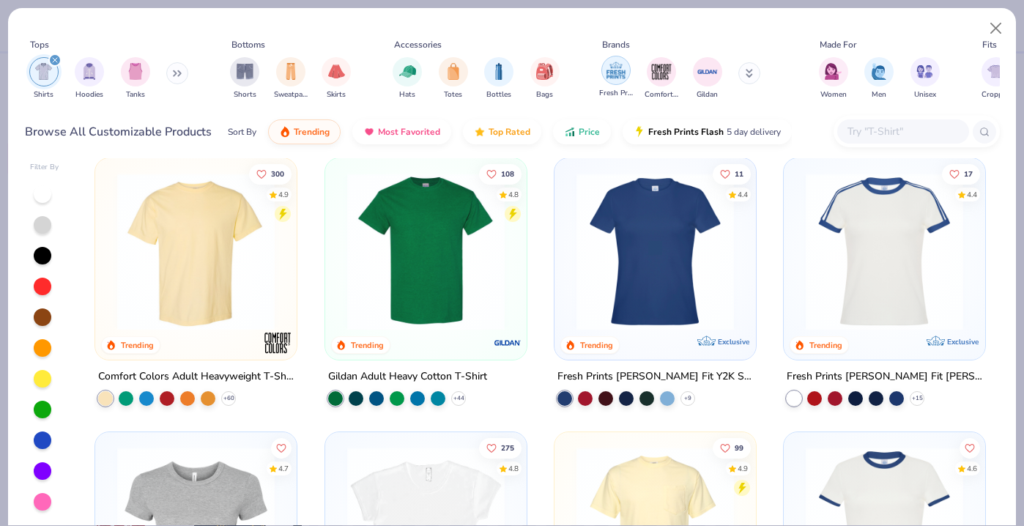
click at [619, 70] on img "filter for Fresh Prints" at bounding box center [616, 70] width 22 height 22
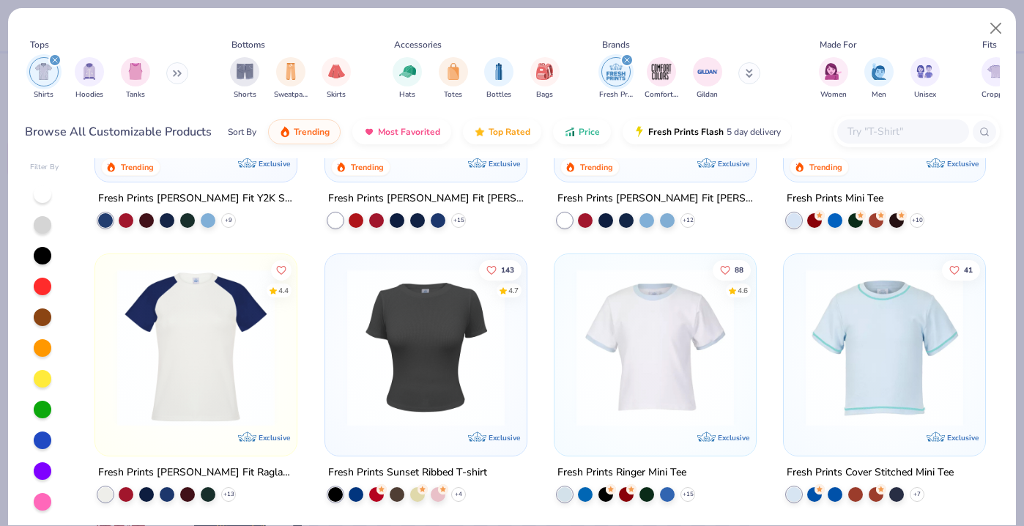
scroll to position [179, 0]
click at [921, 70] on img "filter for Unisex" at bounding box center [924, 70] width 17 height 17
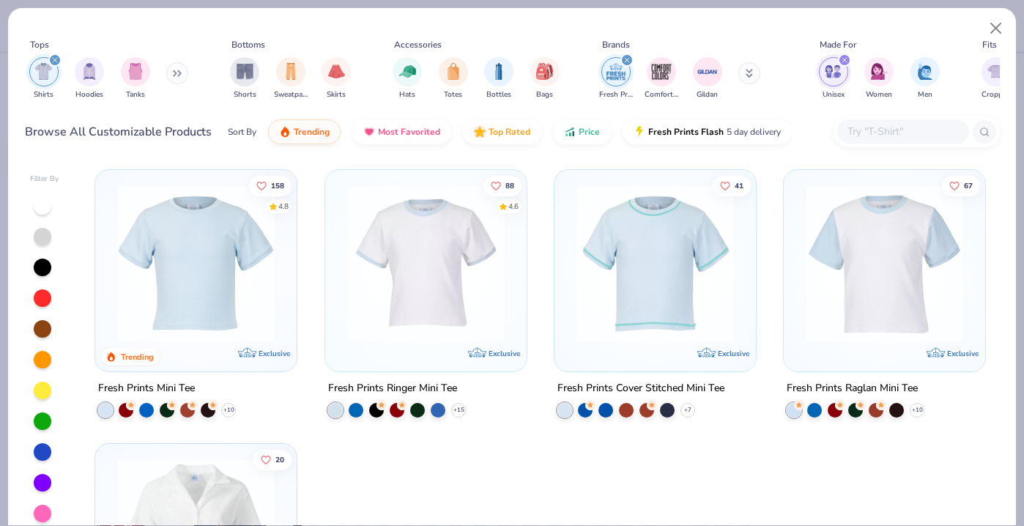
click at [171, 73] on button at bounding box center [177, 73] width 22 height 22
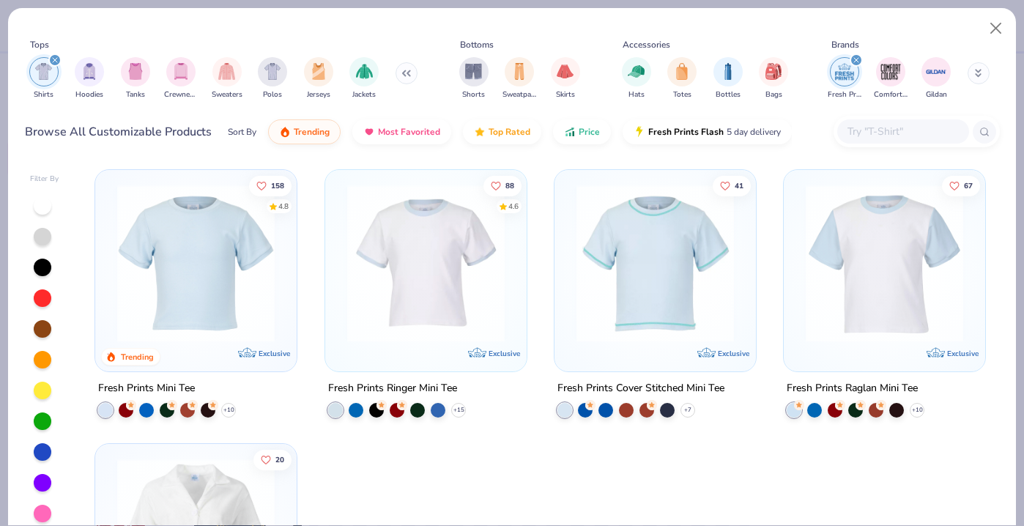
click at [403, 67] on button at bounding box center [407, 73] width 22 height 22
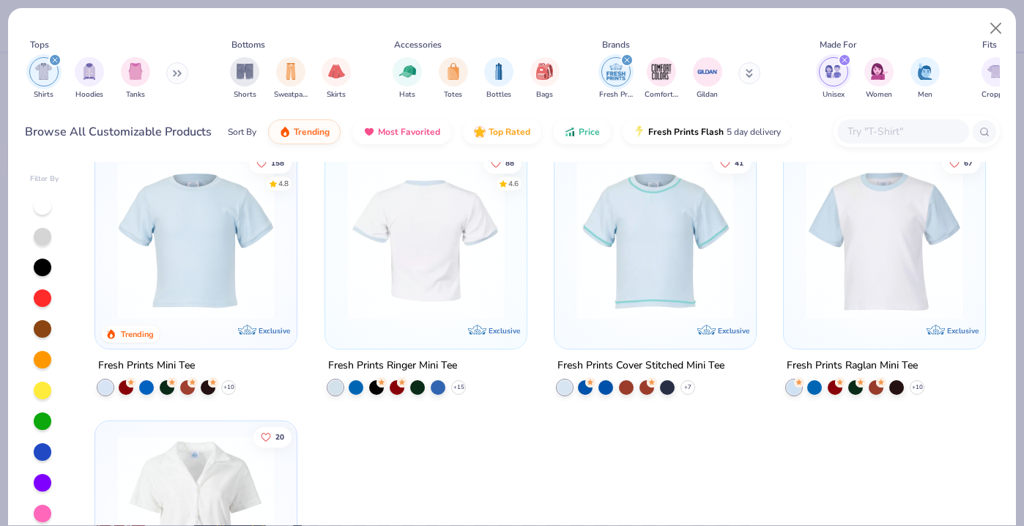
scroll to position [7, 0]
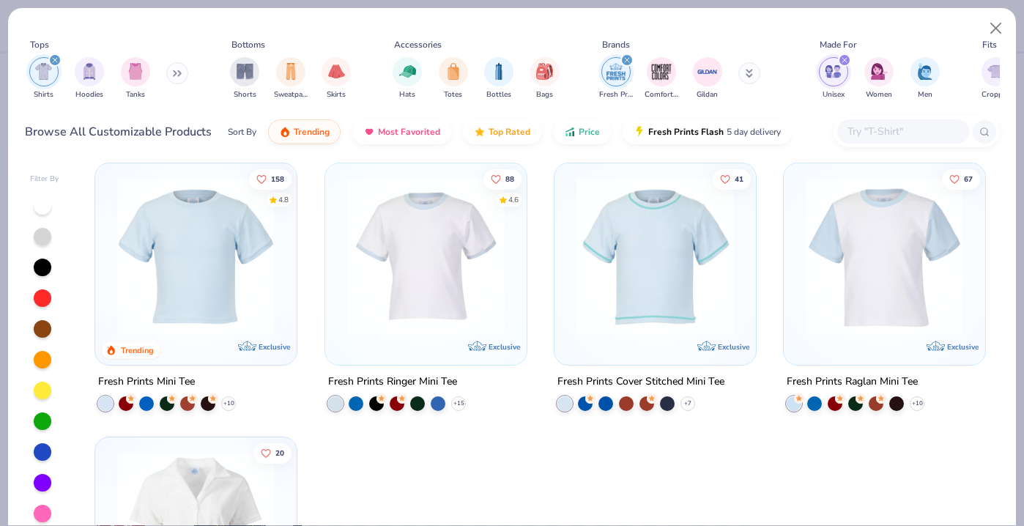
click at [626, 60] on icon "filter for Fresh Prints" at bounding box center [627, 60] width 6 height 6
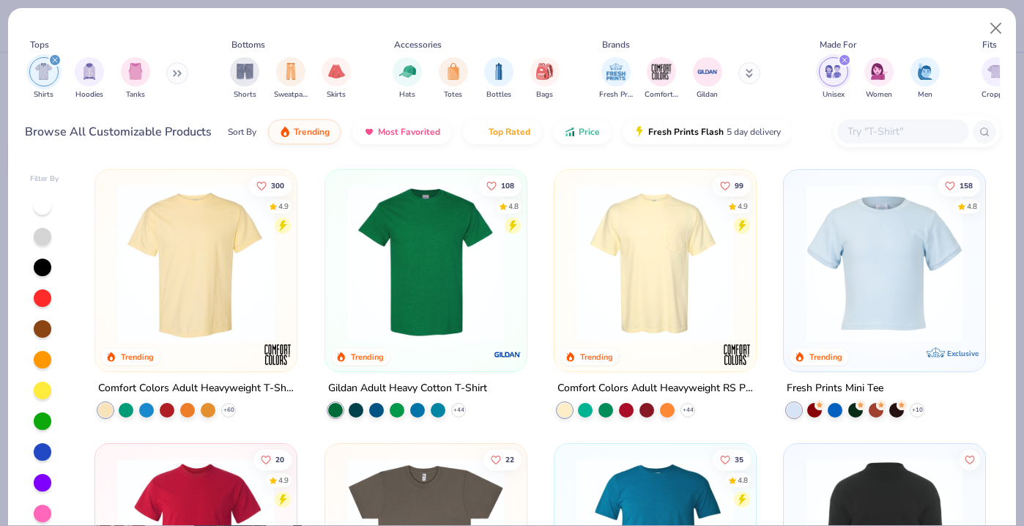
click at [199, 292] on img at bounding box center [196, 263] width 172 height 157
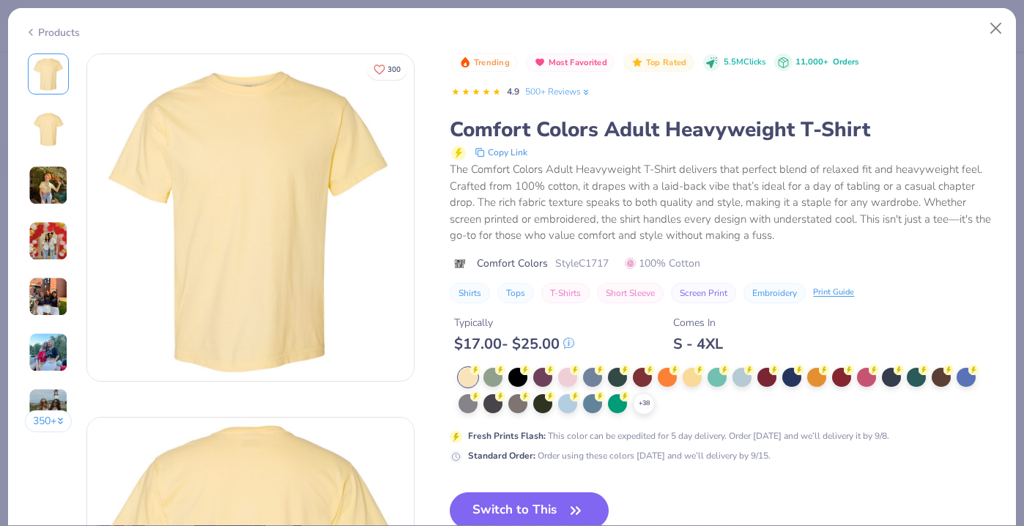
click at [38, 174] on img at bounding box center [49, 186] width 40 height 40
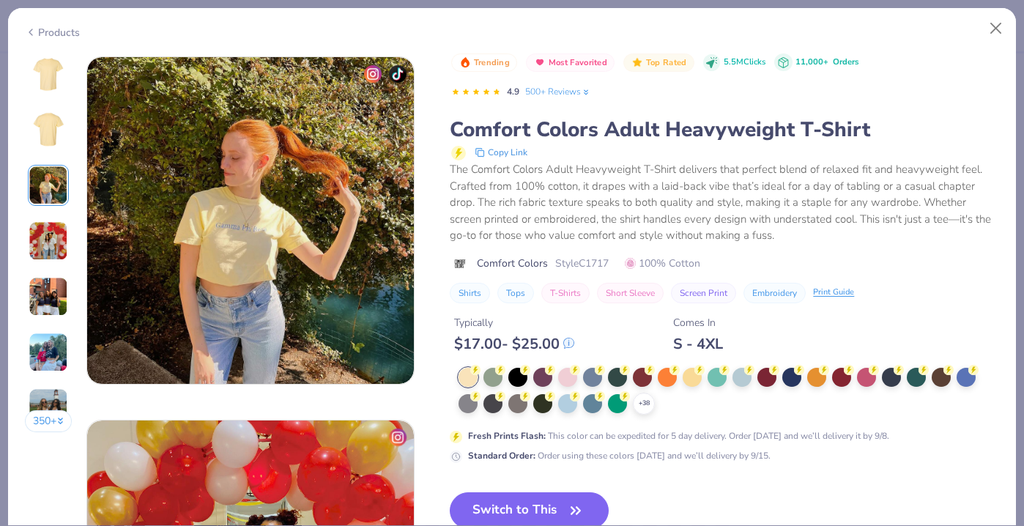
scroll to position [727, 0]
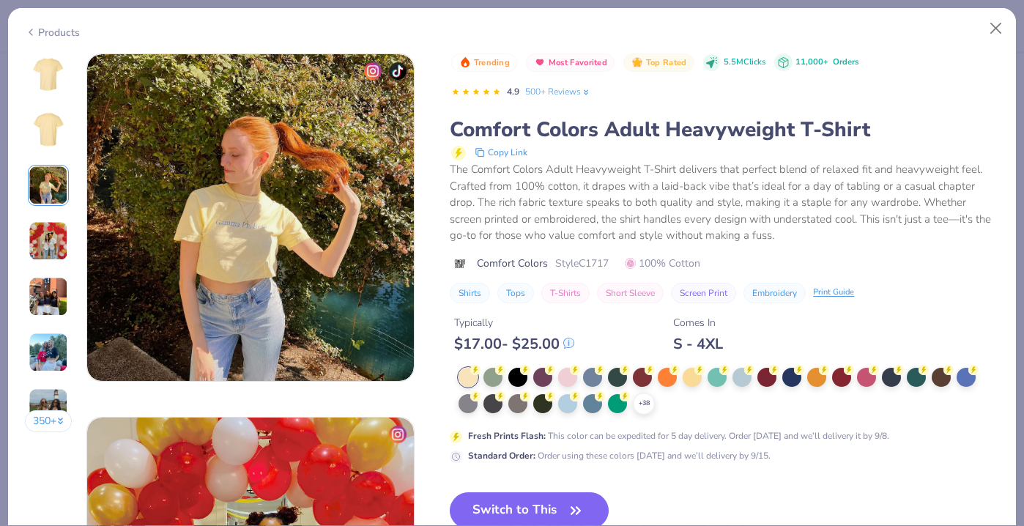
click at [42, 243] on img at bounding box center [49, 241] width 40 height 40
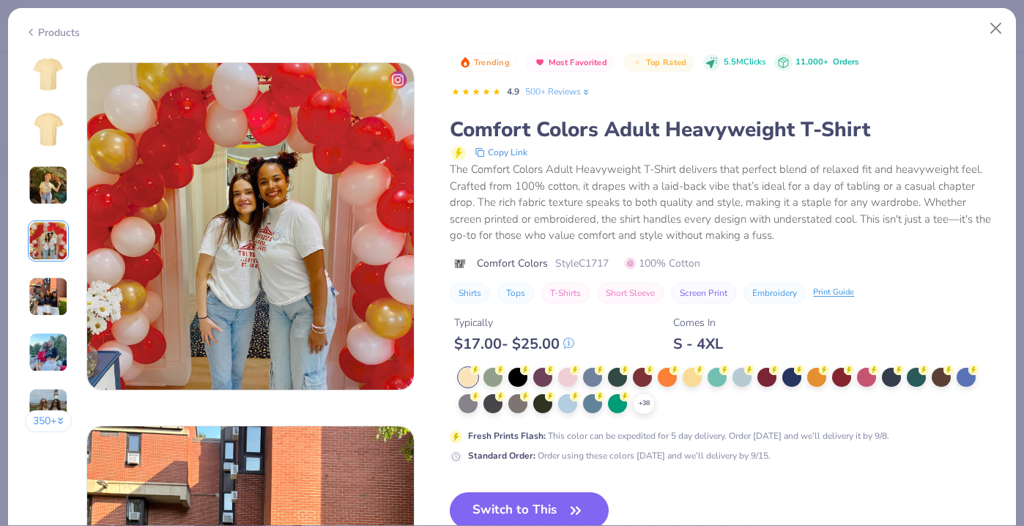
scroll to position [1090, 0]
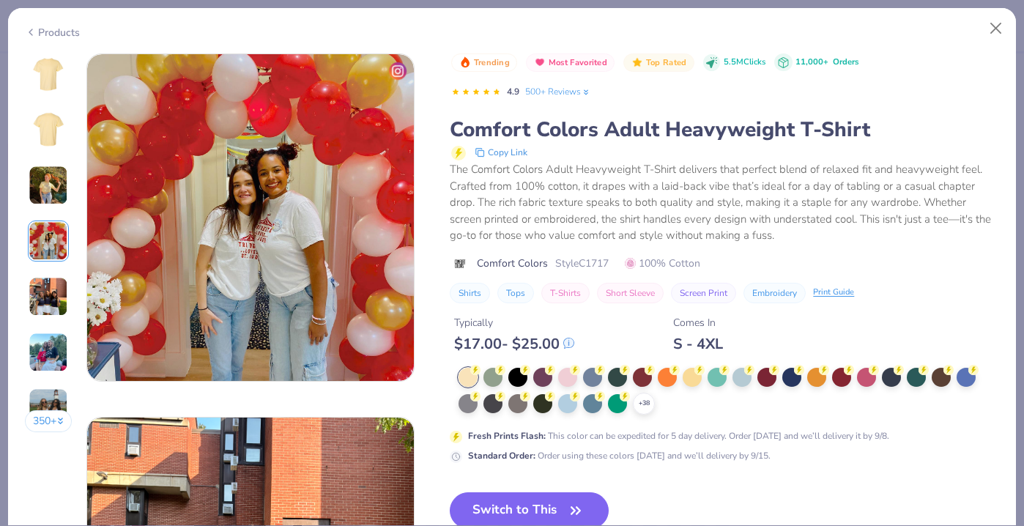
click at [43, 286] on img at bounding box center [49, 297] width 40 height 40
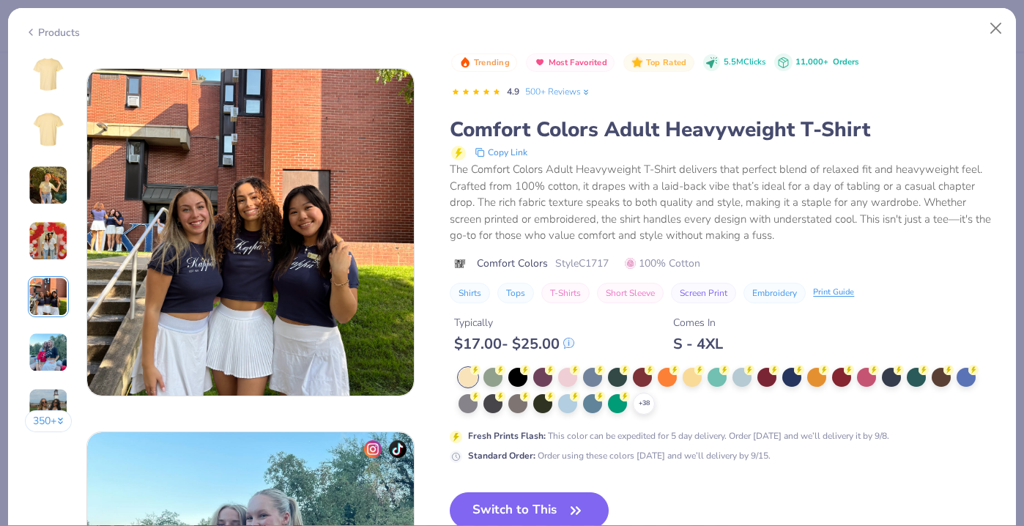
scroll to position [1453, 0]
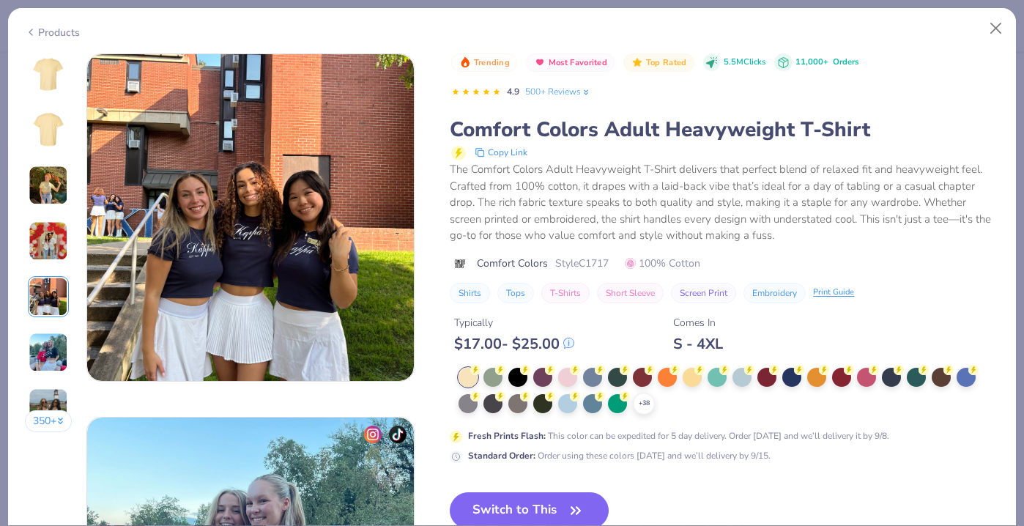
click at [43, 348] on img at bounding box center [49, 353] width 40 height 40
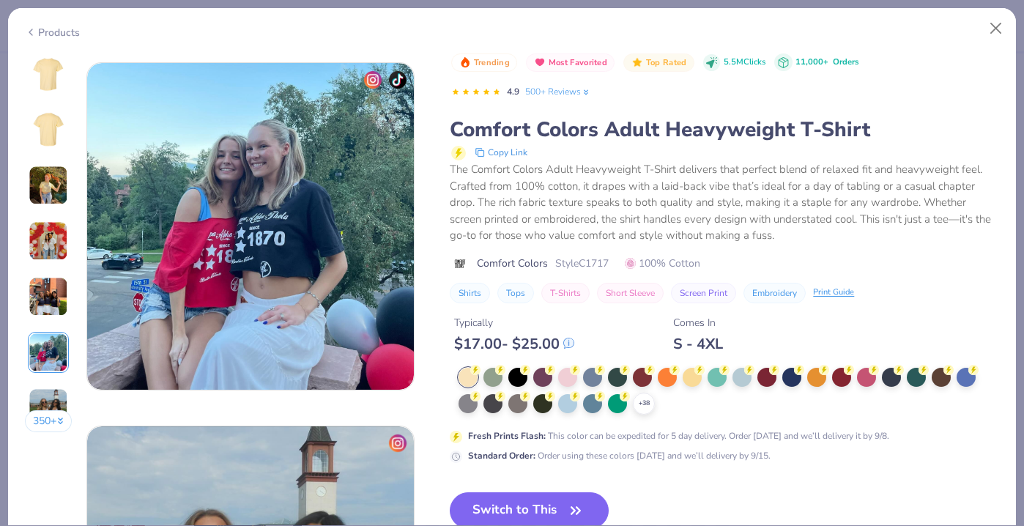
scroll to position [1817, 0]
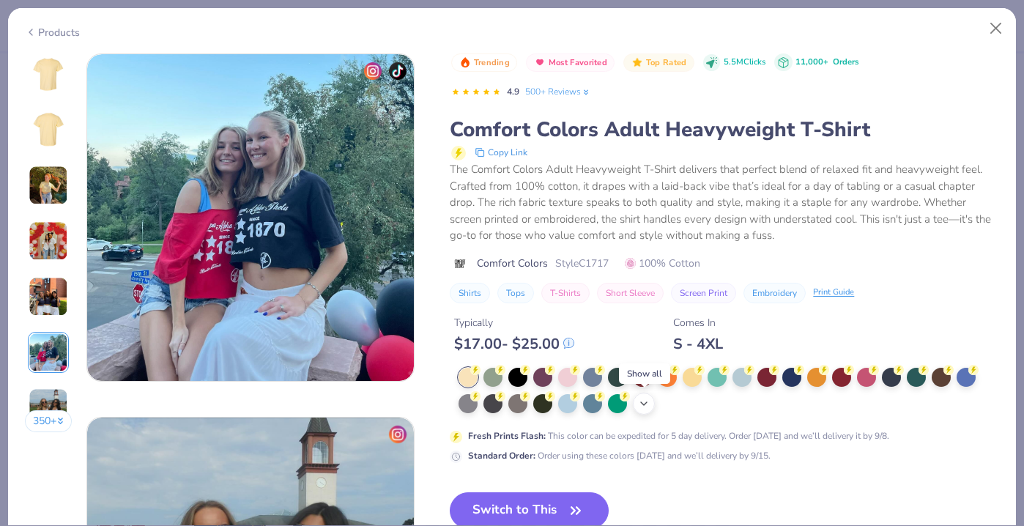
click at [643, 402] on icon at bounding box center [644, 404] width 12 height 12
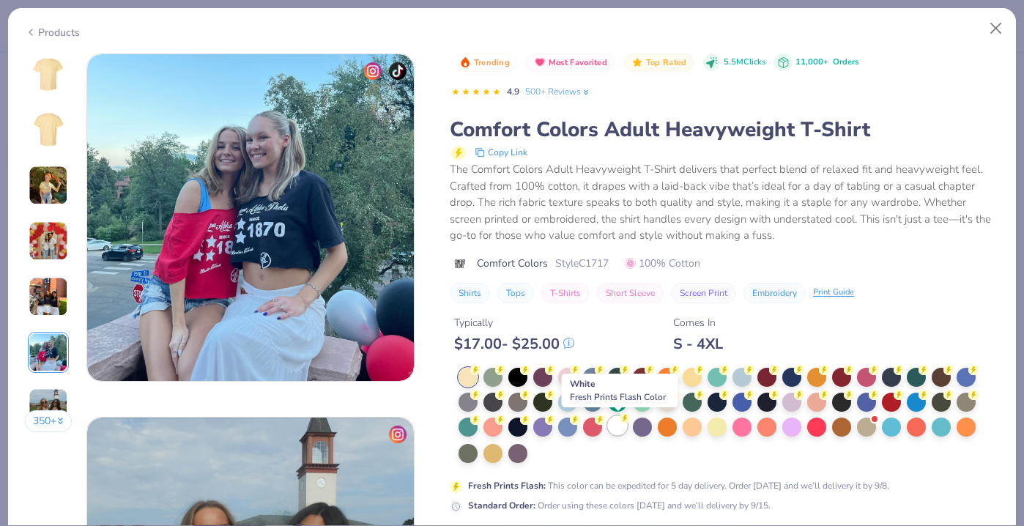
click at [617, 426] on div at bounding box center [617, 425] width 19 height 19
click at [616, 430] on div at bounding box center [617, 427] width 19 height 19
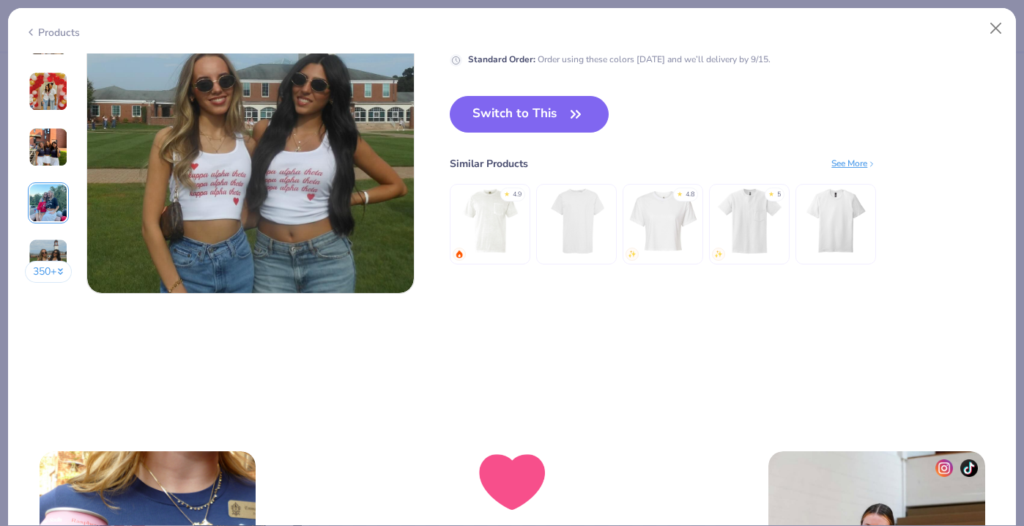
click at [46, 277] on button "350 +" at bounding box center [49, 272] width 48 height 22
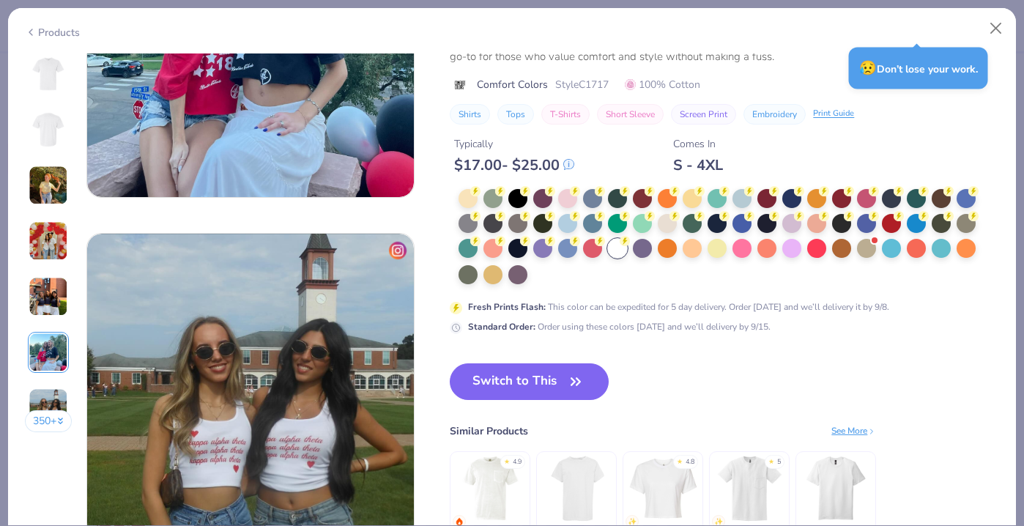
scroll to position [2033, 0]
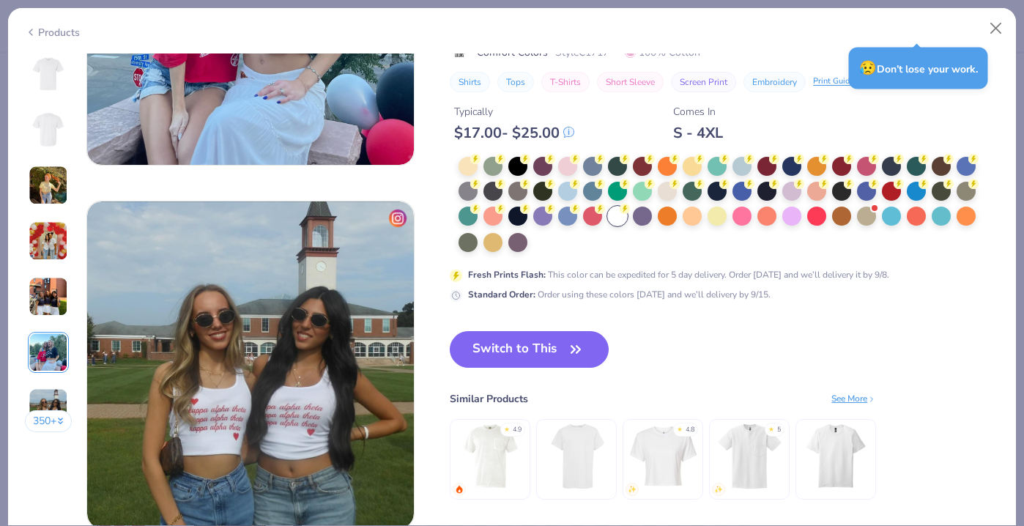
click at [48, 423] on button "350 +" at bounding box center [49, 421] width 48 height 22
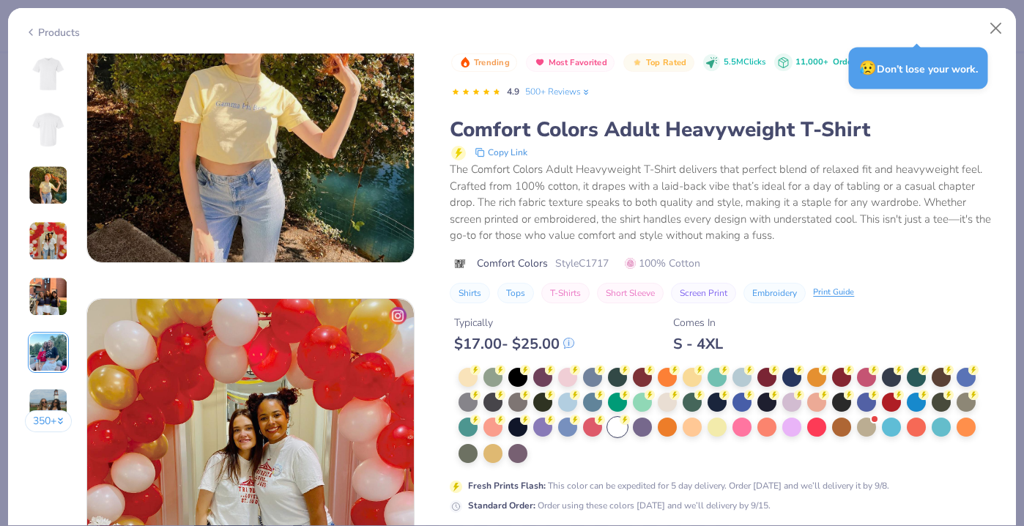
scroll to position [847, 0]
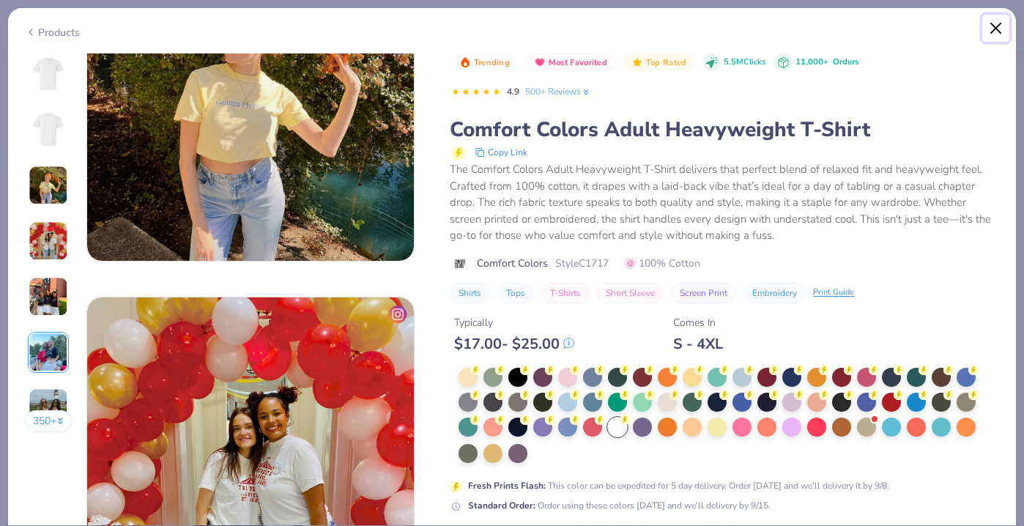
click at [998, 36] on button "Close" at bounding box center [996, 29] width 28 height 28
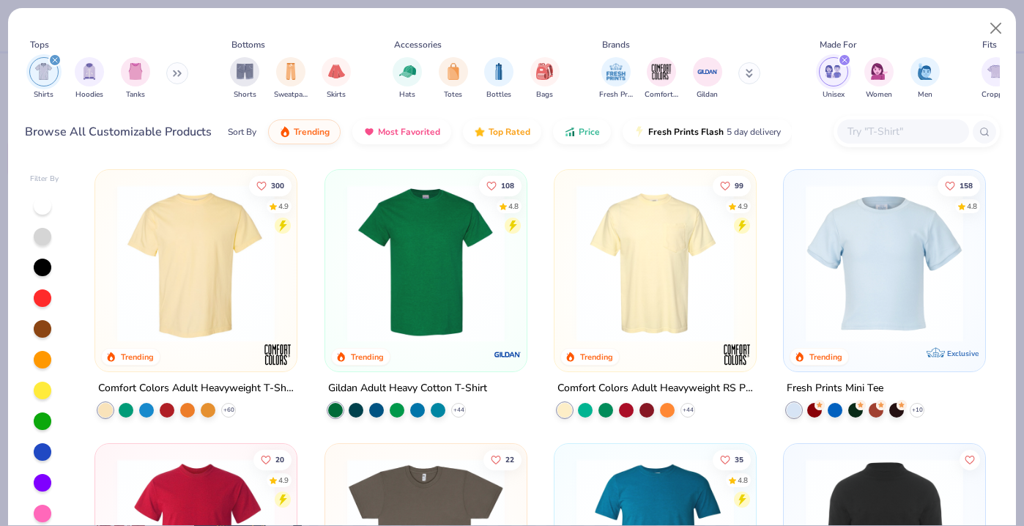
click at [212, 261] on img at bounding box center [196, 263] width 172 height 157
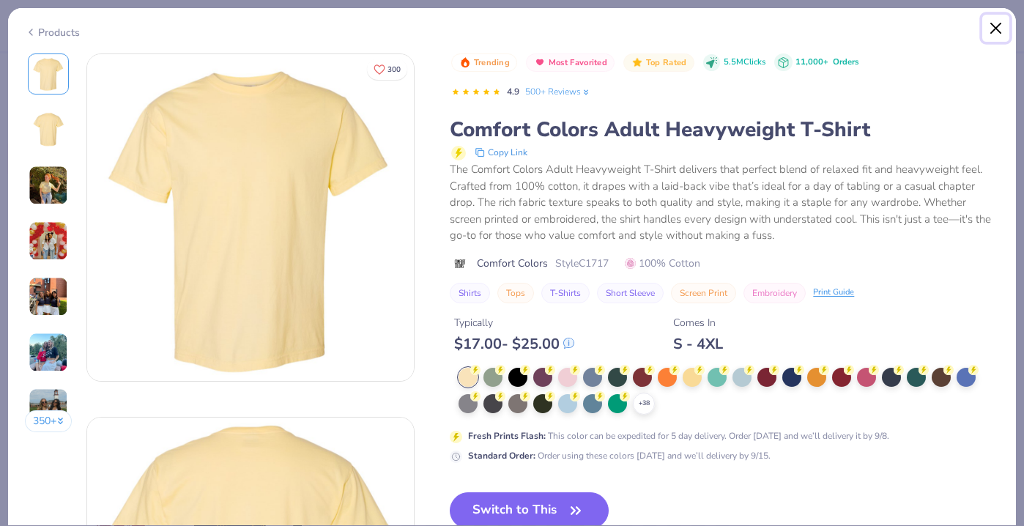
click at [996, 31] on button "Close" at bounding box center [996, 29] width 28 height 28
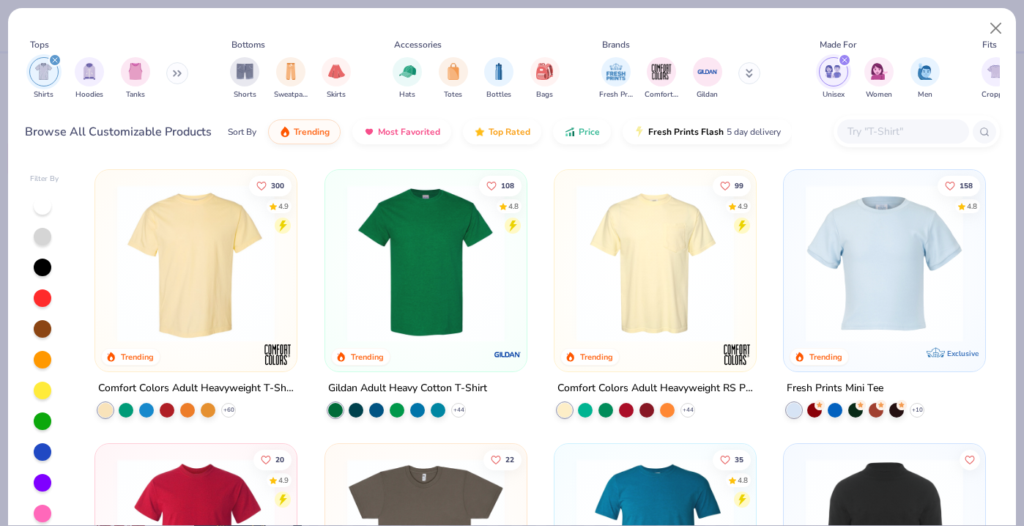
click at [633, 251] on img at bounding box center [655, 263] width 172 height 157
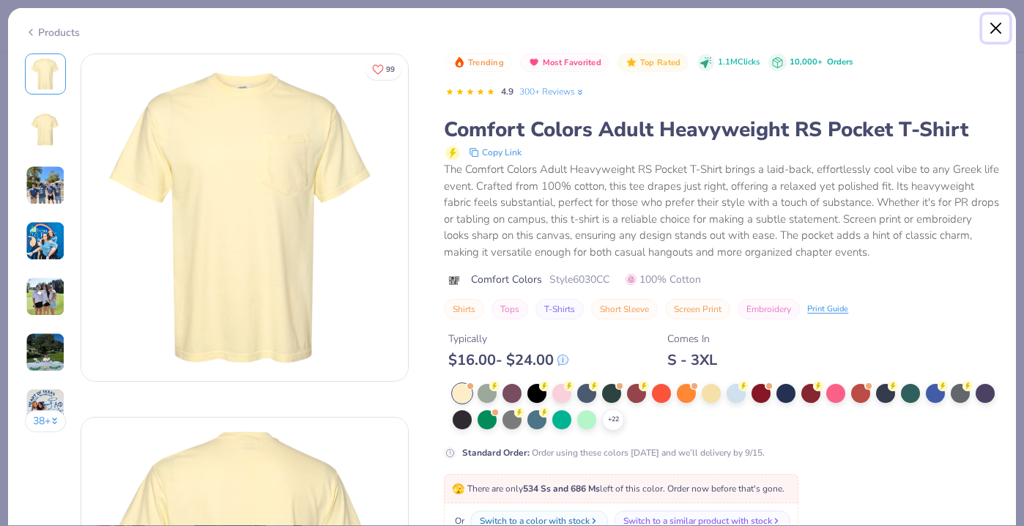
click at [995, 28] on button "Close" at bounding box center [996, 29] width 28 height 28
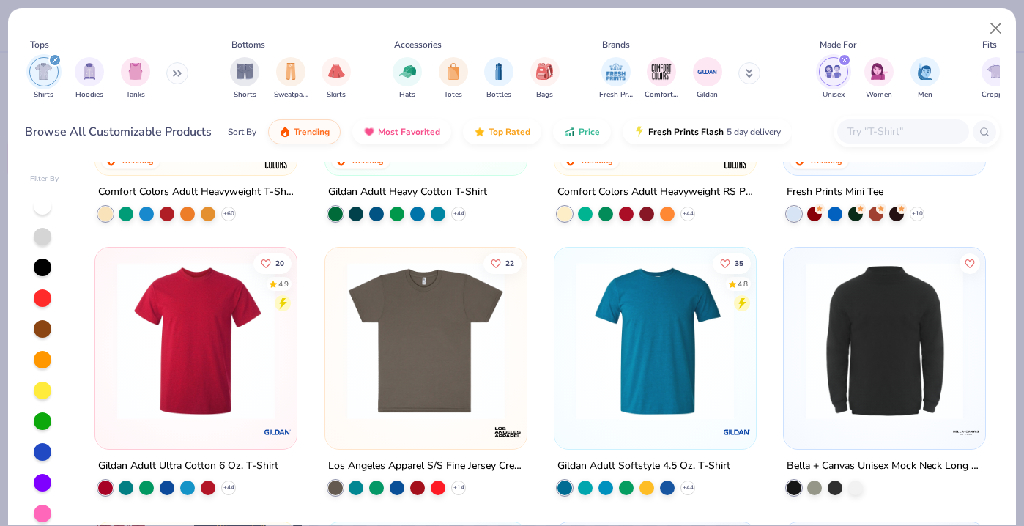
scroll to position [198, 0]
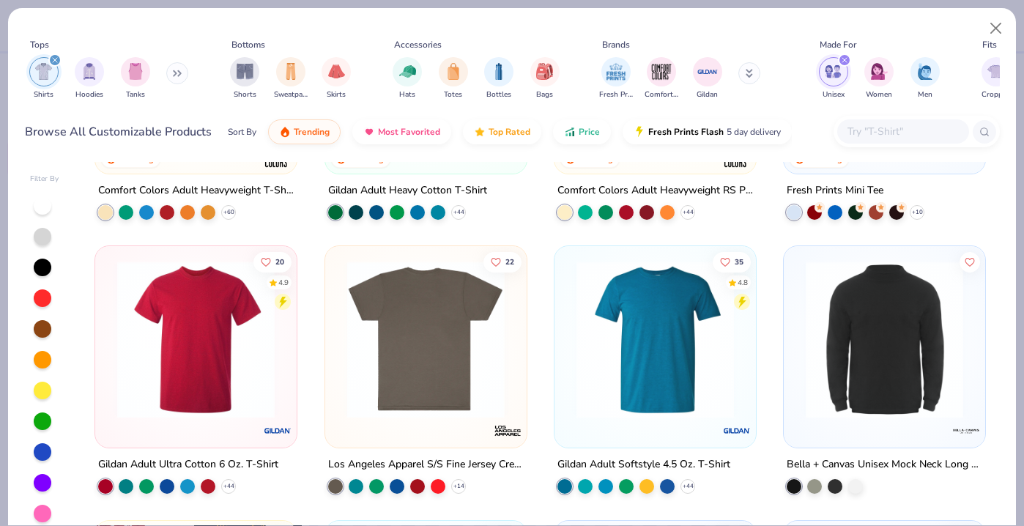
click at [426, 346] on img at bounding box center [425, 339] width 172 height 157
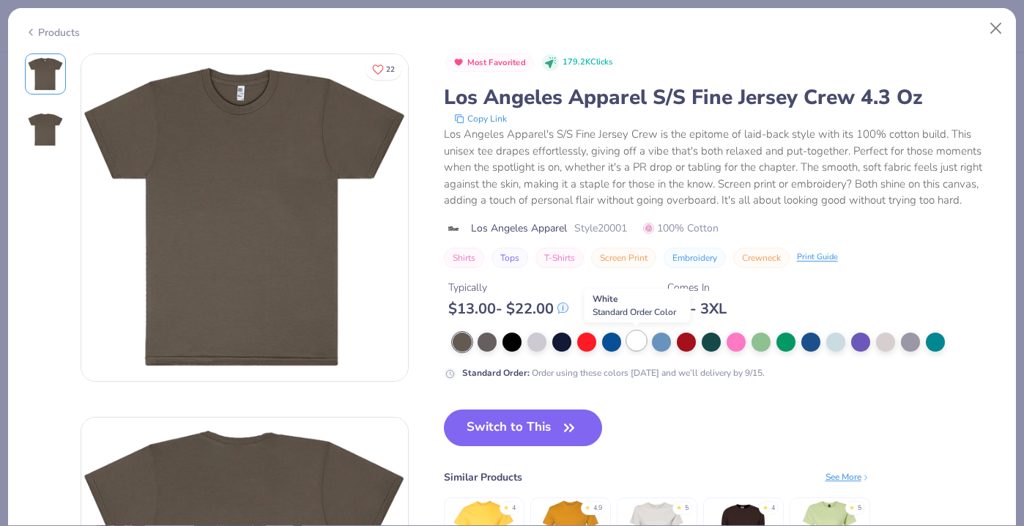
click at [636, 342] on div at bounding box center [636, 340] width 19 height 19
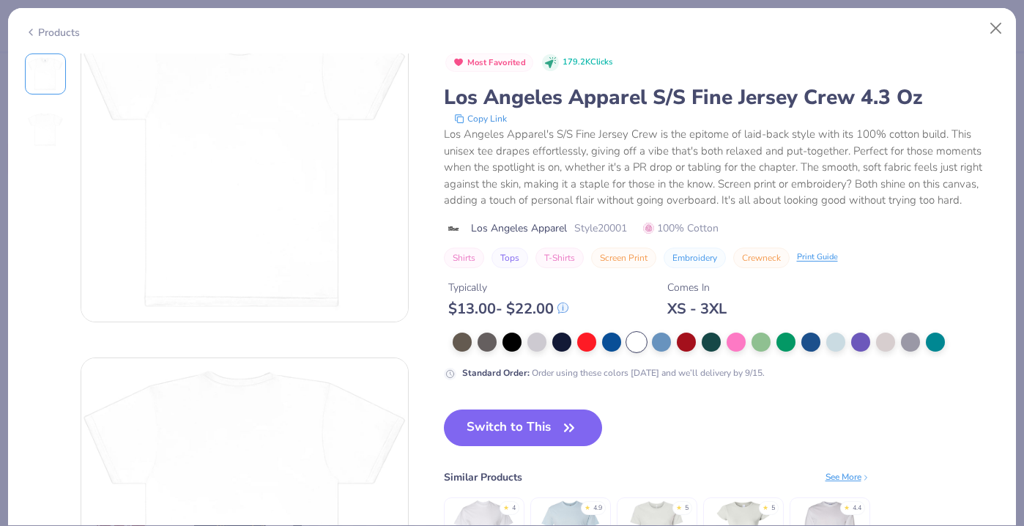
scroll to position [58, 0]
click at [532, 340] on div at bounding box center [536, 340] width 19 height 19
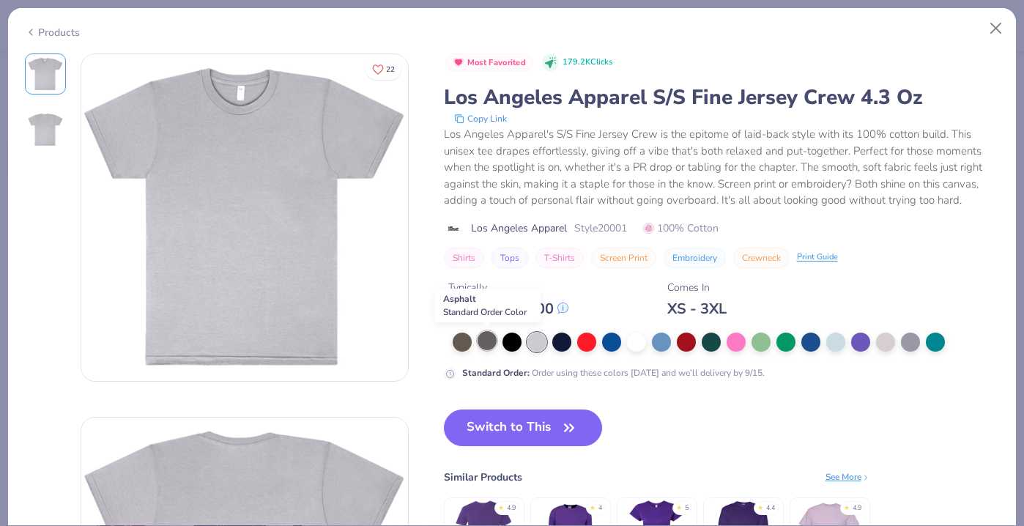
click at [479, 343] on div at bounding box center [487, 340] width 19 height 19
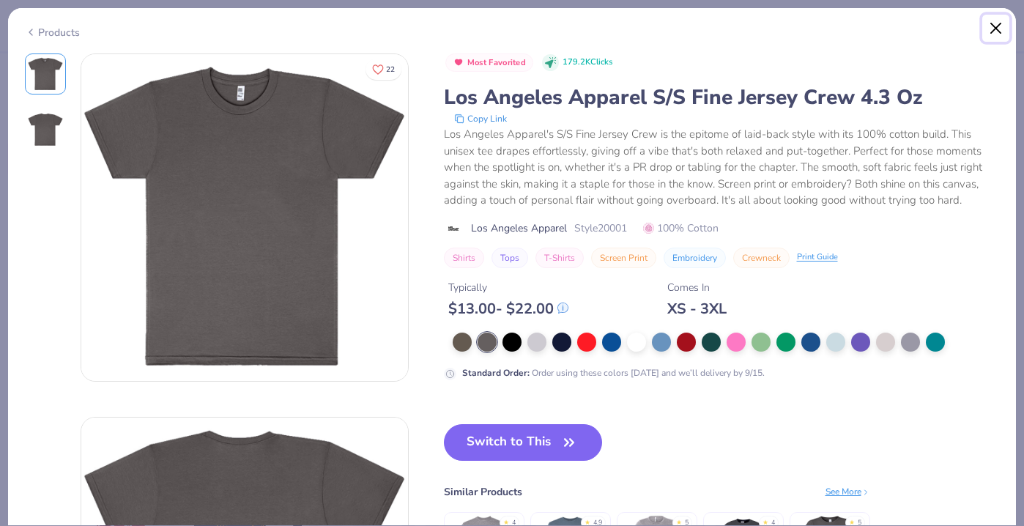
click at [993, 29] on button "Close" at bounding box center [996, 29] width 28 height 28
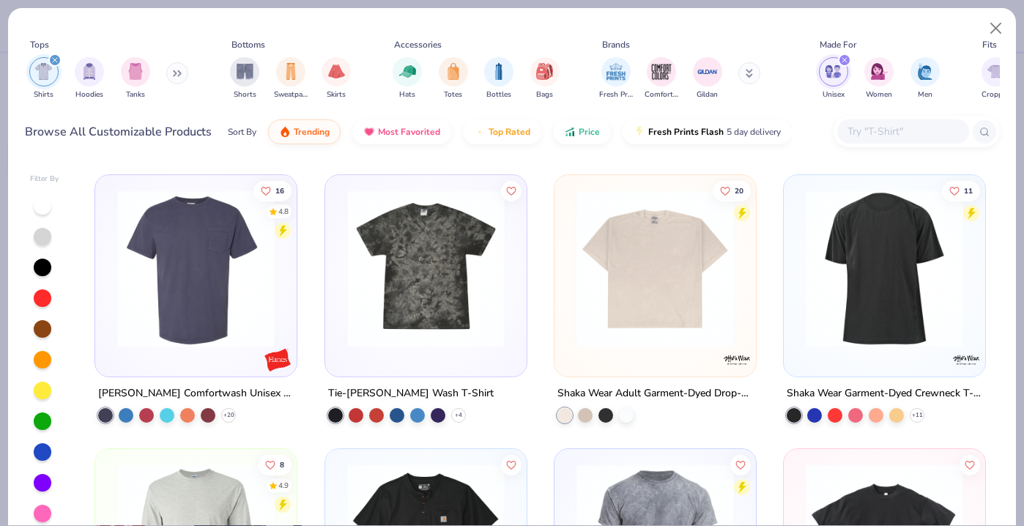
scroll to position [1094, 0]
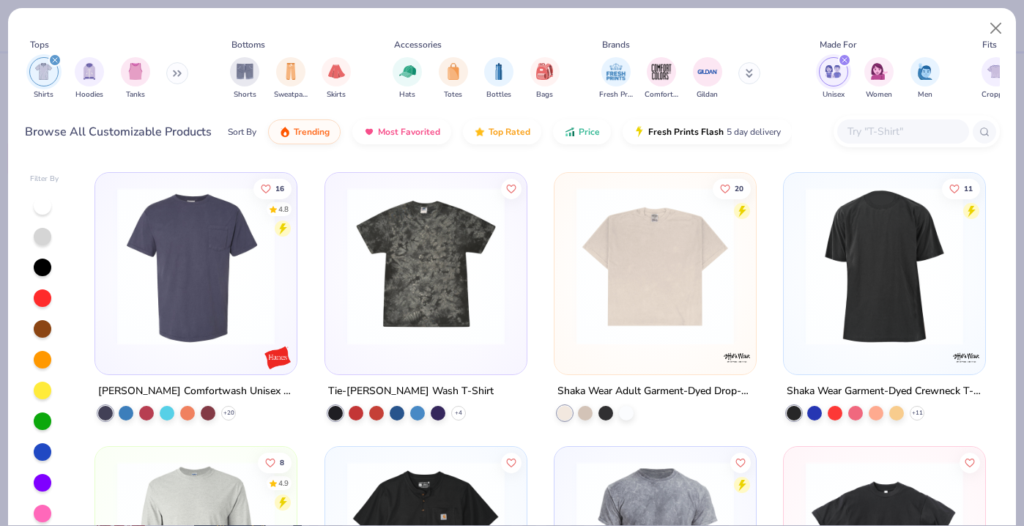
click at [650, 281] on img at bounding box center [655, 266] width 172 height 157
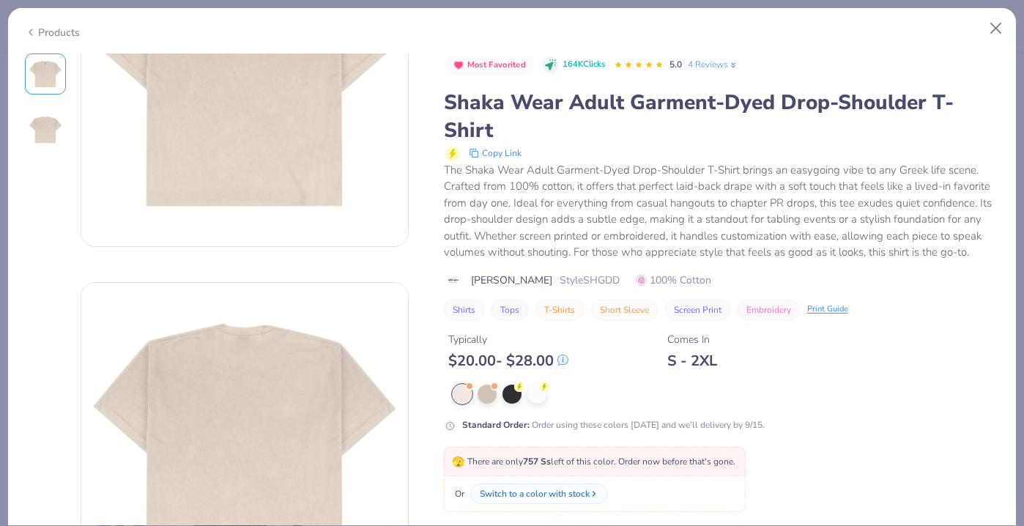
scroll to position [136, 0]
click at [528, 385] on div at bounding box center [726, 394] width 547 height 19
click at [533, 383] on div at bounding box center [536, 392] width 19 height 19
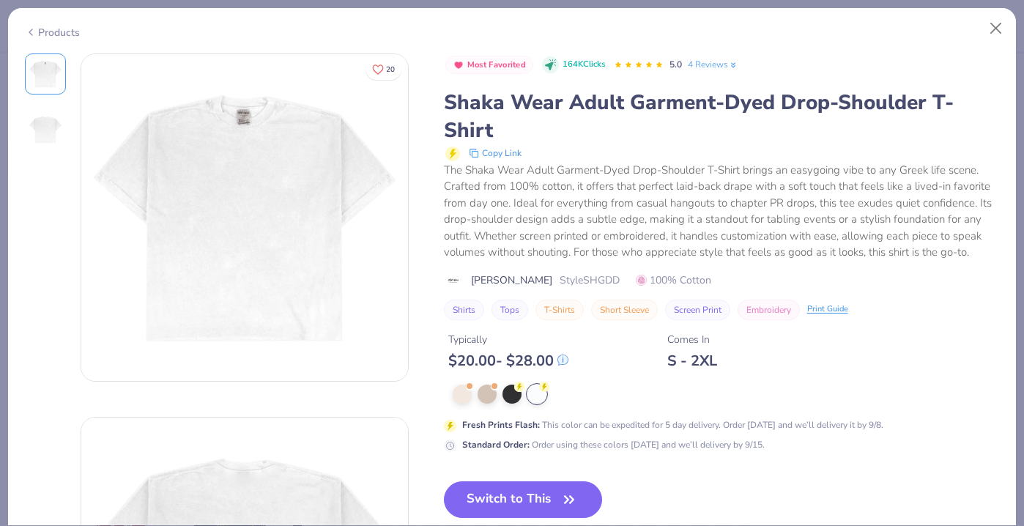
scroll to position [1, 0]
click at [508, 383] on div at bounding box center [511, 392] width 19 height 19
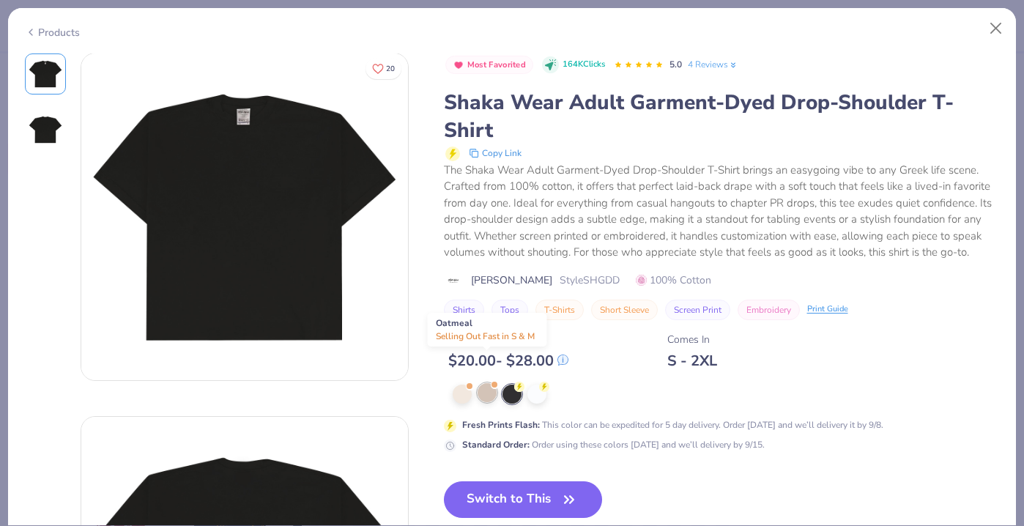
click at [492, 383] on div at bounding box center [487, 392] width 19 height 19
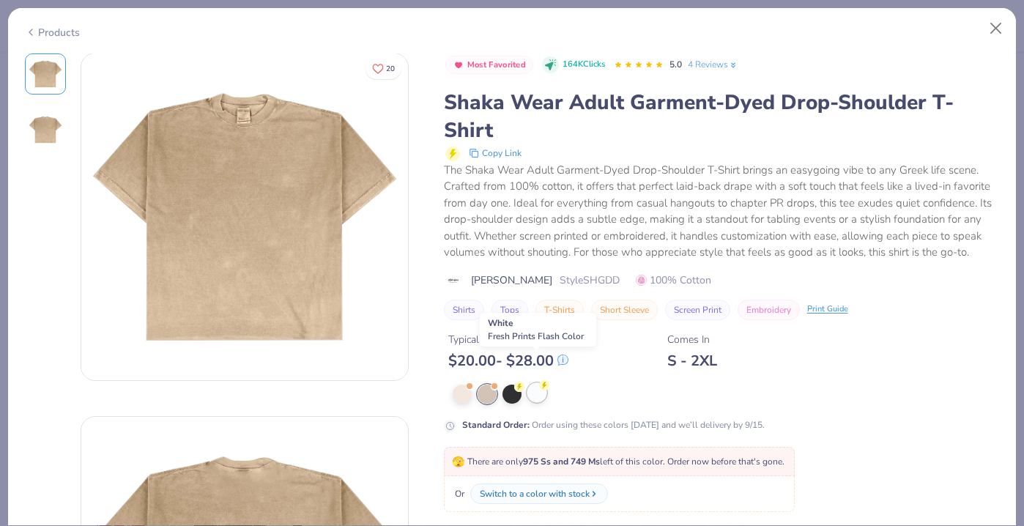
click at [534, 383] on div at bounding box center [536, 392] width 19 height 19
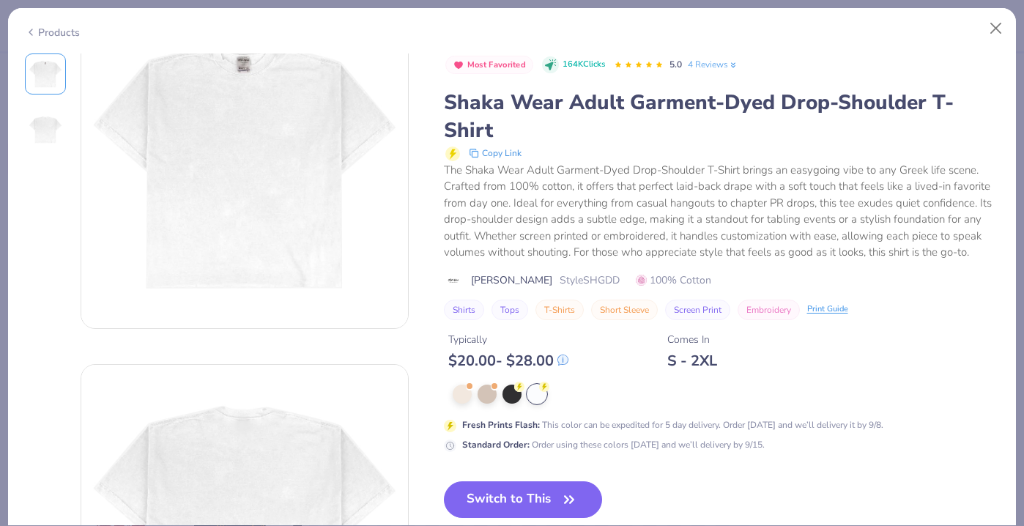
scroll to position [32, 0]
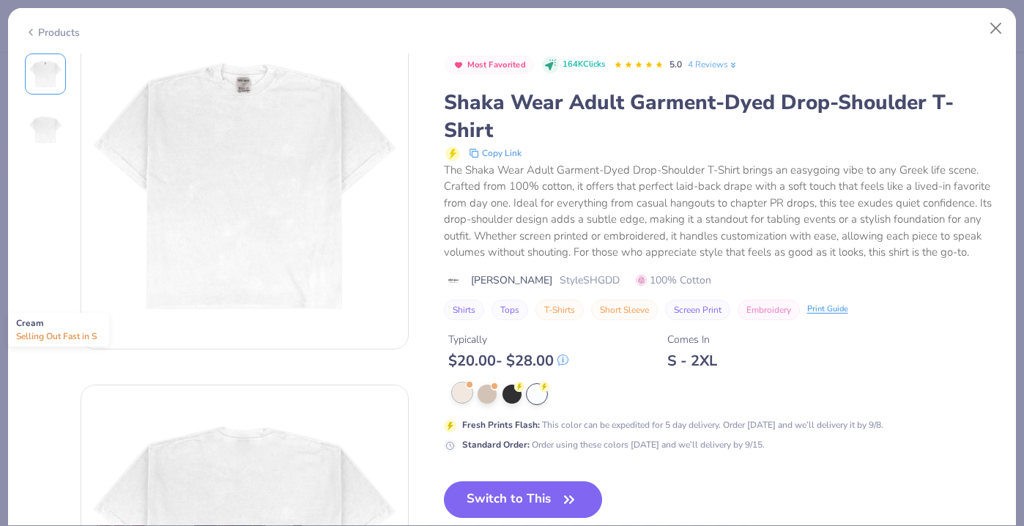
click at [457, 383] on div at bounding box center [462, 392] width 19 height 19
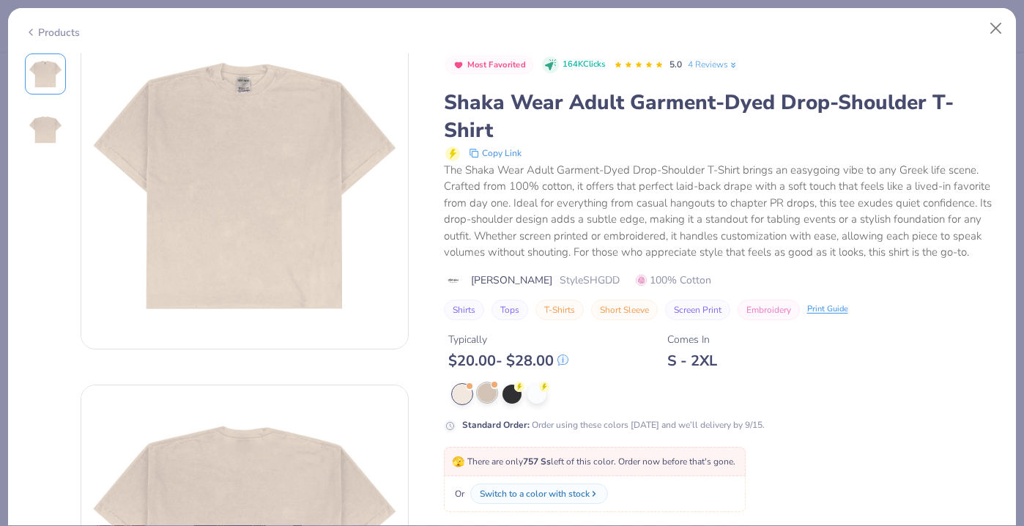
click at [486, 383] on div at bounding box center [487, 392] width 19 height 19
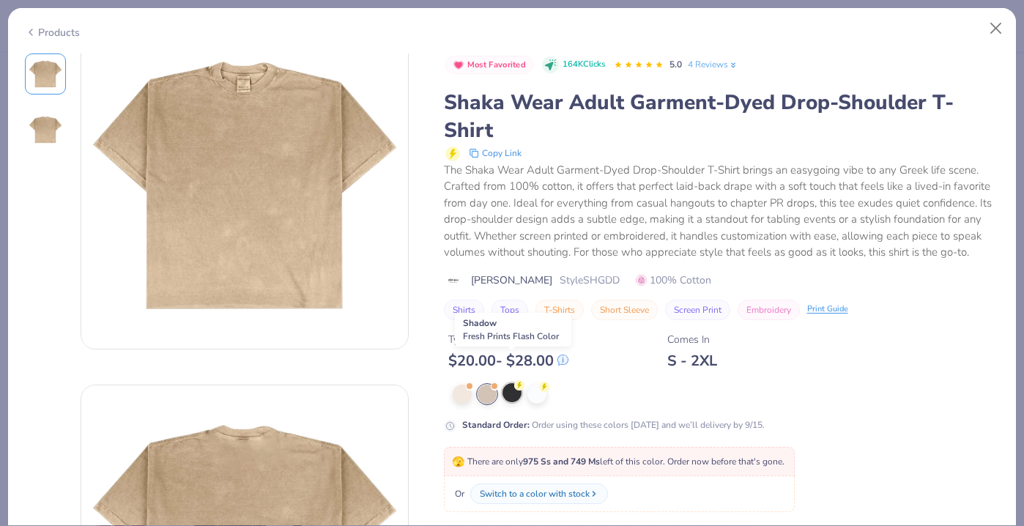
click at [514, 383] on div at bounding box center [511, 392] width 19 height 19
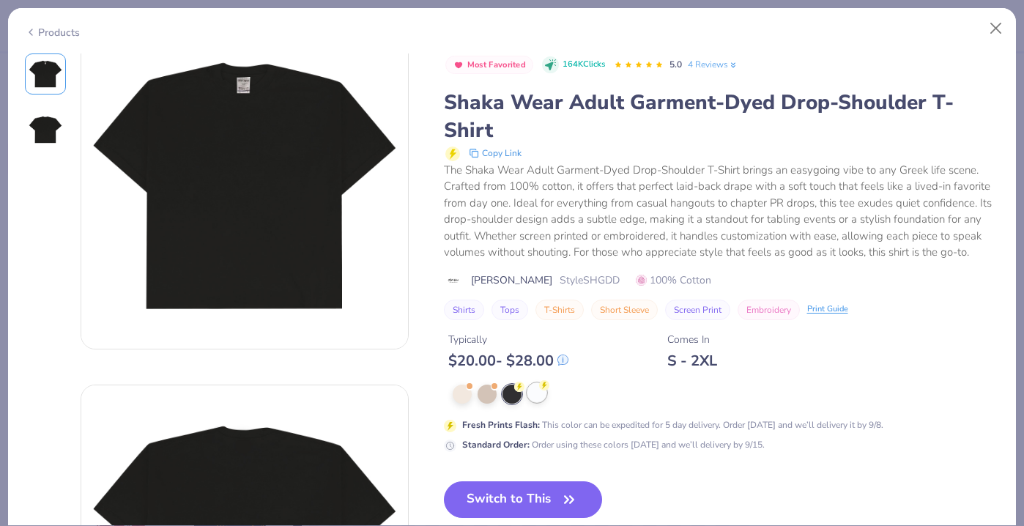
click at [533, 383] on div at bounding box center [536, 392] width 19 height 19
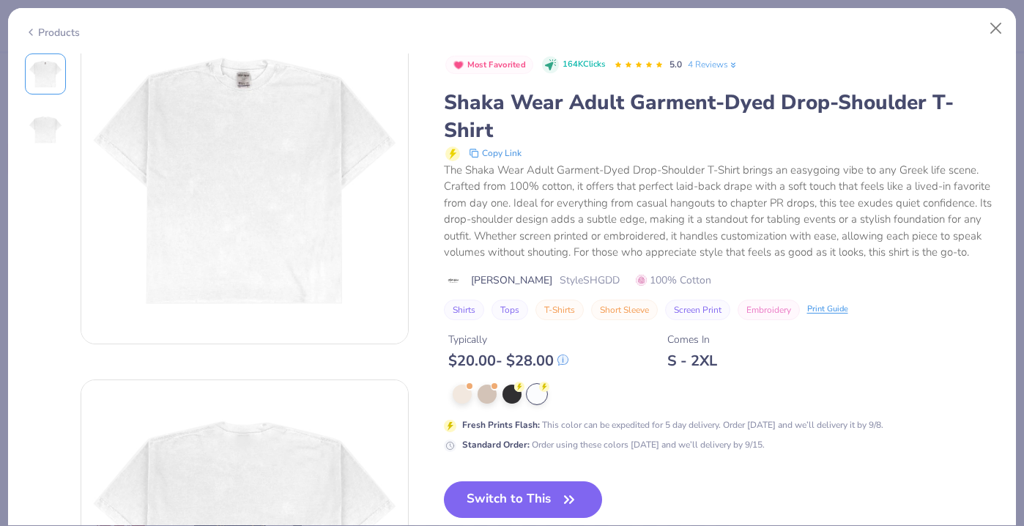
scroll to position [3, 0]
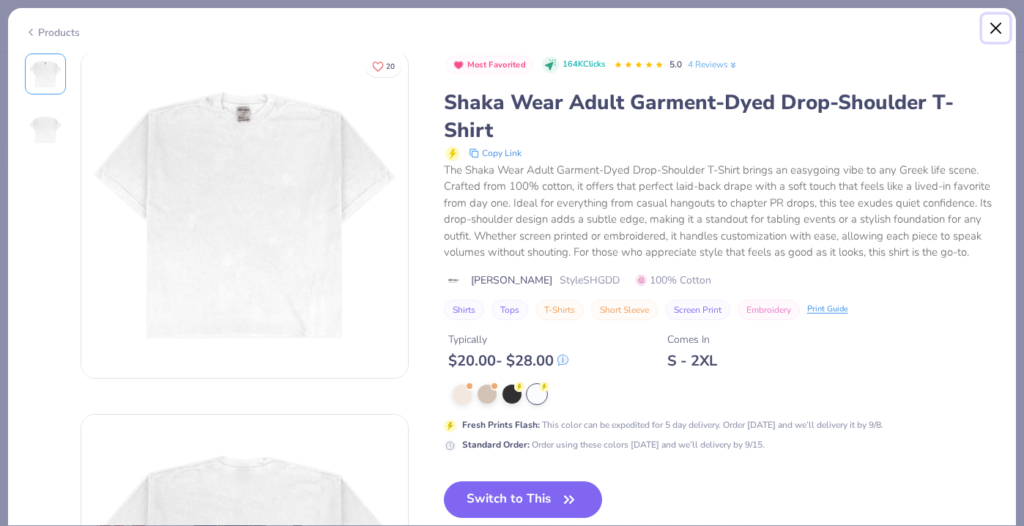
click at [991, 33] on button "Close" at bounding box center [996, 29] width 28 height 28
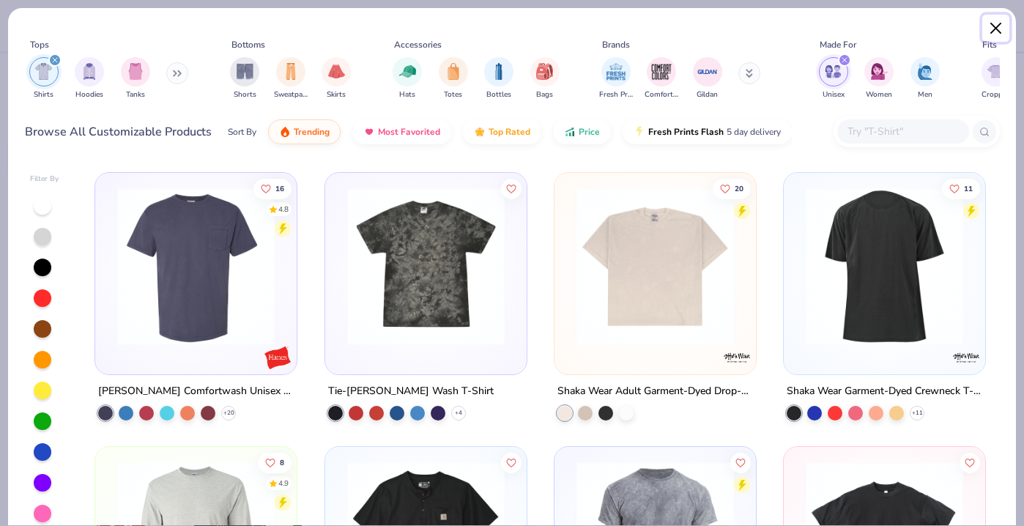
click at [992, 26] on button "Close" at bounding box center [996, 29] width 28 height 28
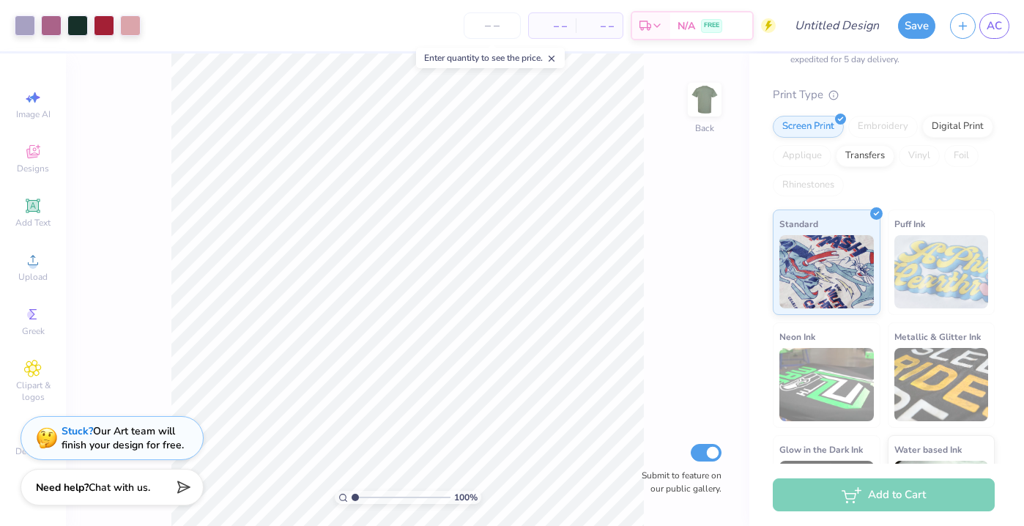
scroll to position [165, 0]
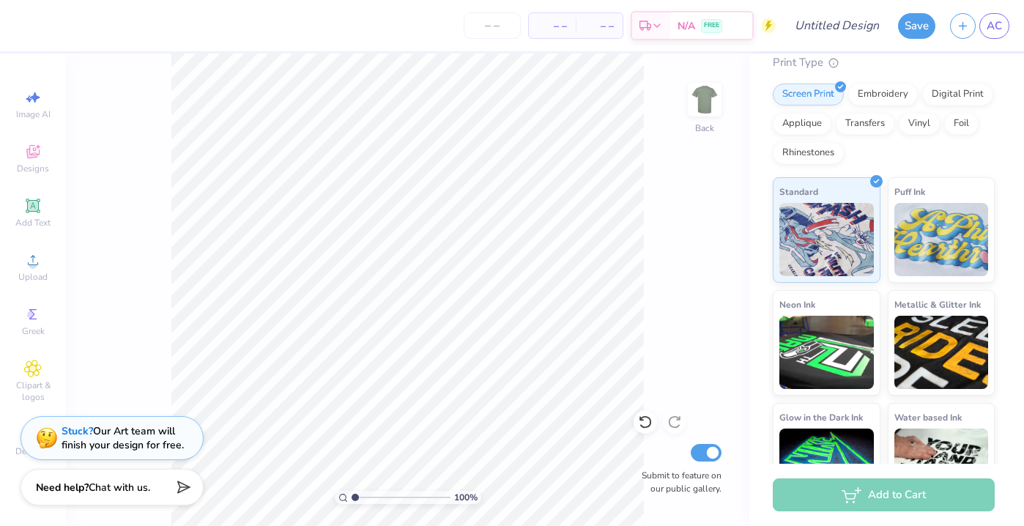
click at [881, 92] on div "Embroidery" at bounding box center [883, 95] width 70 height 22
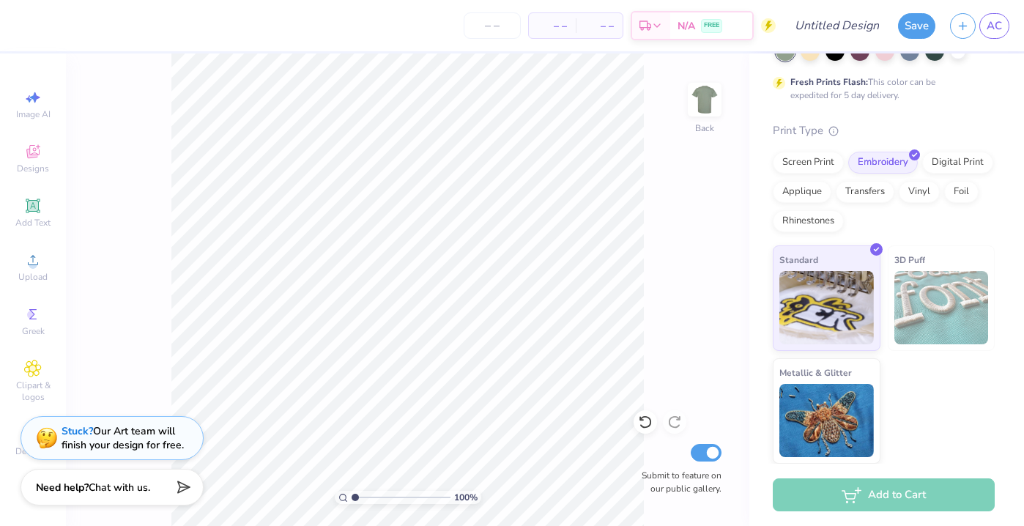
scroll to position [97, 0]
click at [826, 416] on img at bounding box center [826, 418] width 94 height 73
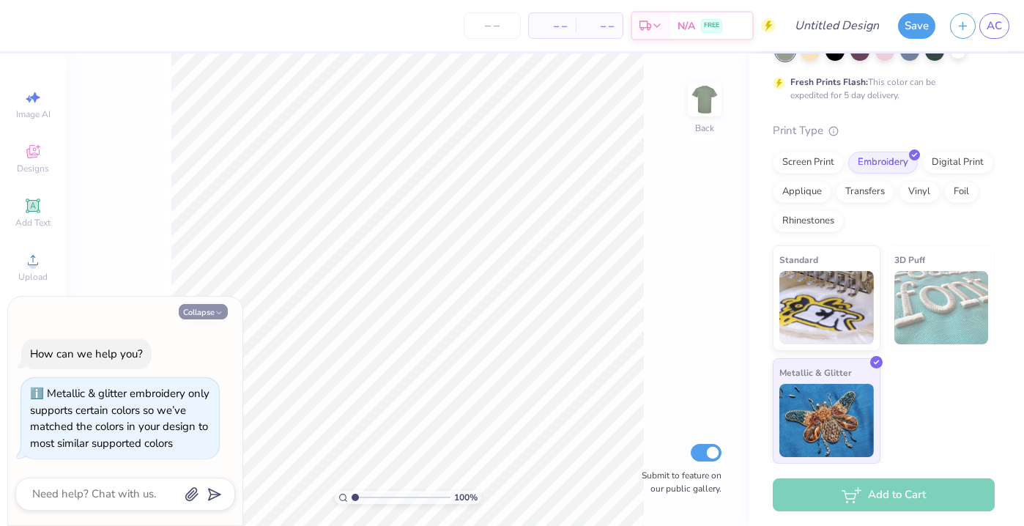
click at [211, 314] on button "Collapse" at bounding box center [203, 311] width 49 height 15
type textarea "x"
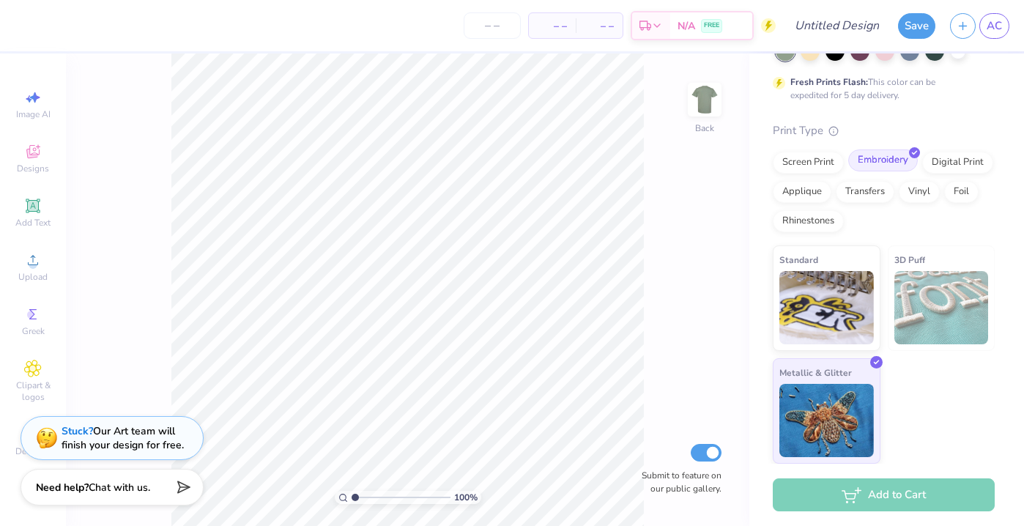
scroll to position [0, 0]
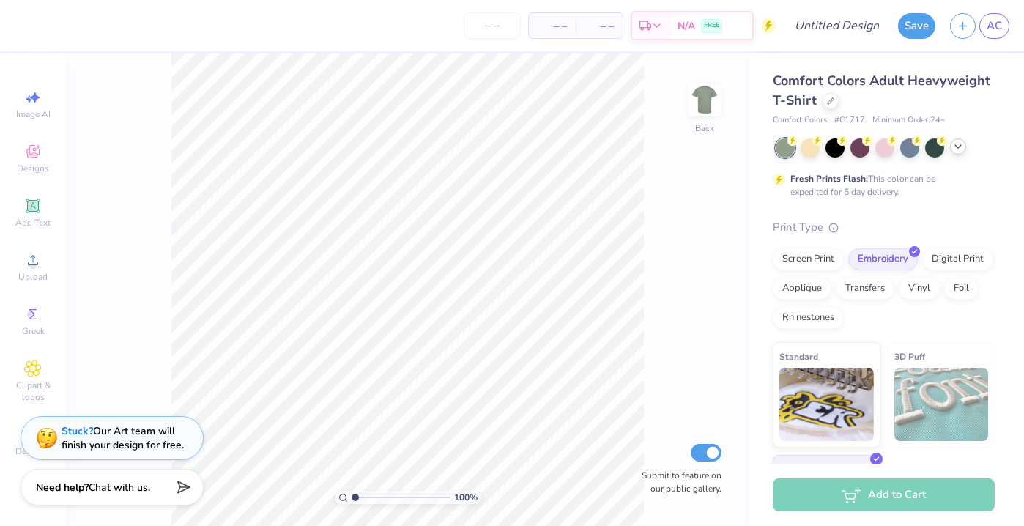
click at [954, 150] on icon at bounding box center [958, 147] width 12 height 12
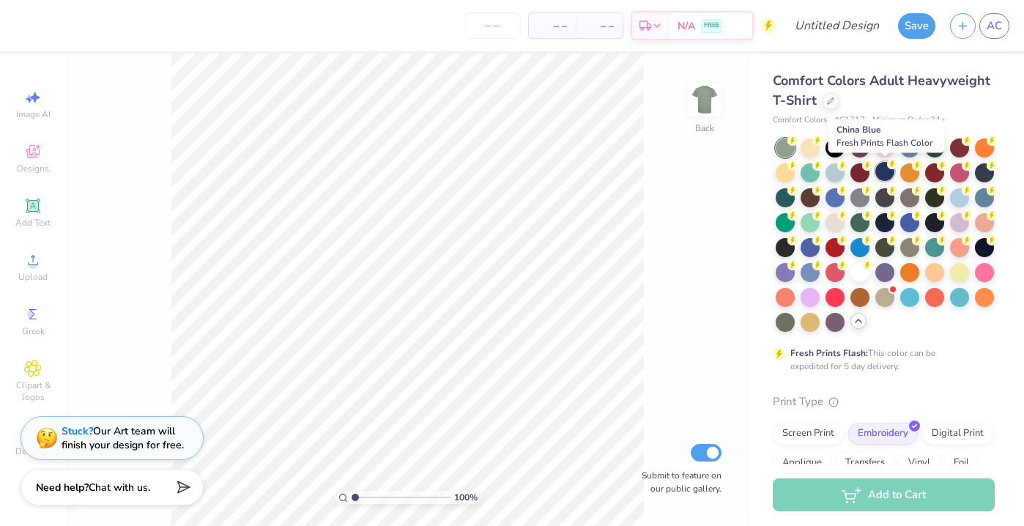
click at [881, 170] on div at bounding box center [884, 171] width 19 height 19
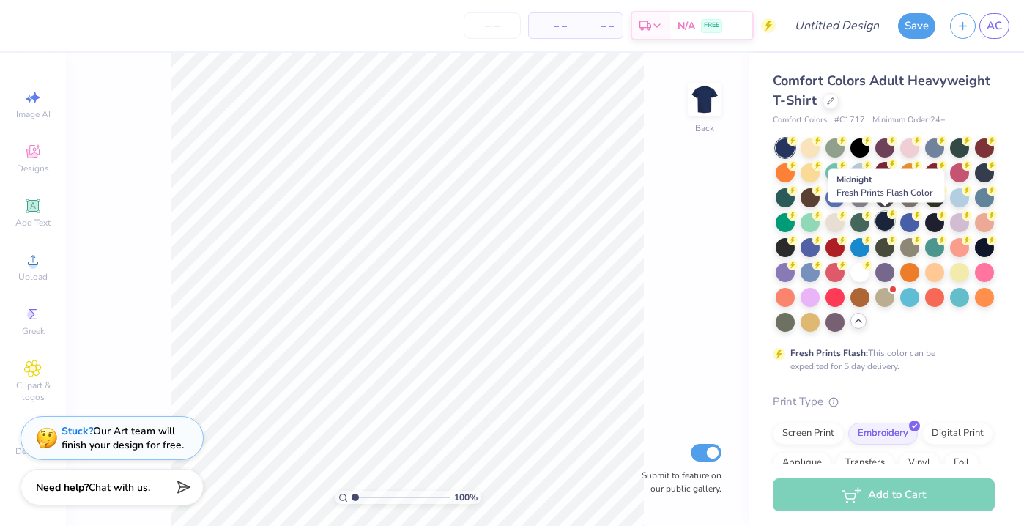
click at [798, 146] on circle at bounding box center [792, 141] width 10 height 10
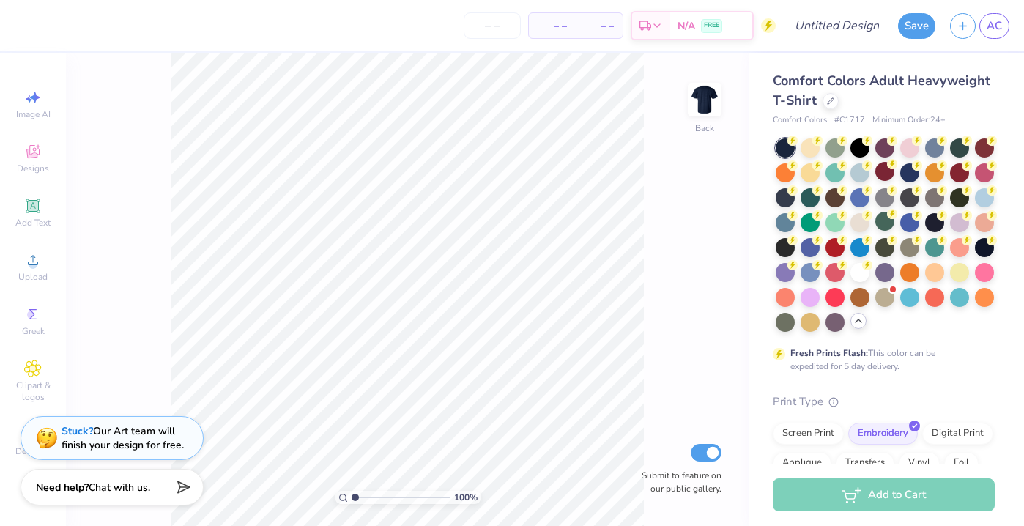
type input "1.3"
type textarea "x"
type input "1.41"
type textarea "x"
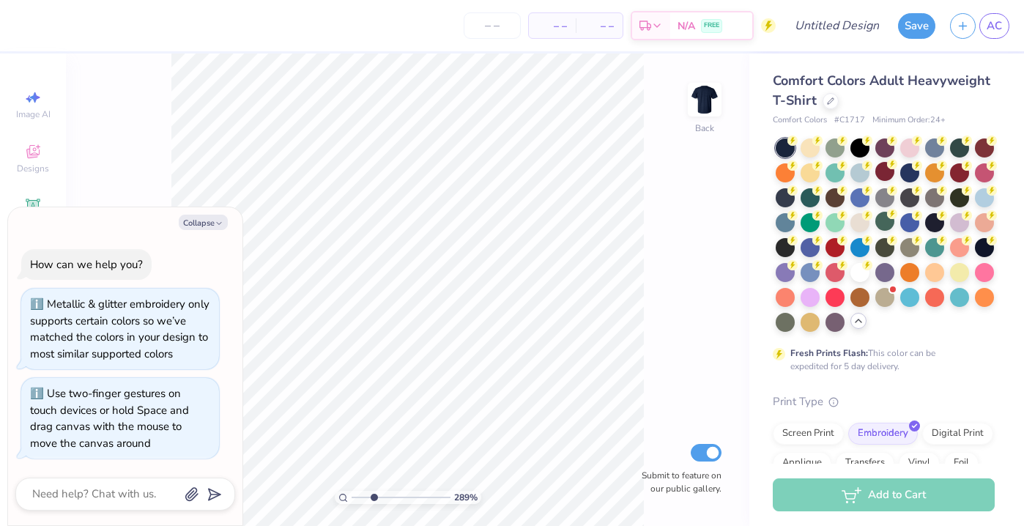
drag, startPoint x: 357, startPoint y: 496, endPoint x: 373, endPoint y: 494, distance: 15.5
click at [373, 494] on input "range" at bounding box center [401, 497] width 99 height 13
drag, startPoint x: 372, startPoint y: 498, endPoint x: 338, endPoint y: 498, distance: 34.4
type input "1"
click at [352, 498] on input "range" at bounding box center [401, 497] width 99 height 13
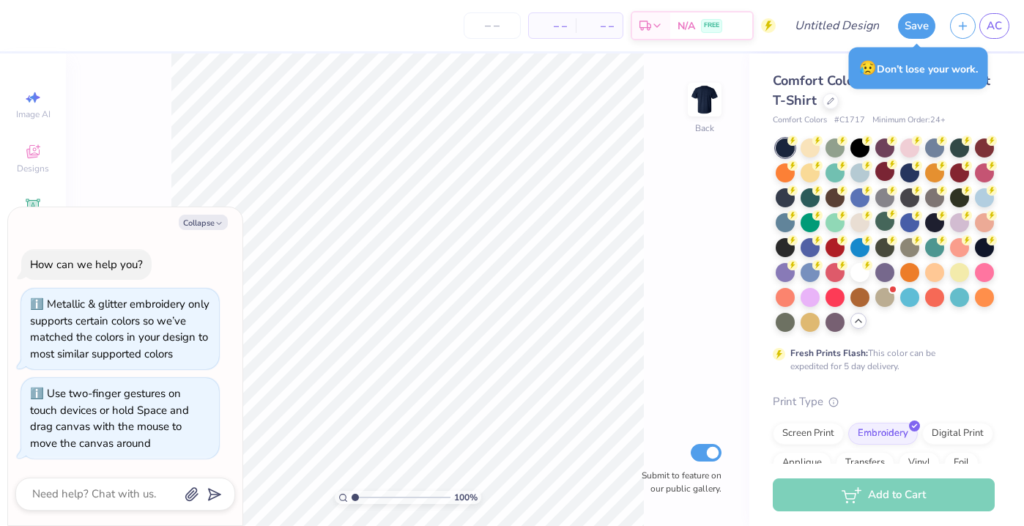
type textarea "x"
